Goal: Task Accomplishment & Management: Complete application form

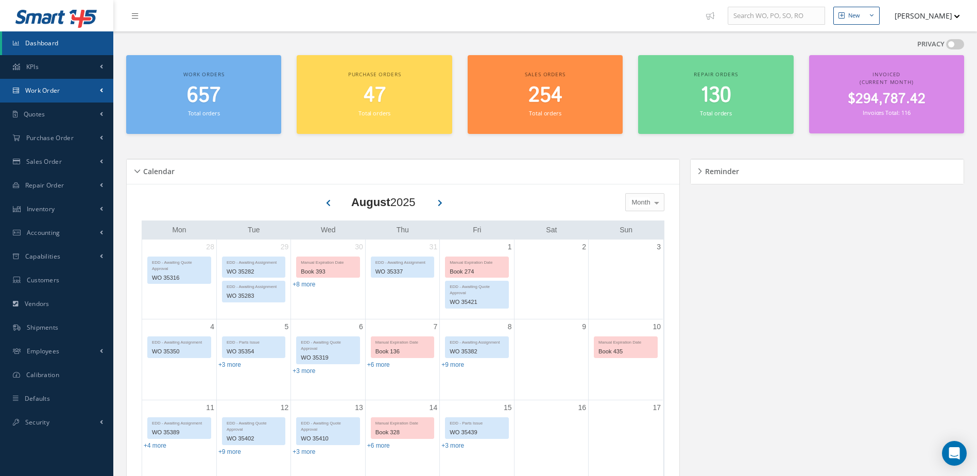
click at [61, 91] on link "Work Order" at bounding box center [56, 91] width 113 height 24
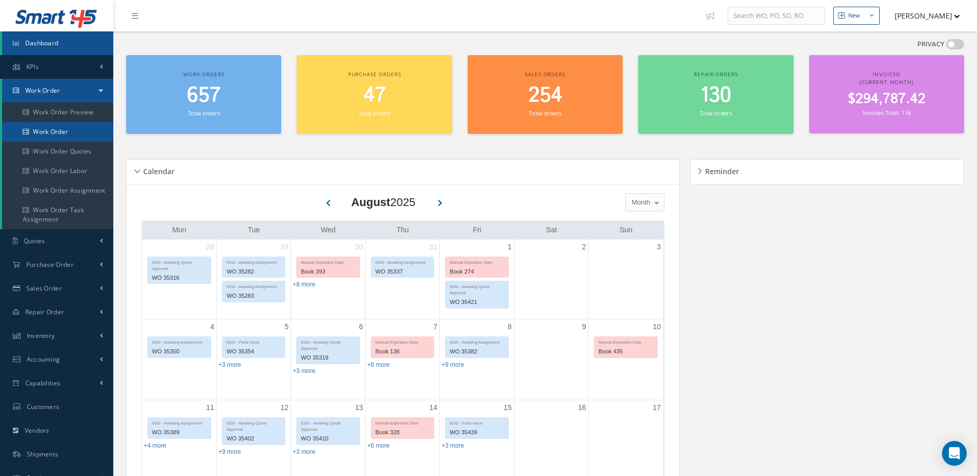
click at [64, 131] on link "Work Order" at bounding box center [57, 132] width 111 height 20
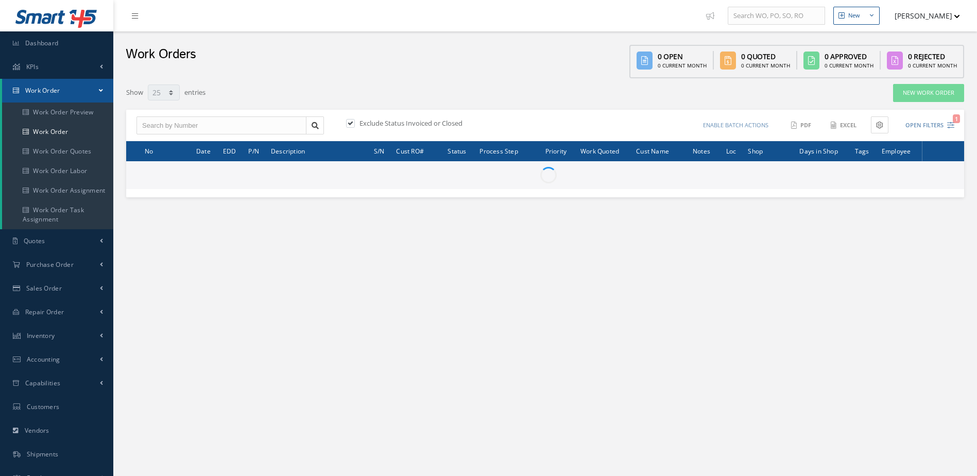
select select "25"
click at [924, 88] on link "New Work Order" at bounding box center [928, 93] width 71 height 18
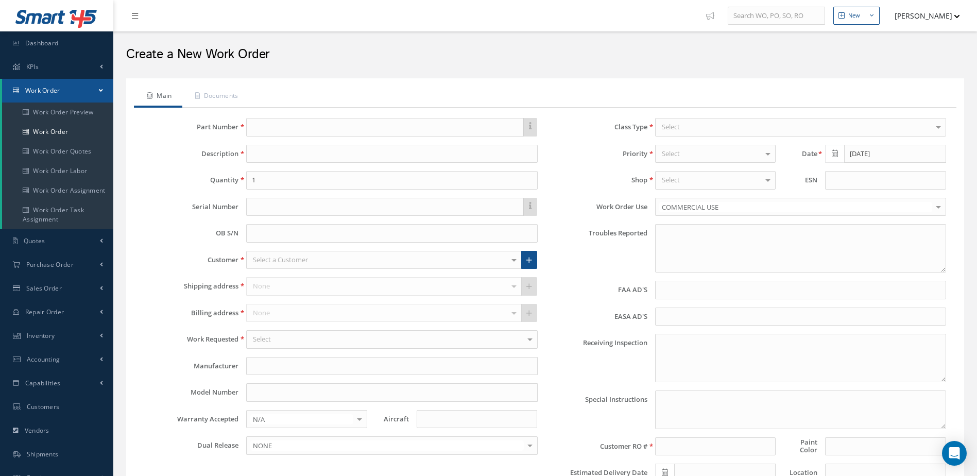
type textarea "NONE"
type input "NONE"
type textarea "NO VISUAL DAMAGE"
type textarea "PLEASE SEE R.O. FOR DETAILS"
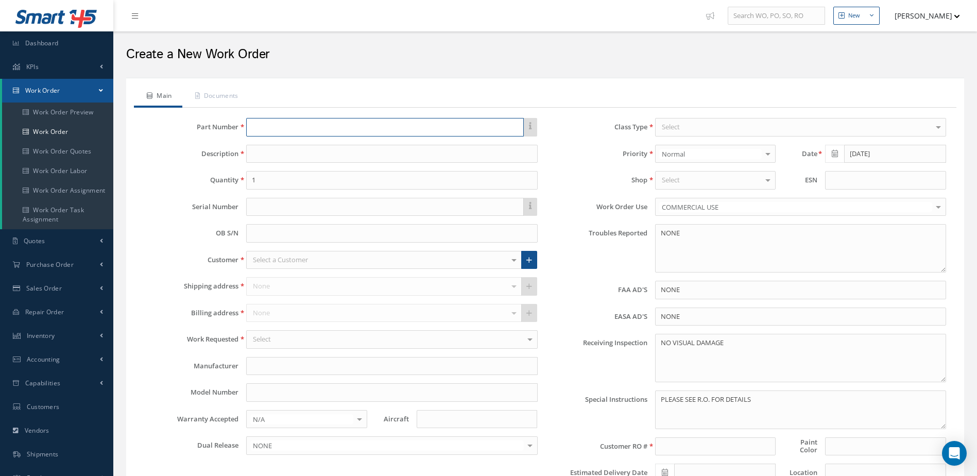
click at [404, 128] on input "text" at bounding box center [384, 127] width 277 height 19
type input "a"
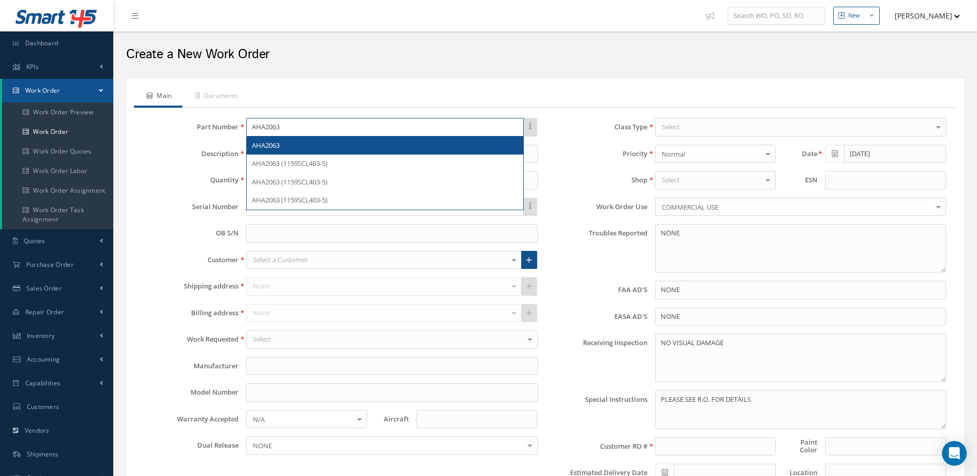
type input "AHA2063"
click at [395, 140] on div "AHA2063" at bounding box center [385, 146] width 276 height 19
type input "MAIN WHEEL ASSEMBLY"
type input "MABS"
type input "GULFSTREAM IV-SP"
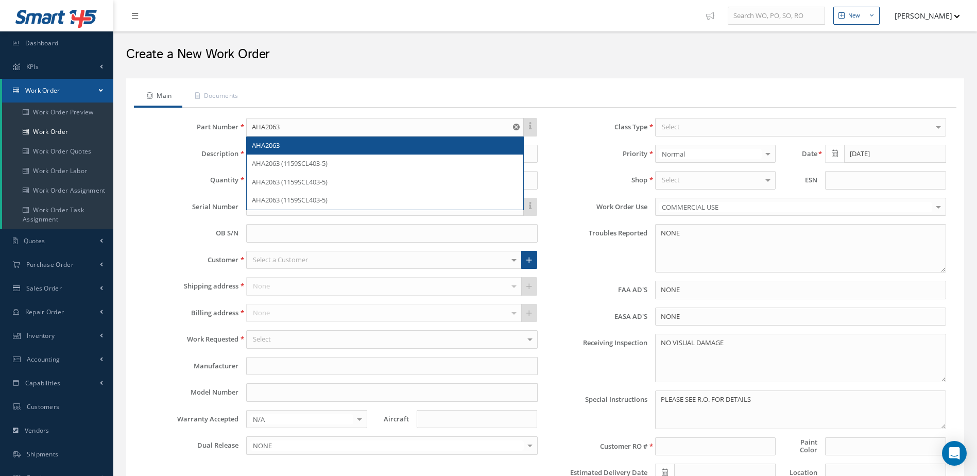
type input "GIV"
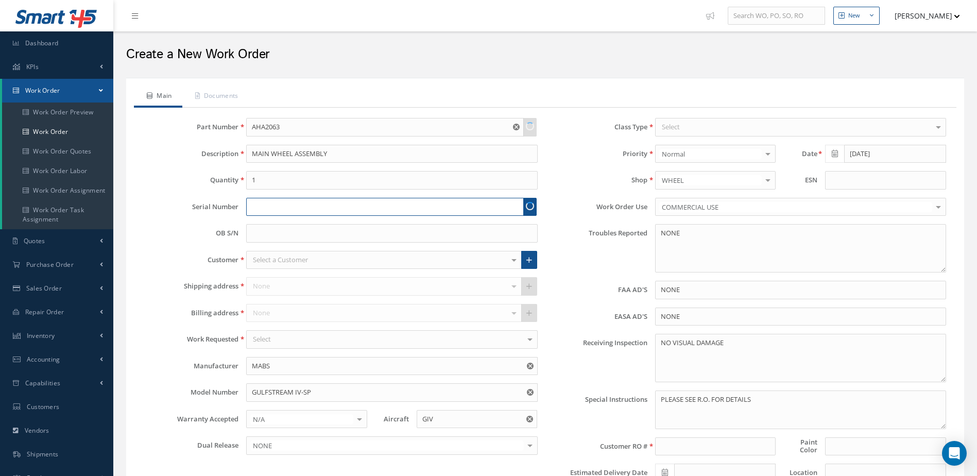
click at [343, 211] on input "text" at bounding box center [384, 207] width 277 height 19
type input "008AX"
click at [335, 261] on div "Select a Customer" at bounding box center [383, 260] width 275 height 19
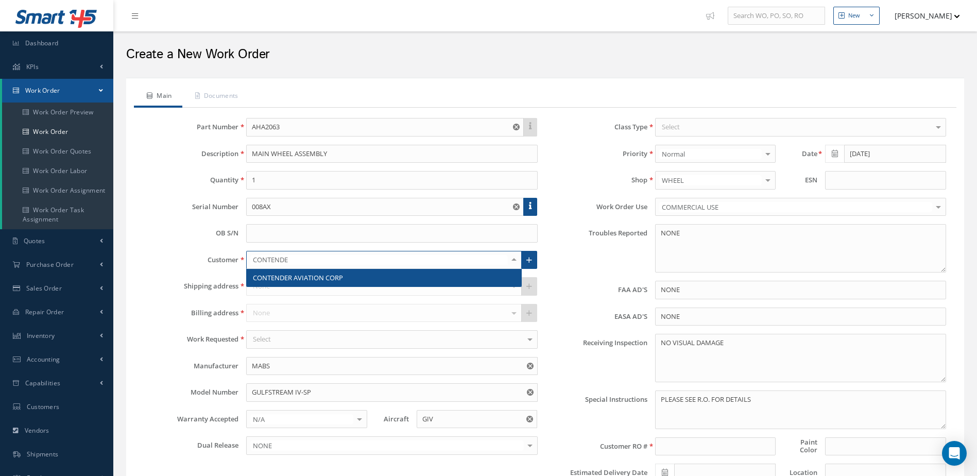
type input "CONTENDER"
click at [341, 272] on span "CONTENDER AVIATION CORP" at bounding box center [384, 278] width 274 height 18
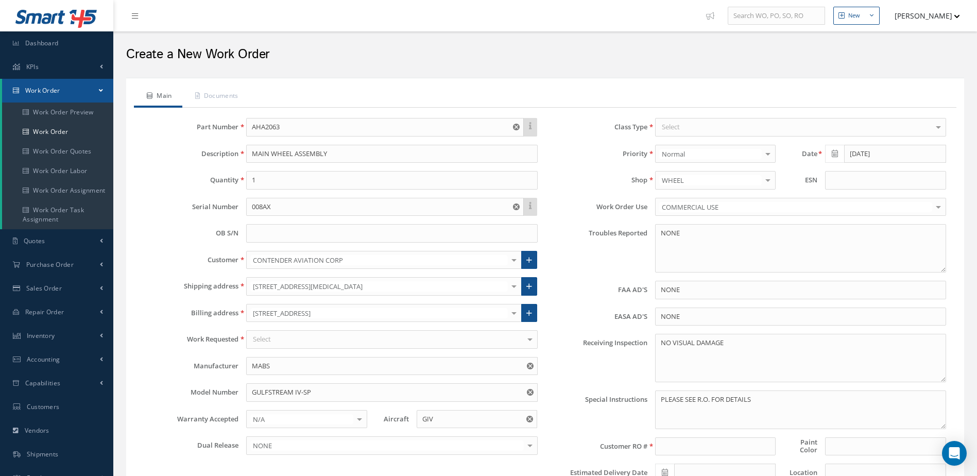
click at [302, 349] on div "Part Number AHA2063 Description MAIN WHEEL ASSEMBLY Quantity 1 Serial Number 00…" at bounding box center [341, 304] width 409 height 372
click at [302, 342] on div "Select" at bounding box center [391, 339] width 291 height 19
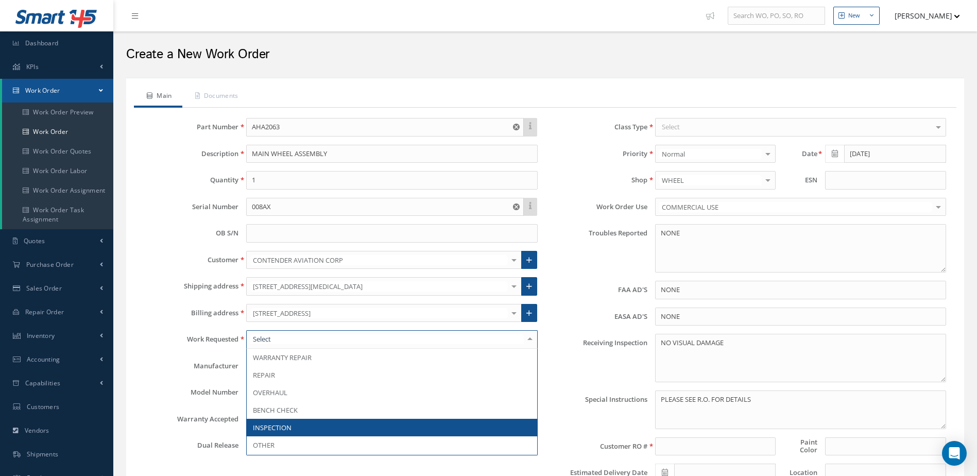
click at [302, 426] on span "INSPECTION" at bounding box center [392, 428] width 290 height 18
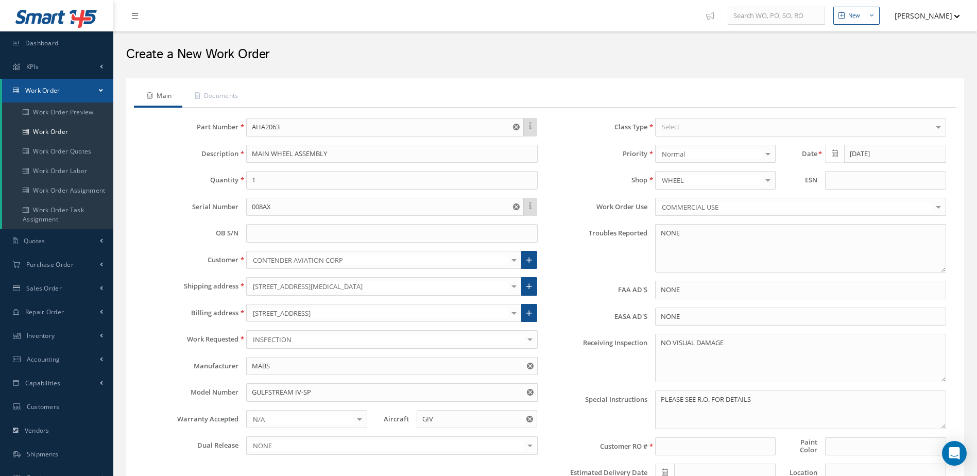
click at [717, 129] on div "Select" at bounding box center [800, 127] width 291 height 19
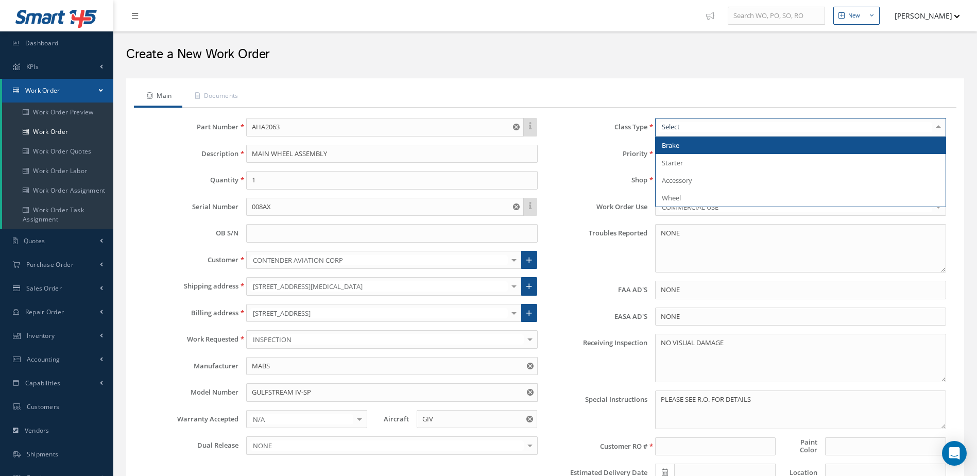
click at [707, 146] on span "Brake" at bounding box center [801, 146] width 290 height 18
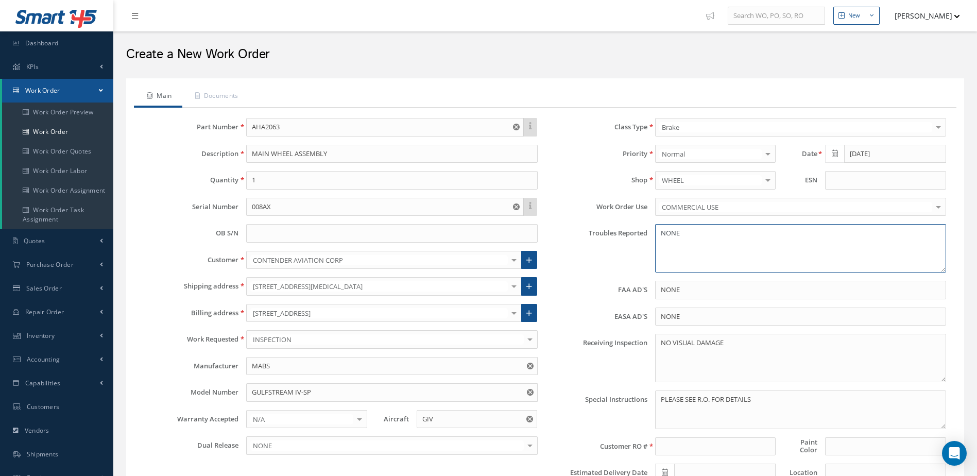
click at [711, 239] on textarea "NONE" at bounding box center [800, 248] width 291 height 48
type textarea "N"
type textarea "WORN"
click at [744, 345] on textarea "NO VISUAL DAMAGE" at bounding box center [800, 358] width 291 height 48
type textarea "N"
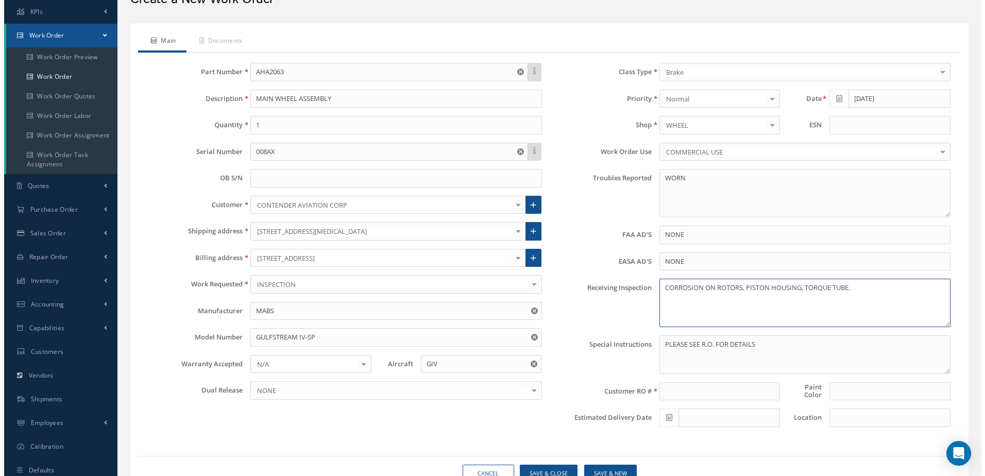
scroll to position [103, 0]
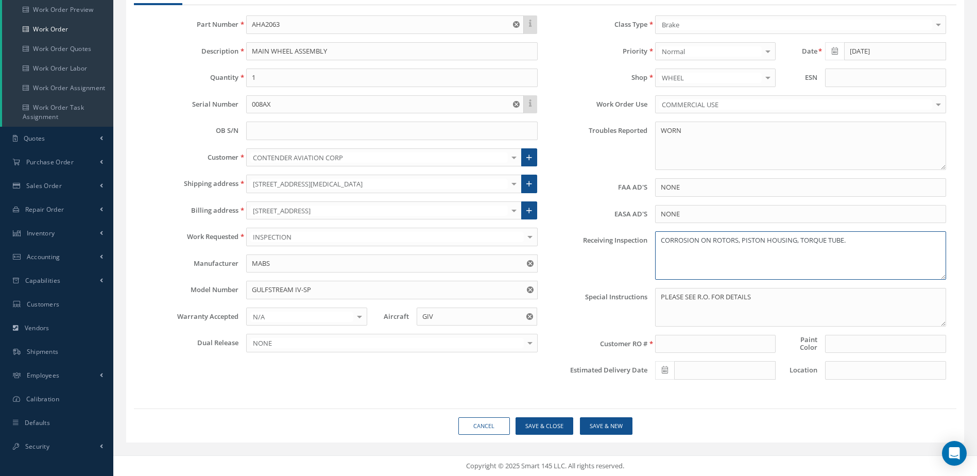
type textarea "CORROSION ON ROTORS, PISTON HOUSING, TORQUE TUBE."
drag, startPoint x: 765, startPoint y: 299, endPoint x: 577, endPoint y: 304, distance: 188.1
click at [577, 304] on div "Special Instructions PLEASE SEE R.O. FOR DETAILS" at bounding box center [750, 307] width 409 height 39
type textarea "EVALUATE FOR INSPECTION AND REPAIR"
click at [679, 348] on input at bounding box center [715, 344] width 121 height 19
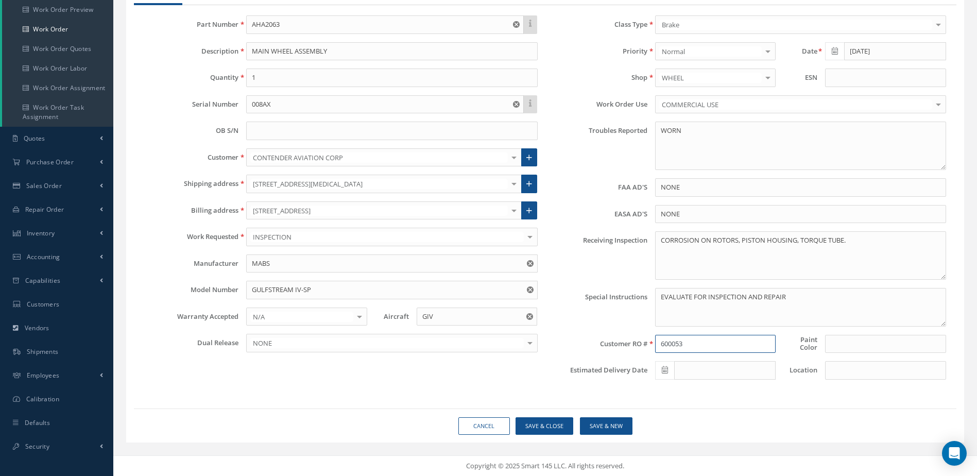
type input "600053"
click at [867, 342] on input at bounding box center [885, 344] width 121 height 19
type input "WHITE"
click at [666, 371] on icon at bounding box center [665, 369] width 6 height 7
click at [712, 307] on td "20" at bounding box center [709, 307] width 15 height 15
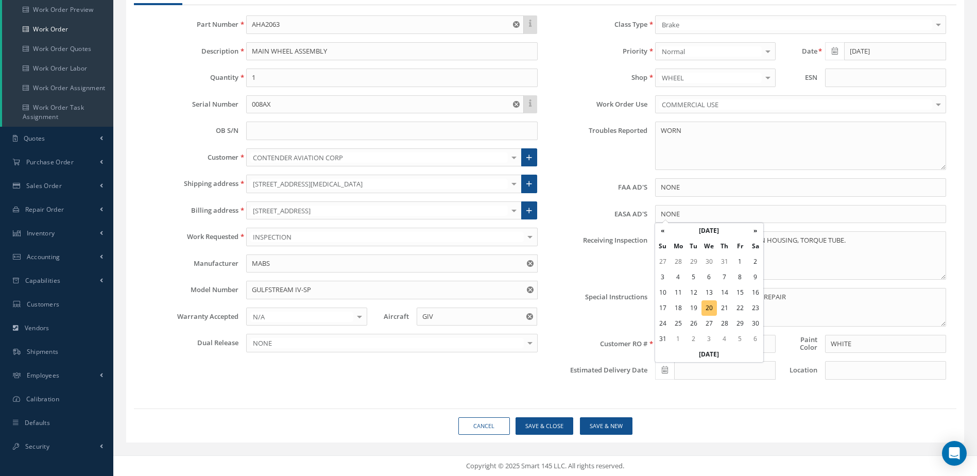
type input "[DATE]"
click at [852, 374] on input at bounding box center [885, 370] width 121 height 19
type input "SHOP"
click at [556, 428] on button "Save & Close" at bounding box center [545, 426] width 58 height 18
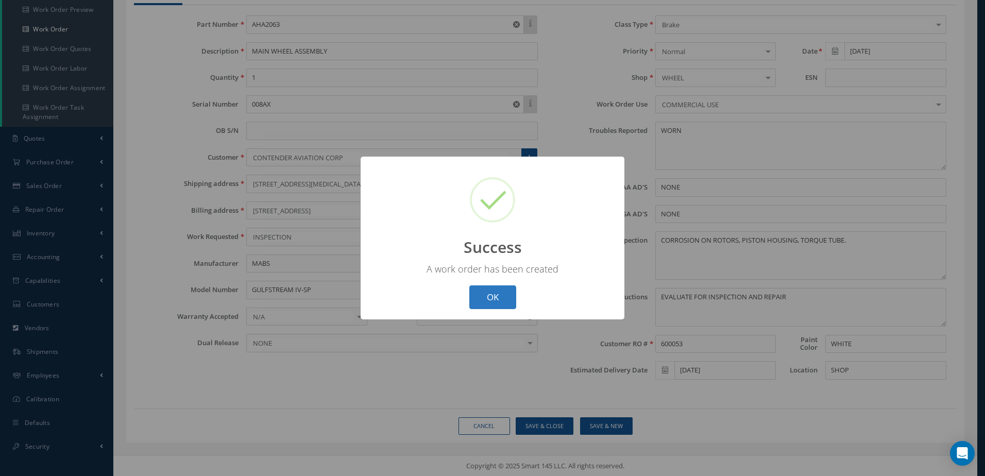
click at [474, 296] on button "OK" at bounding box center [492, 297] width 47 height 24
select select "25"
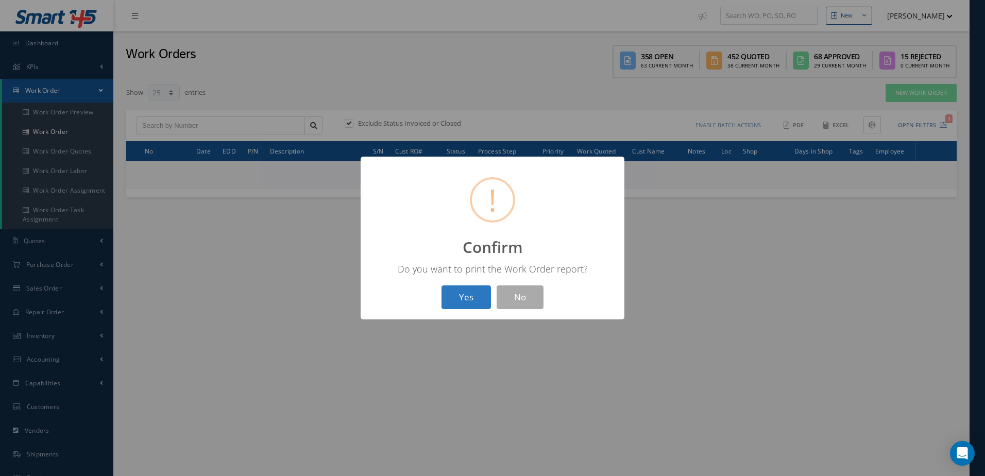
click at [466, 293] on button "Yes" at bounding box center [465, 297] width 49 height 24
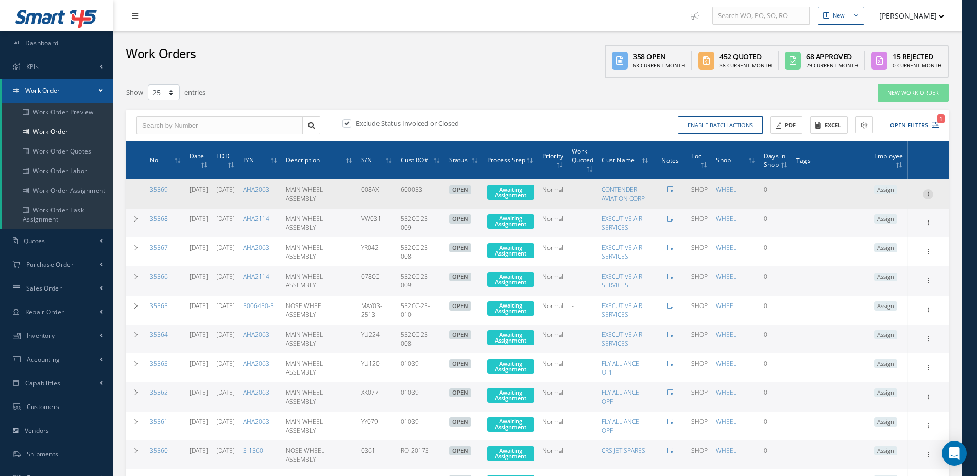
click at [931, 197] on icon at bounding box center [928, 193] width 10 height 8
click at [890, 216] on link "Edit" at bounding box center [880, 213] width 81 height 13
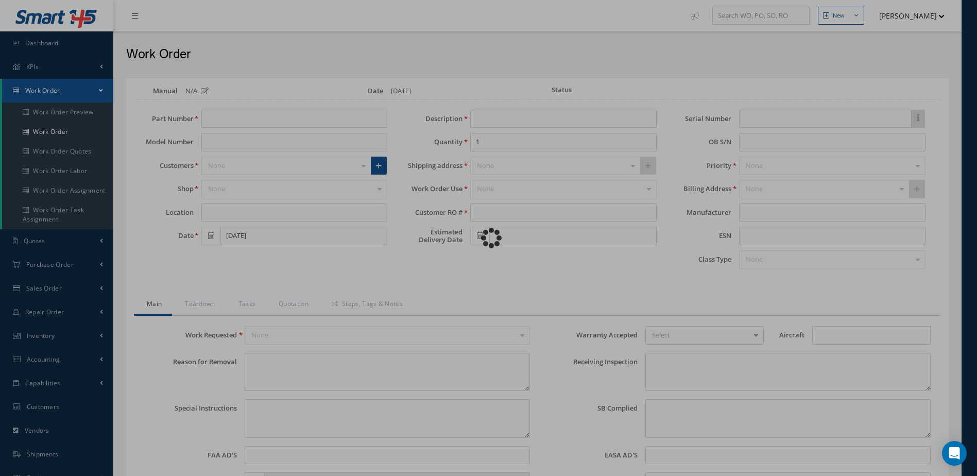
type input "AHA2063"
type input "GULFSTREAM IV-SP"
type input "SHOP"
type input "MAIN WHEEL ASSEMBLY"
type input "600053"
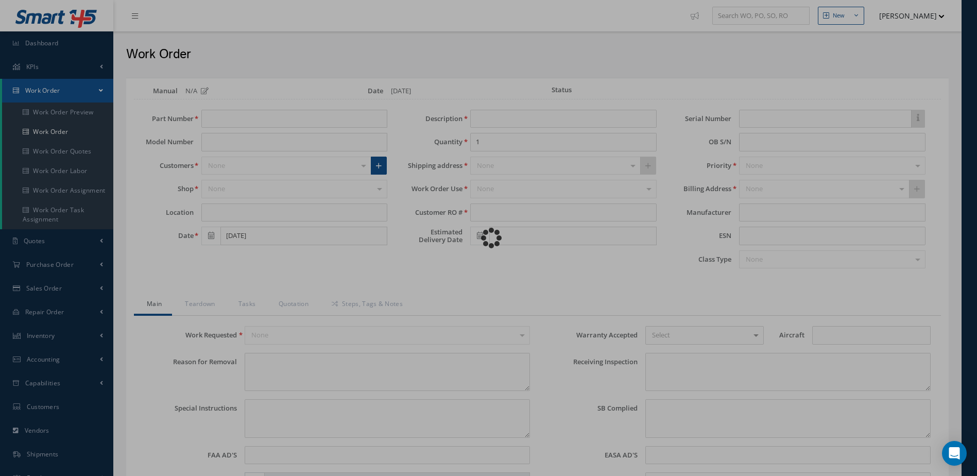
type input "[DATE]"
type input "008AX"
type textarea "WORN"
type textarea "EVALUATE FOR INSPECTION AND REPAIR"
type input "NONE"
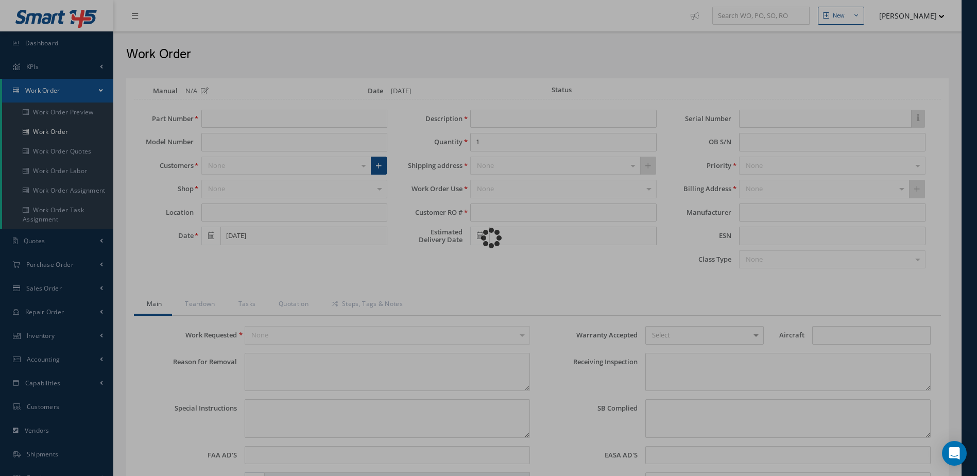
type input "GIV"
type textarea "CORROSION ON ROTORS, PISTON HOUSING, TORQUE TUBE."
type textarea "NONE"
type input "NONE"
type input "WHITE"
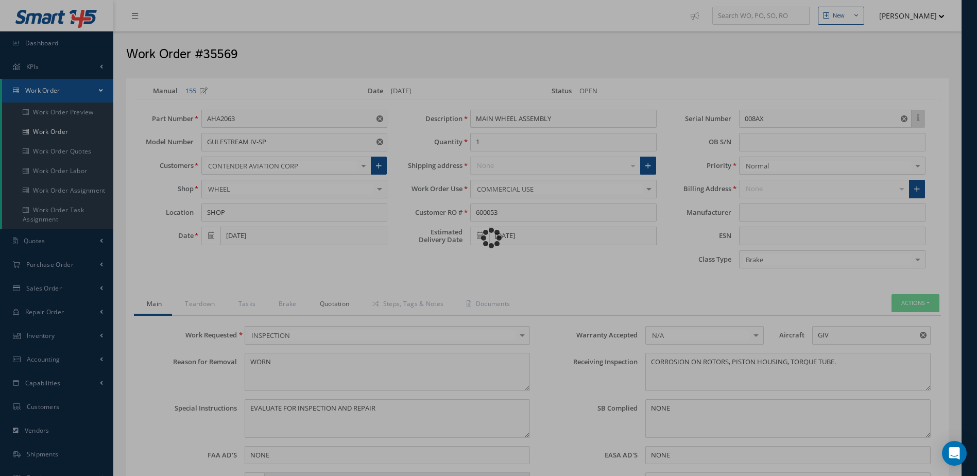
type input "MABS"
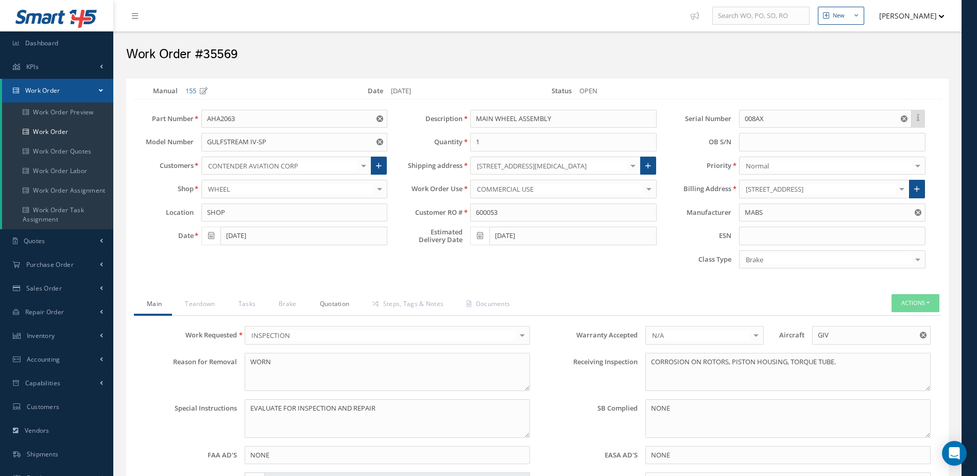
click at [330, 306] on link "Quotation" at bounding box center [333, 305] width 53 height 22
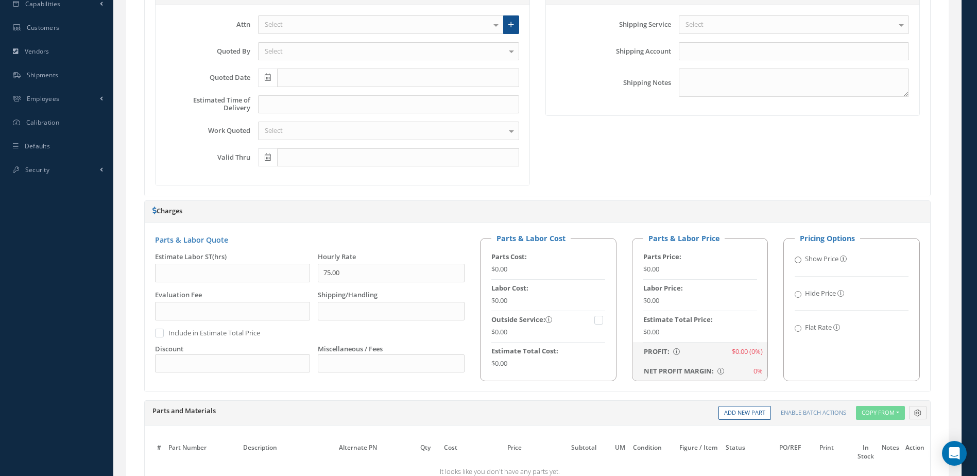
scroll to position [515, 0]
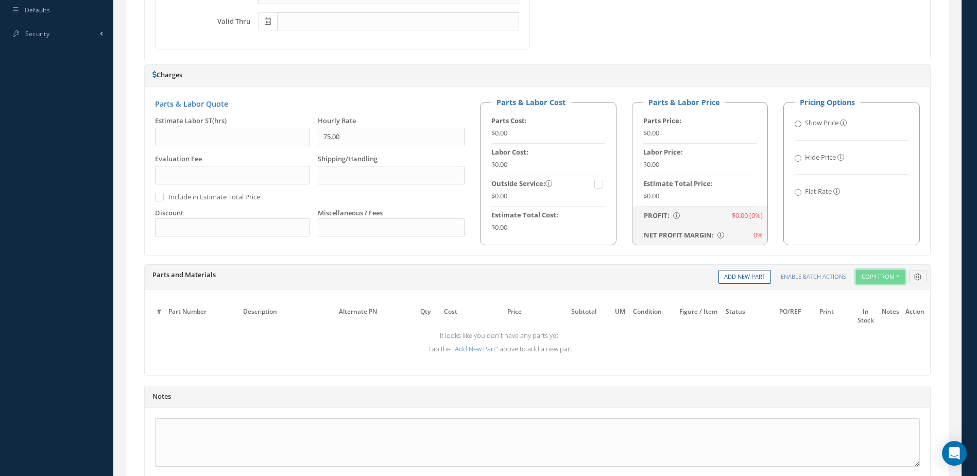
click at [887, 278] on button "Copy From" at bounding box center [880, 277] width 49 height 14
click at [891, 305] on link "Inventory Templates" at bounding box center [897, 306] width 82 height 14
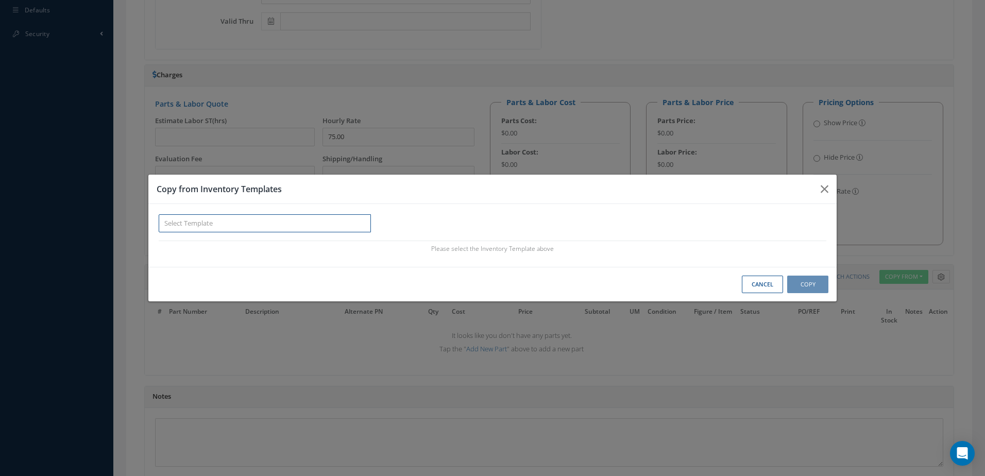
click at [303, 222] on input "text" at bounding box center [265, 223] width 212 height 19
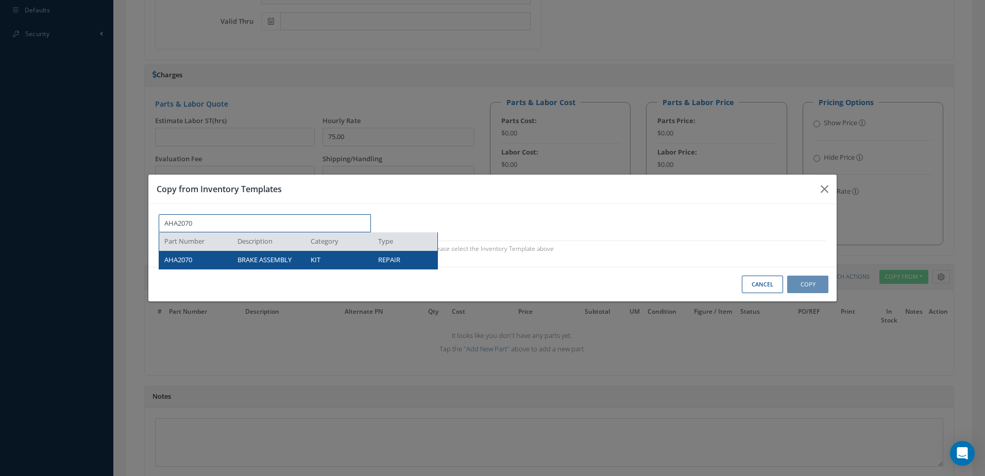
click at [295, 257] on div "BRAKE ASSEMBLY" at bounding box center [266, 260] width 73 height 10
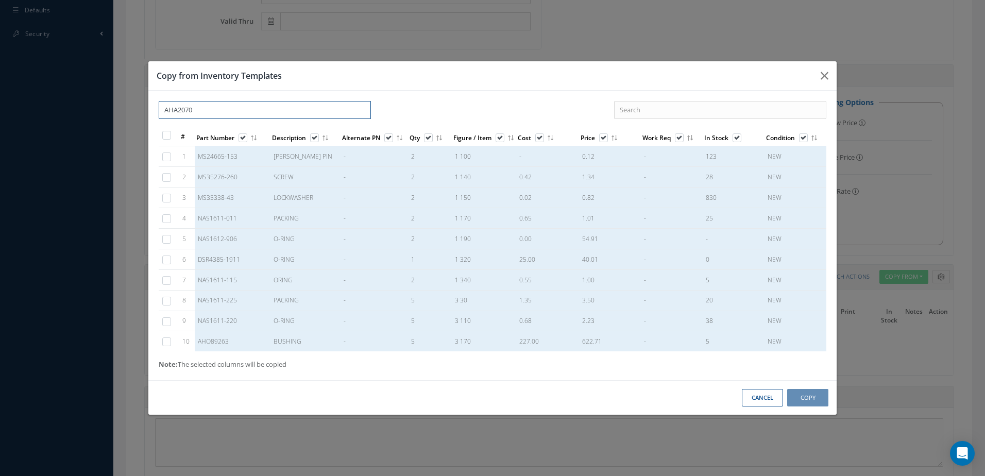
type input "AHA2070"
click at [171, 134] on label at bounding box center [172, 134] width 3 height 9
click at [164, 134] on input "checkbox" at bounding box center [167, 136] width 7 height 7
checkbox input "true"
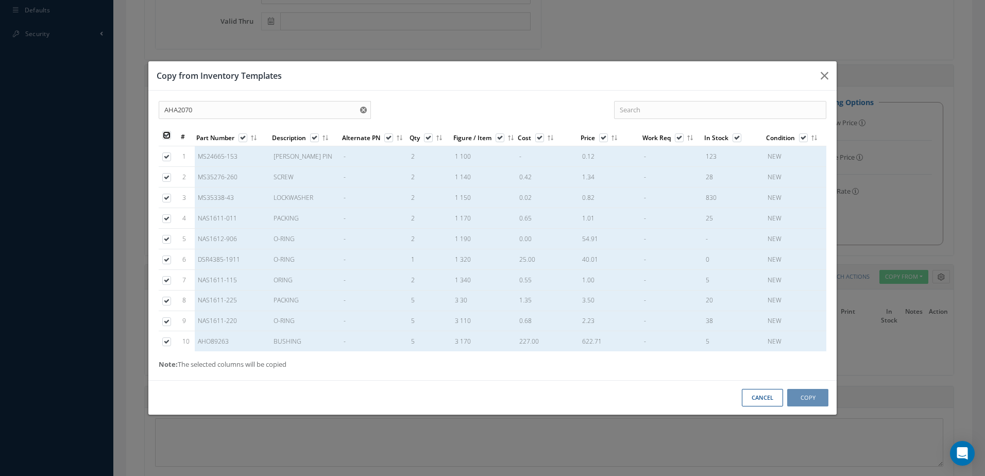
checkbox input "true"
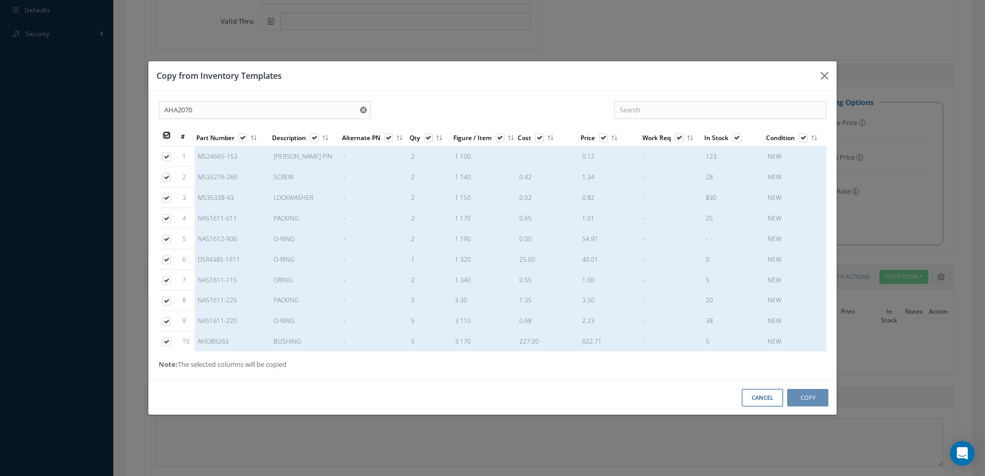
checkbox input "true"
click at [822, 399] on button "Copy" at bounding box center [807, 398] width 41 height 18
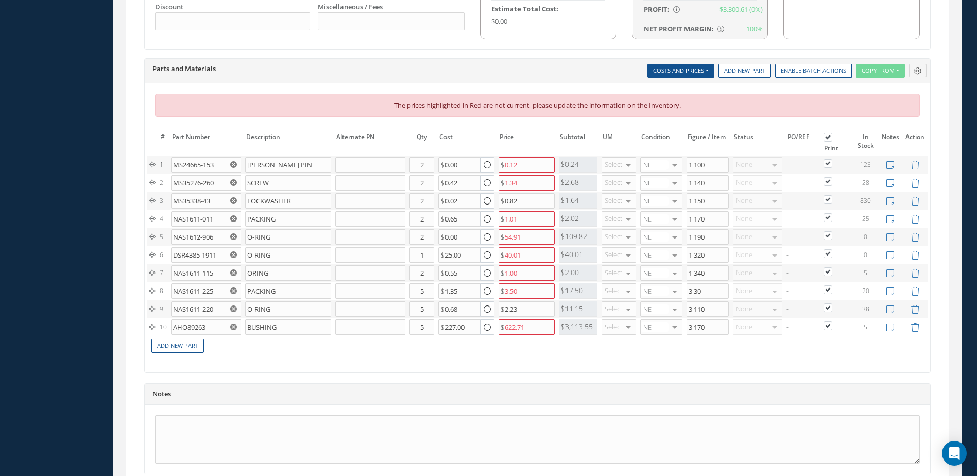
scroll to position [813, 0]
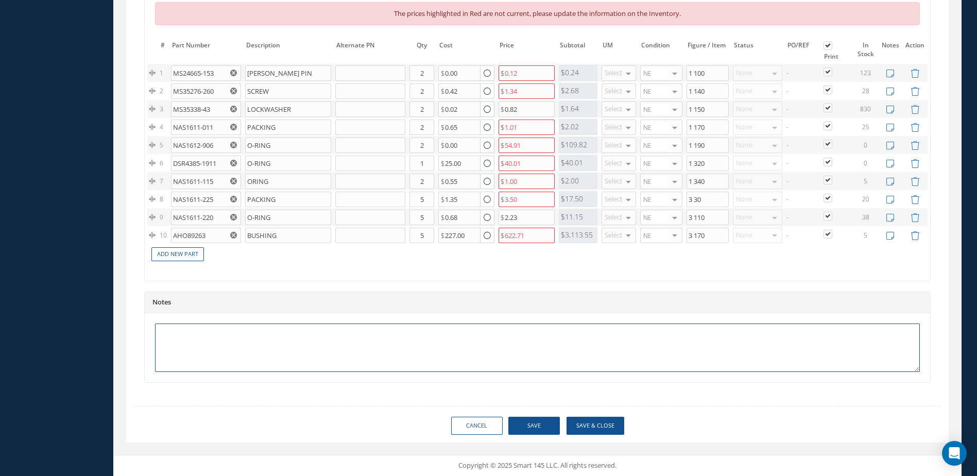
click at [562, 355] on textarea at bounding box center [537, 347] width 765 height 48
type textarea "INSPECT AND EVALUATE FOR REPAIR"
click at [533, 425] on button "Save" at bounding box center [534, 426] width 52 height 18
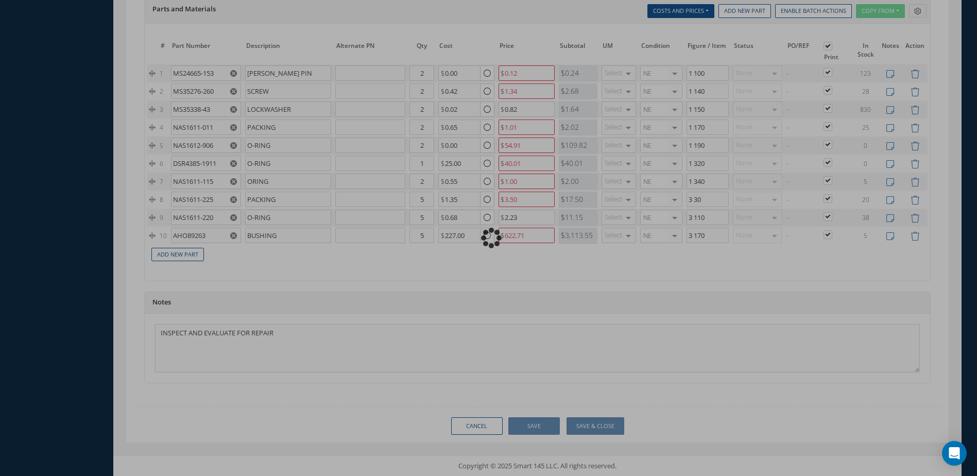
scroll to position [781, 0]
type input "0.00"
checkbox input "false"
type input "0.00"
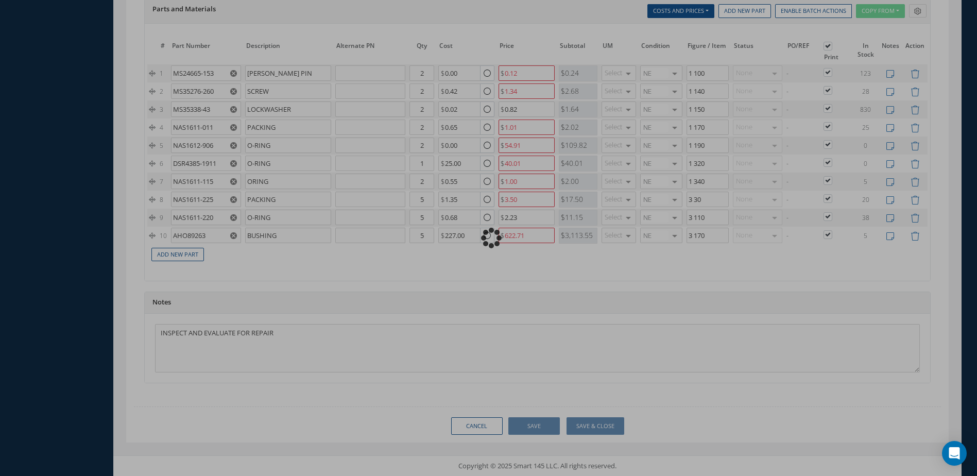
type input "0.00"
checkbox input "false"
radio input "true"
checkbox input "true"
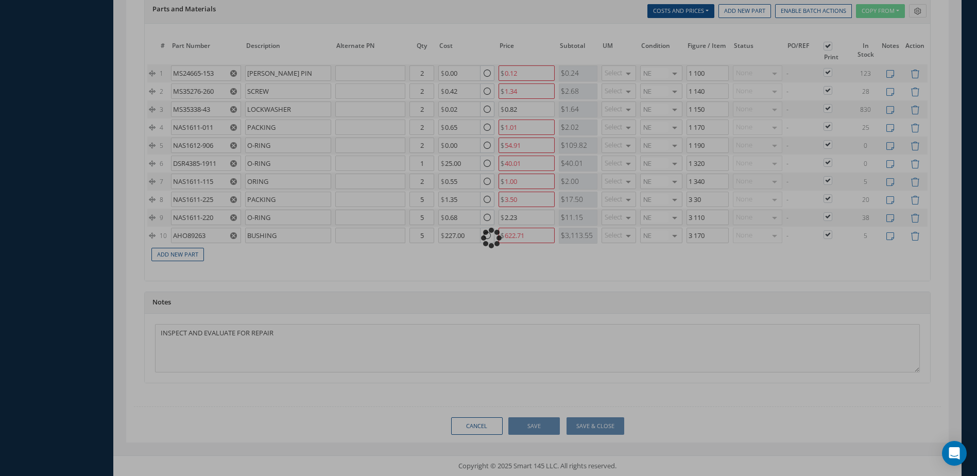
checkbox input "true"
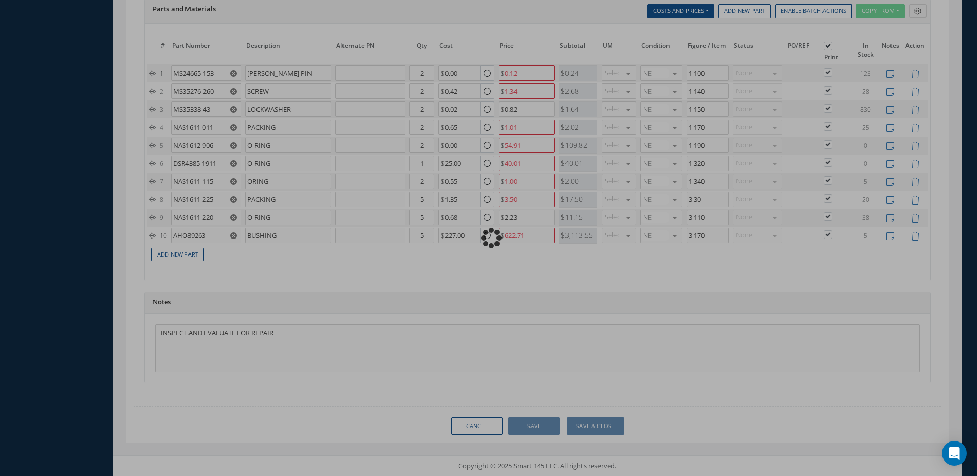
checkbox input "true"
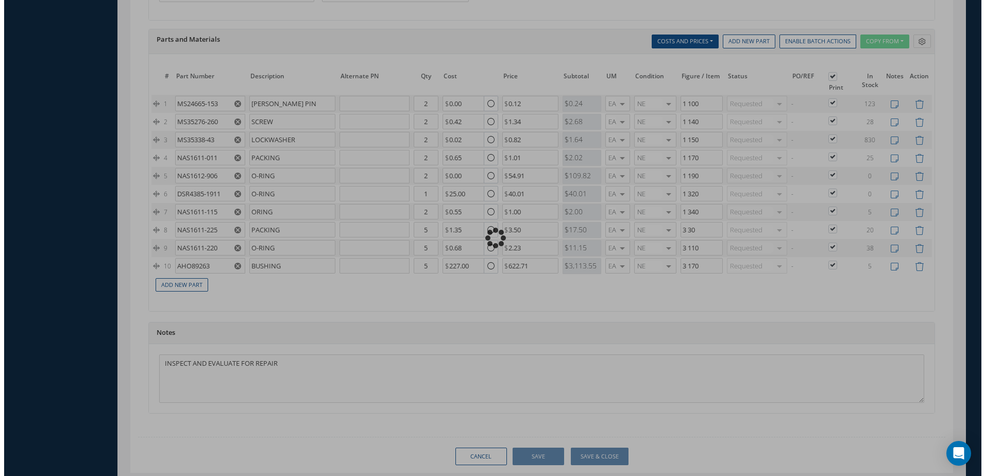
scroll to position [811, 0]
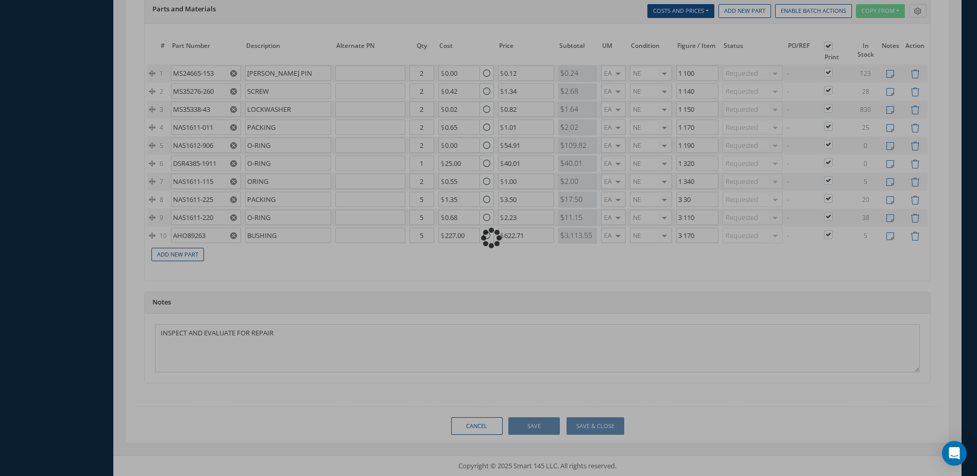
type input "MABS"
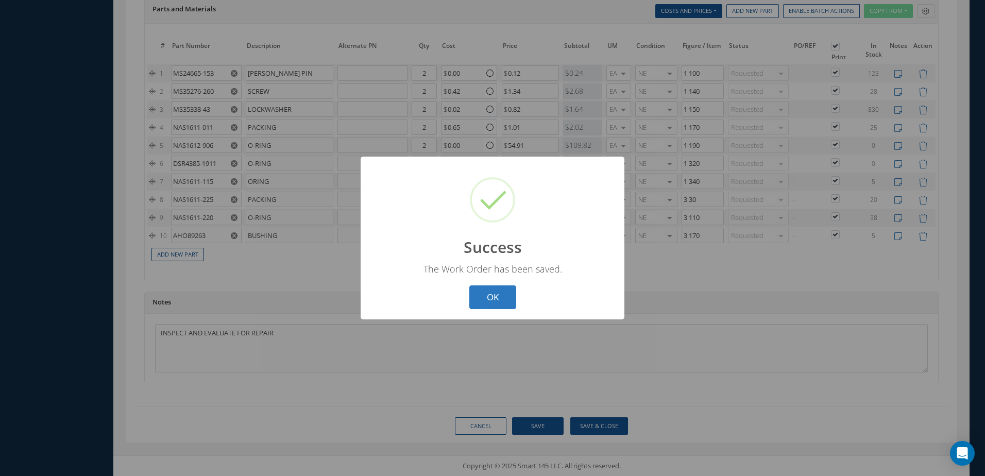
click at [513, 288] on button "OK" at bounding box center [492, 297] width 47 height 24
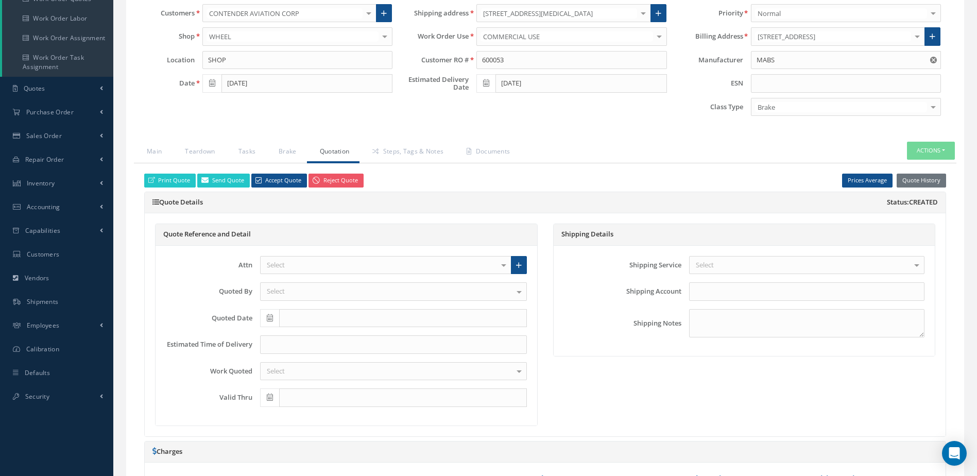
scroll to position [139, 0]
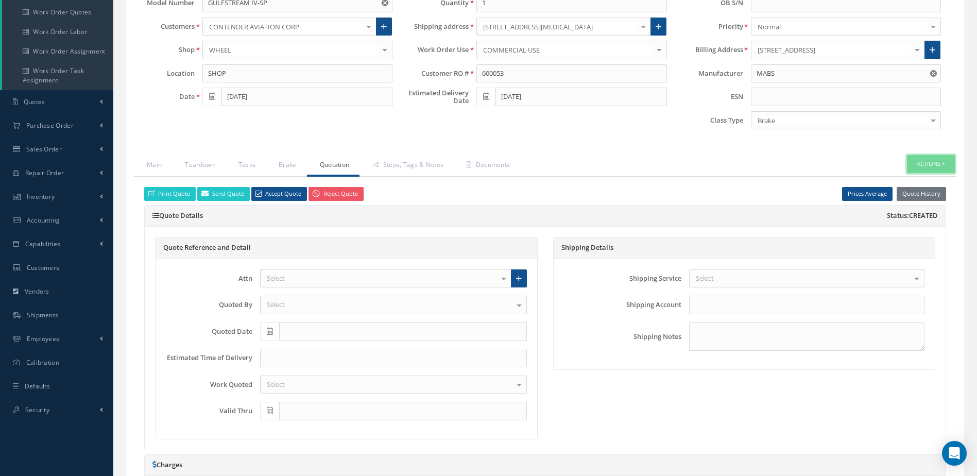
click at [933, 165] on button "Actions" at bounding box center [931, 164] width 48 height 18
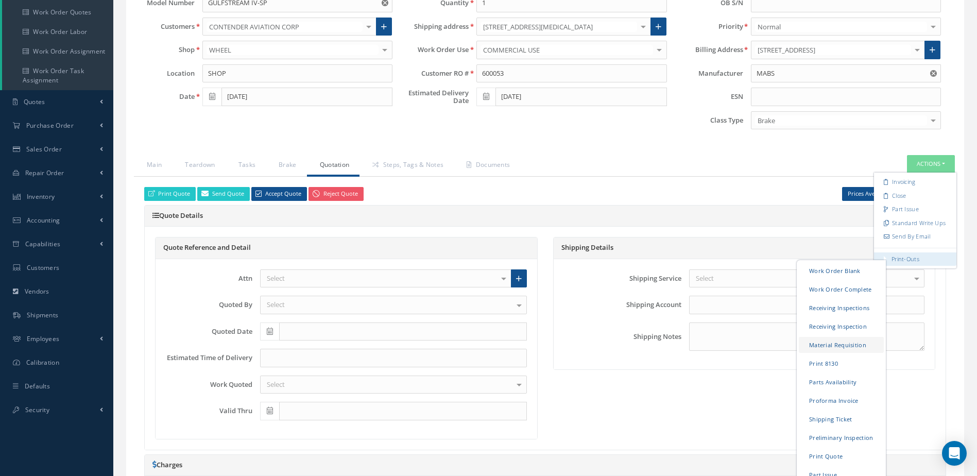
click at [845, 347] on link "Material Requisition" at bounding box center [841, 345] width 85 height 16
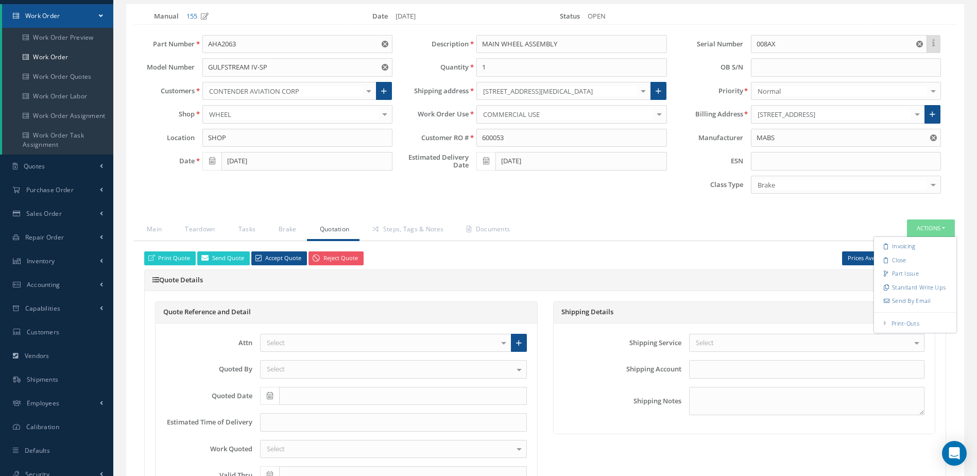
scroll to position [0, 0]
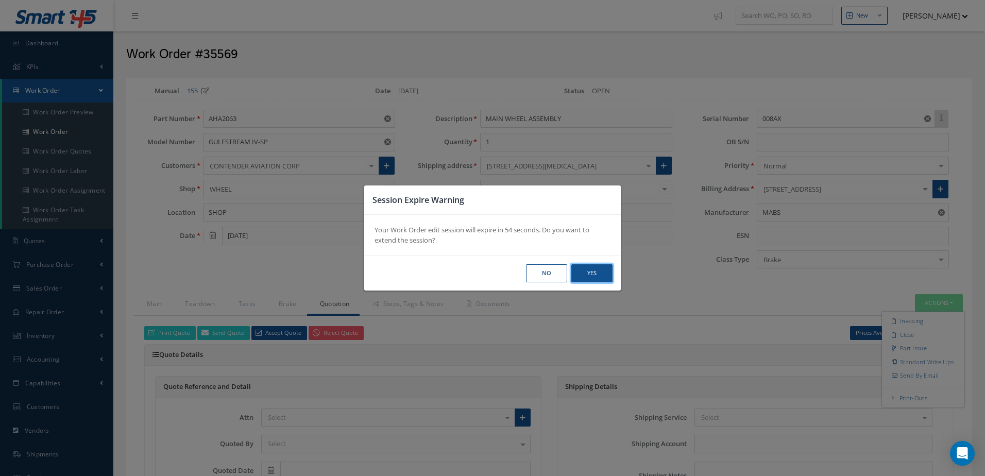
click at [0, 0] on button "Yes" at bounding box center [0, 0] width 0 height 0
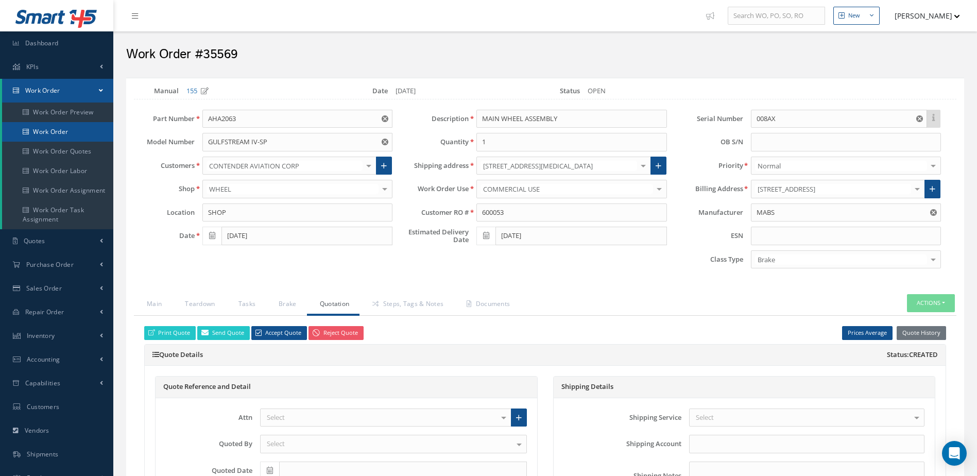
click at [86, 128] on link "Work Order" at bounding box center [57, 132] width 111 height 20
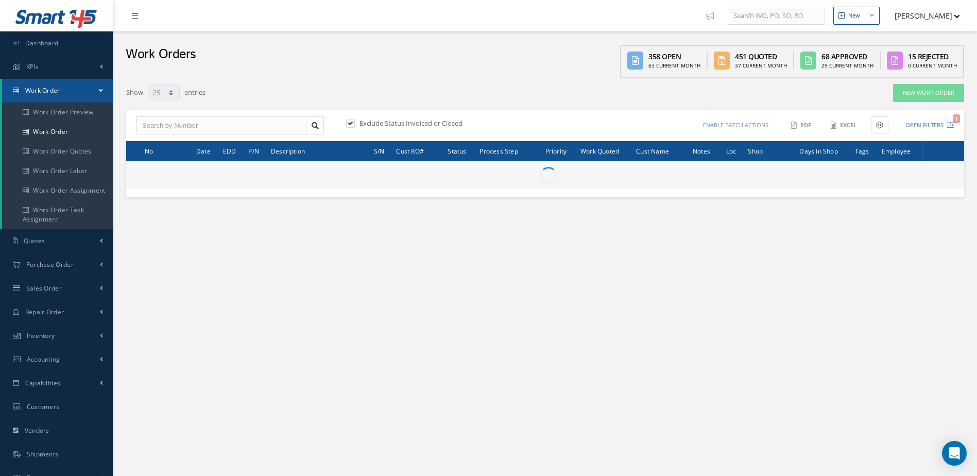
select select "25"
click at [931, 93] on link "New Work Order" at bounding box center [928, 93] width 71 height 18
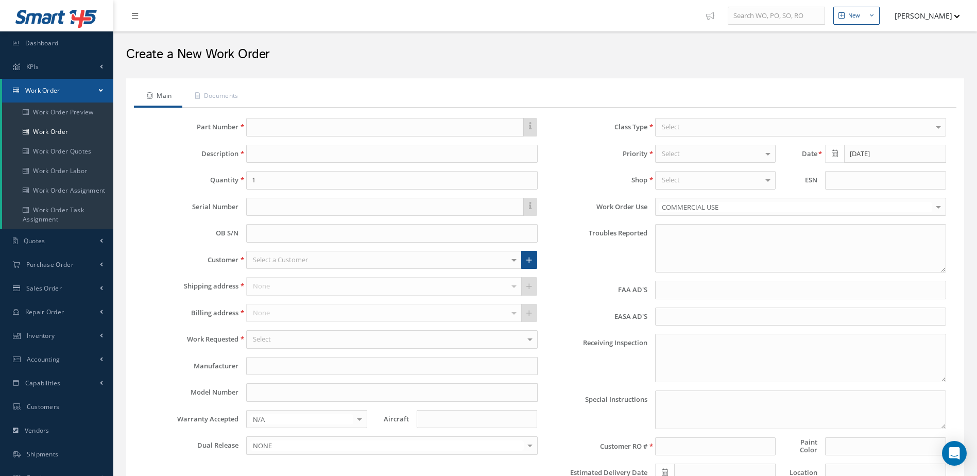
type textarea "NONE"
type input "NONE"
type textarea "NO VISUAL DAMAGE"
type textarea "PLEASE SEE R.O. FOR DETAILS"
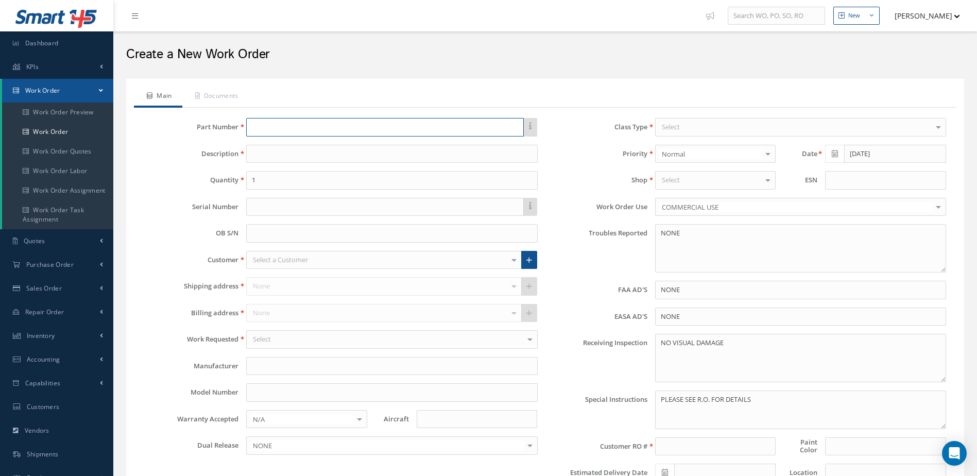
click at [329, 133] on input "text" at bounding box center [384, 127] width 277 height 19
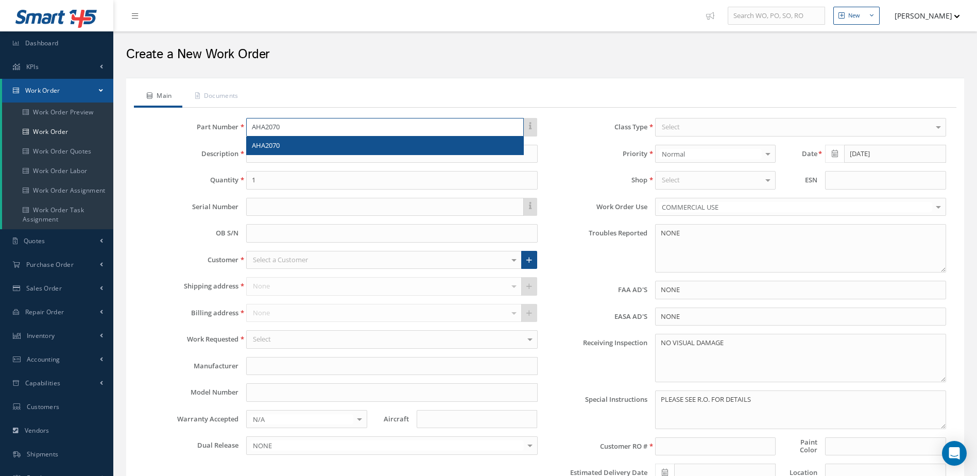
type input "AHA2070"
click at [328, 144] on div "AHA2070" at bounding box center [385, 146] width 266 height 10
type input "BRAKE ASSEMBLY"
type input "MABS"
type input "Gulfstreaam IV- SP"
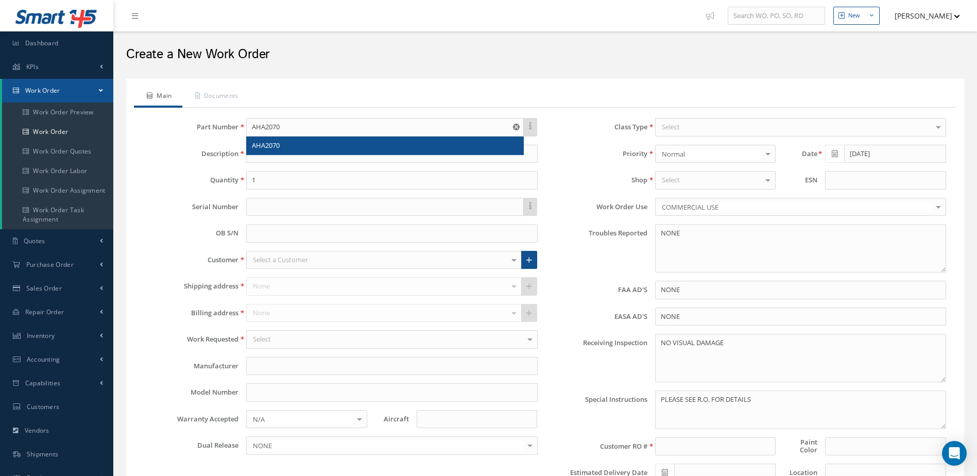
type input "GULFSTREAM IV"
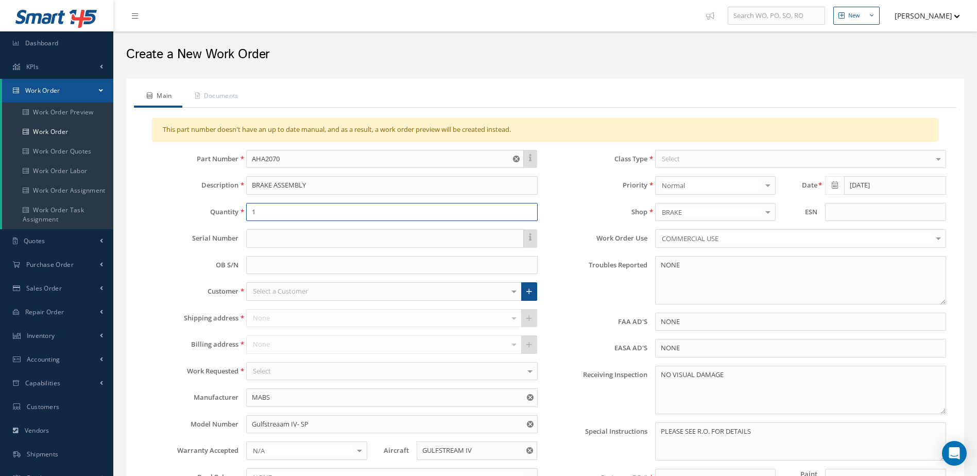
click at [312, 215] on input "1" at bounding box center [391, 212] width 291 height 19
click at [66, 128] on link "Work Order" at bounding box center [57, 132] width 111 height 20
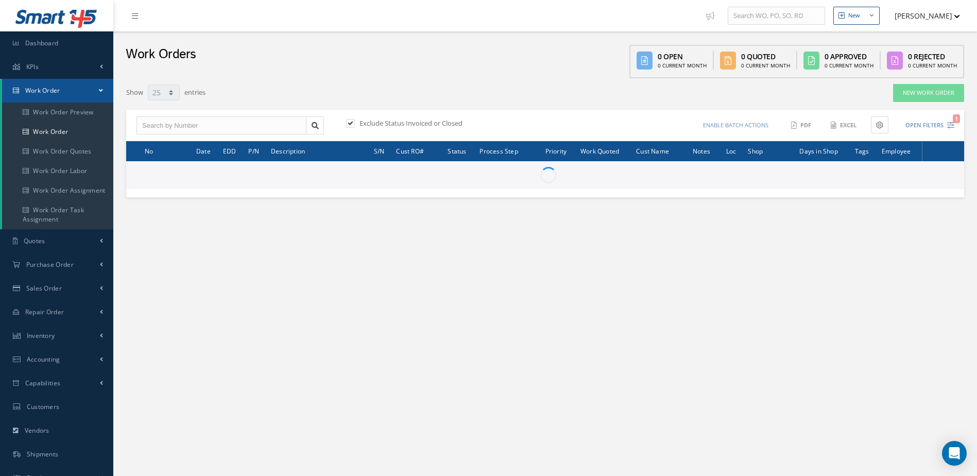
select select "25"
click at [921, 93] on link "New Work Order" at bounding box center [928, 93] width 71 height 18
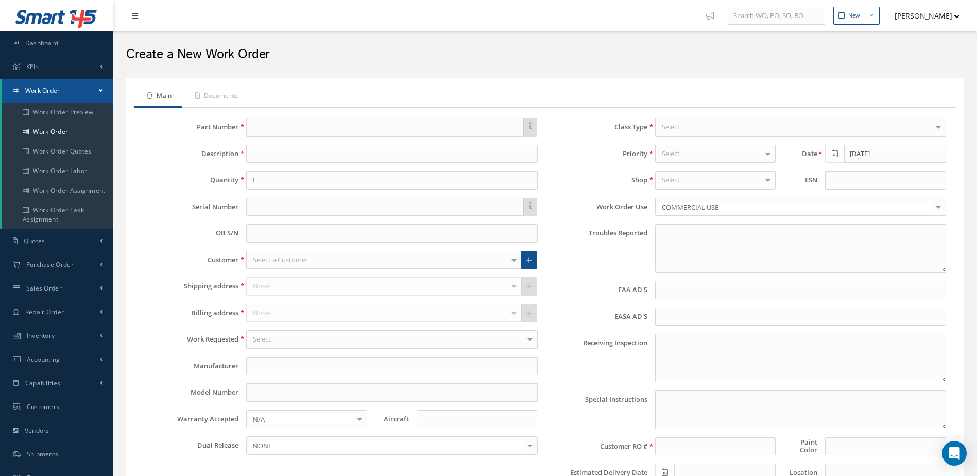
type textarea "NONE"
type input "NONE"
type textarea "NO VISUAL DAMAGE"
type textarea "PLEASE SEE R.O. FOR DETAILS"
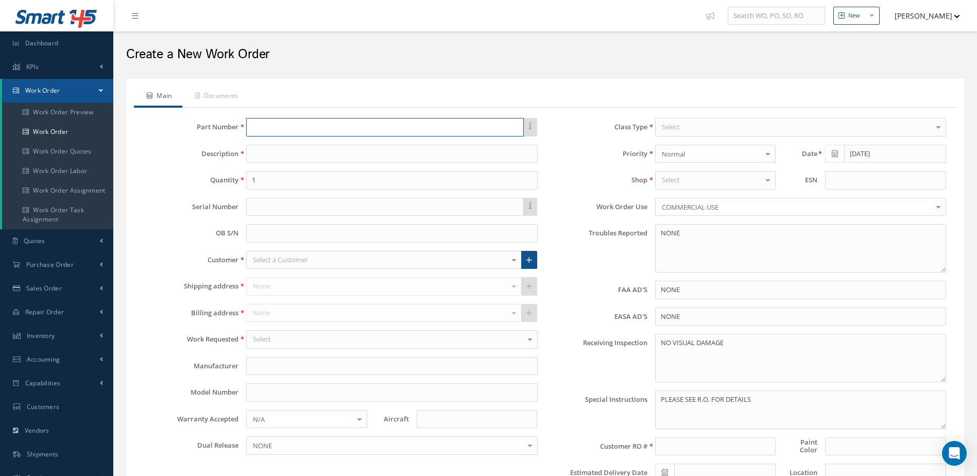
click at [328, 124] on input "text" at bounding box center [384, 127] width 277 height 19
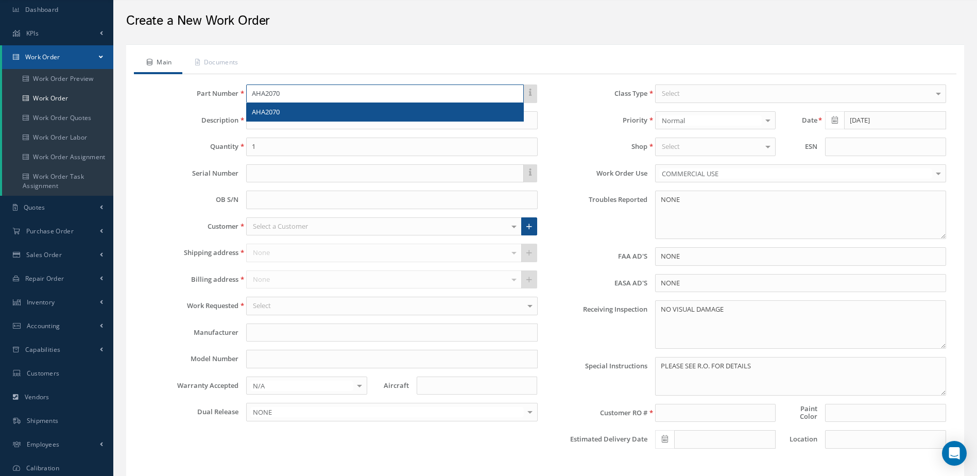
scroll to position [52, 0]
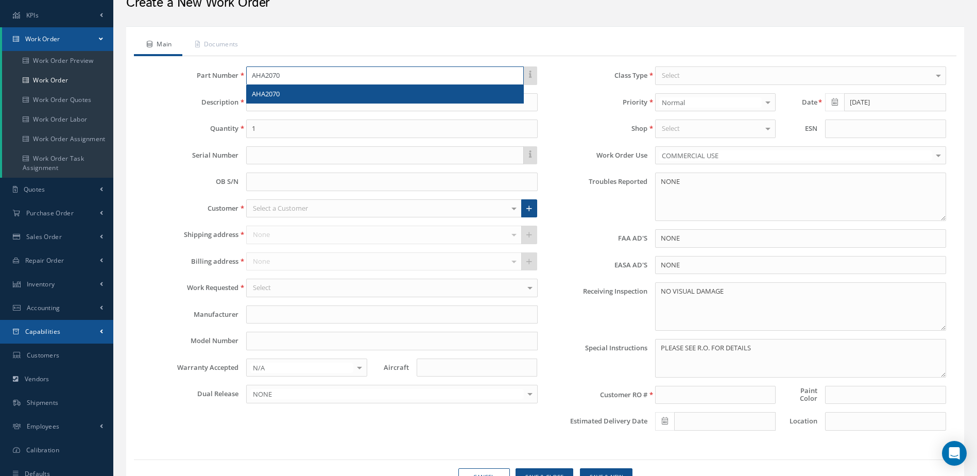
type input "AHA2070"
click at [59, 330] on span "Capabilities" at bounding box center [43, 331] width 36 height 9
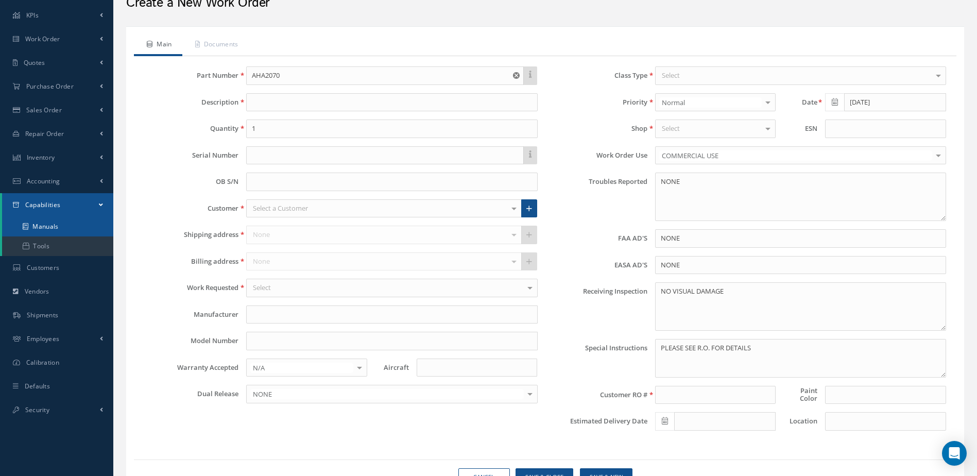
click at [56, 223] on link "Manuals" at bounding box center [57, 227] width 111 height 20
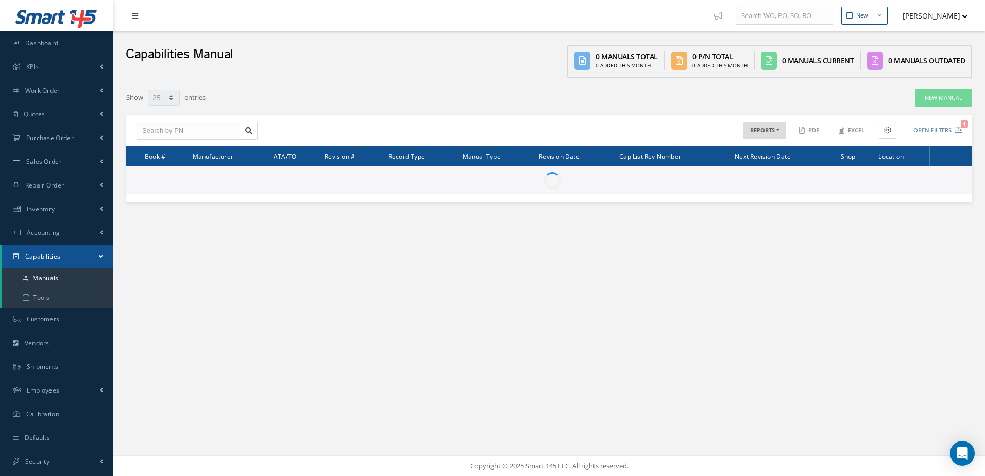
select select "25"
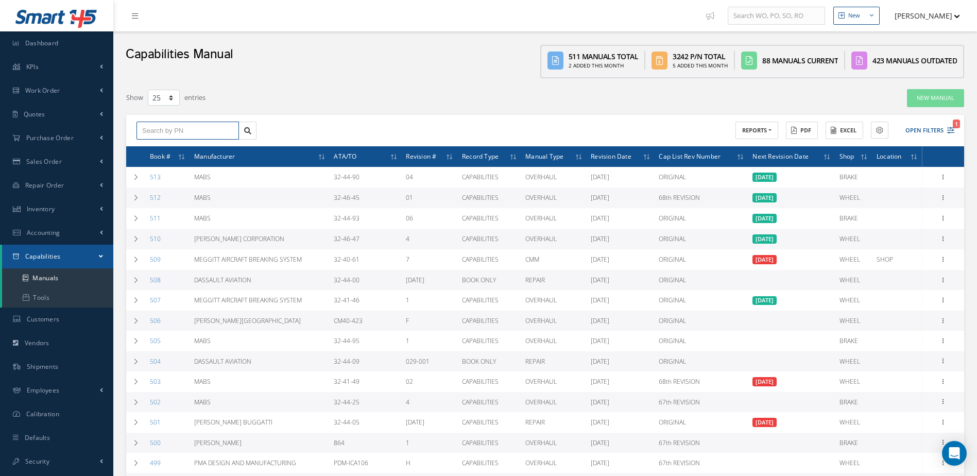
click at [202, 127] on input "text" at bounding box center [188, 131] width 103 height 19
type input "AHA2070"
click at [199, 144] on div "AHA2070" at bounding box center [187, 149] width 91 height 10
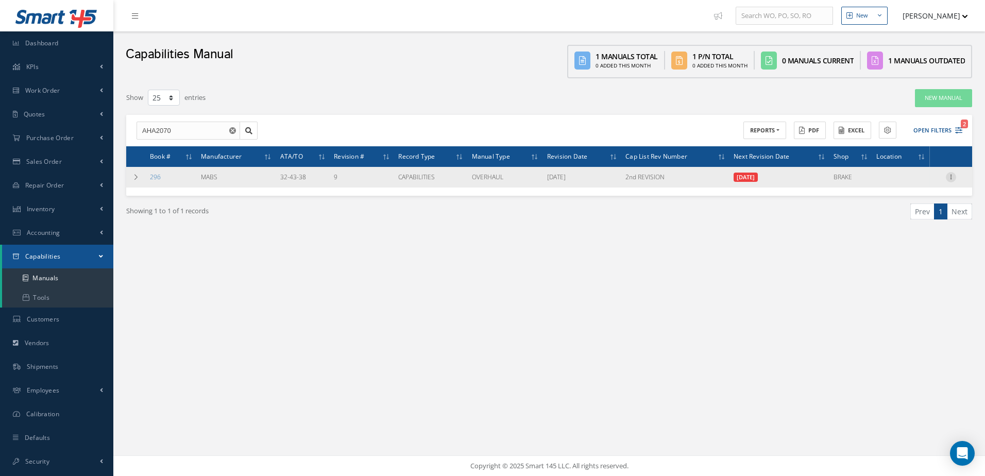
click at [950, 176] on icon at bounding box center [951, 176] width 10 height 8
click at [902, 194] on link "Edit" at bounding box center [903, 197] width 81 height 13
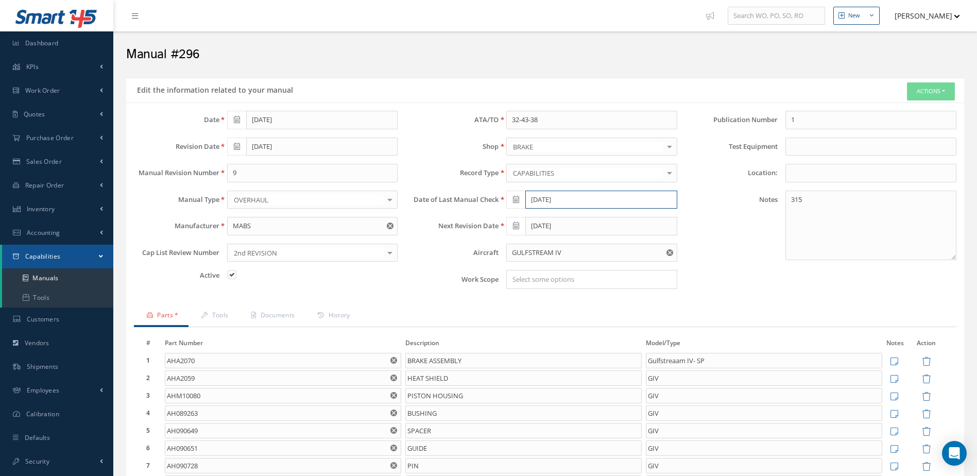
click at [589, 199] on input "[DATE]" at bounding box center [601, 200] width 152 height 19
click at [608, 217] on th "»" at bounding box center [606, 217] width 15 height 15
click at [607, 219] on th "»" at bounding box center [606, 217] width 15 height 15
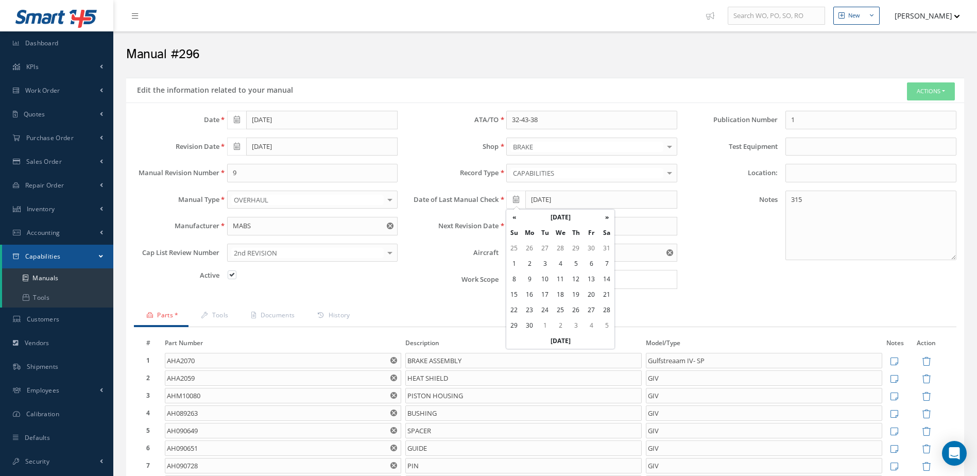
click at [607, 219] on th "»" at bounding box center [606, 217] width 15 height 15
click at [561, 294] on td "20" at bounding box center [560, 294] width 15 height 15
type input "[DATE]"
type input "12/18/2025"
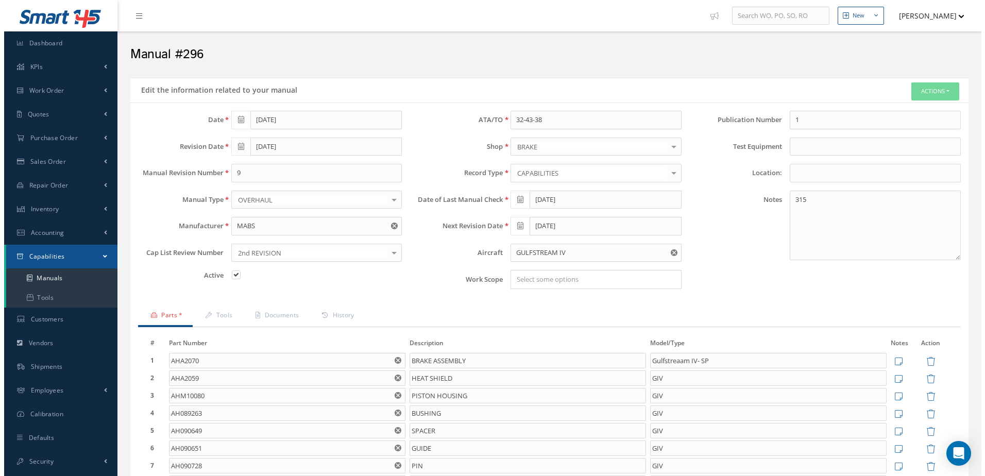
scroll to position [227, 0]
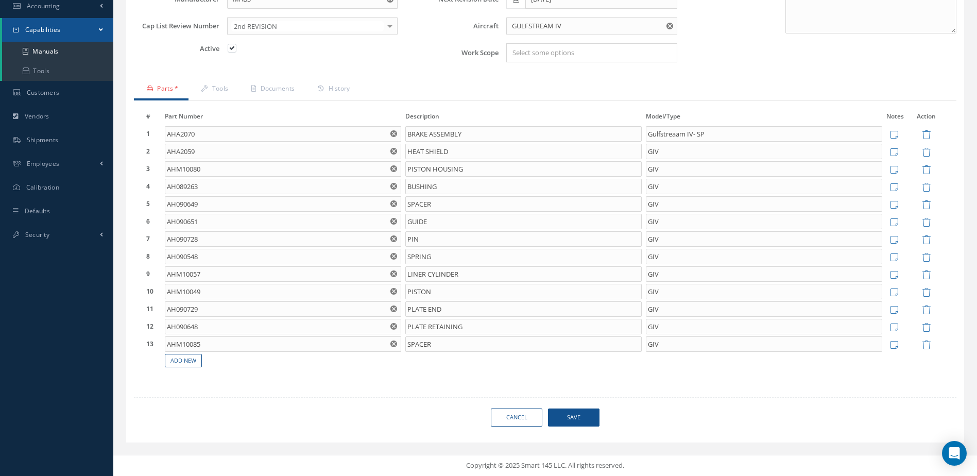
click at [573, 415] on span "Save" at bounding box center [574, 417] width 52 height 18
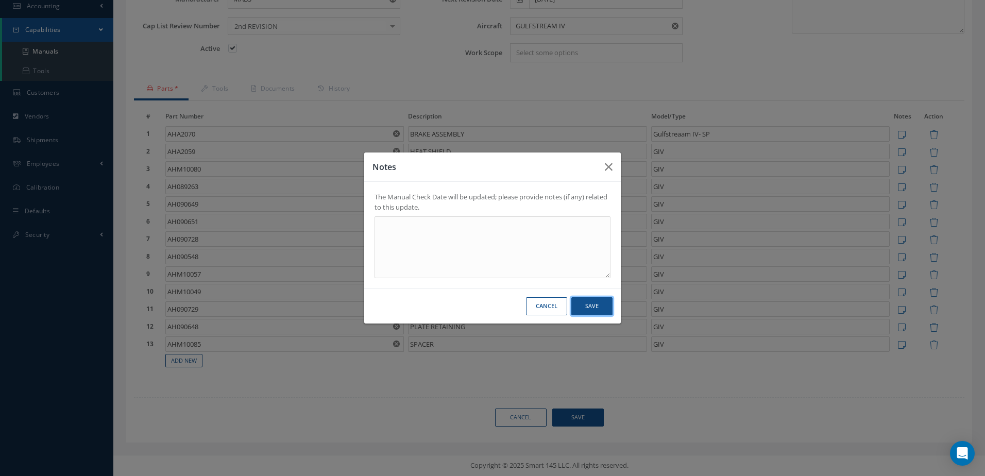
click at [598, 305] on button "Save" at bounding box center [591, 306] width 41 height 18
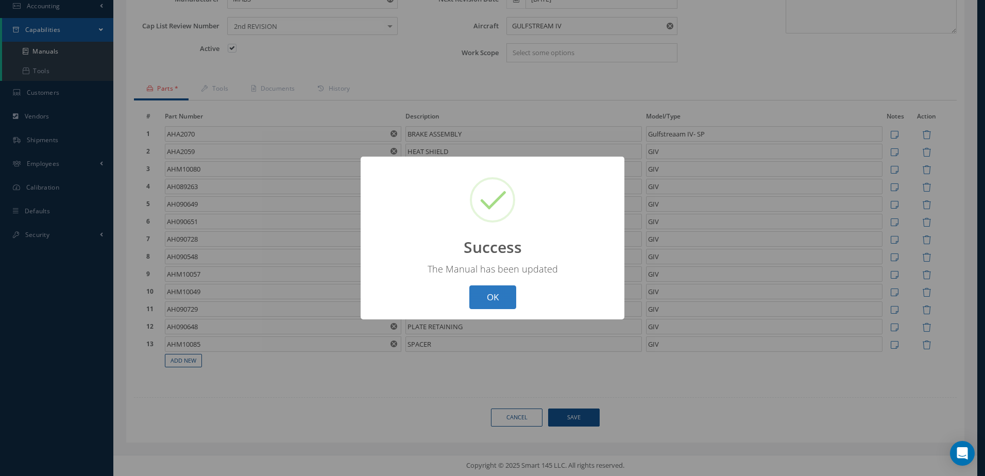
click at [487, 299] on button "OK" at bounding box center [492, 297] width 47 height 24
select select "25"
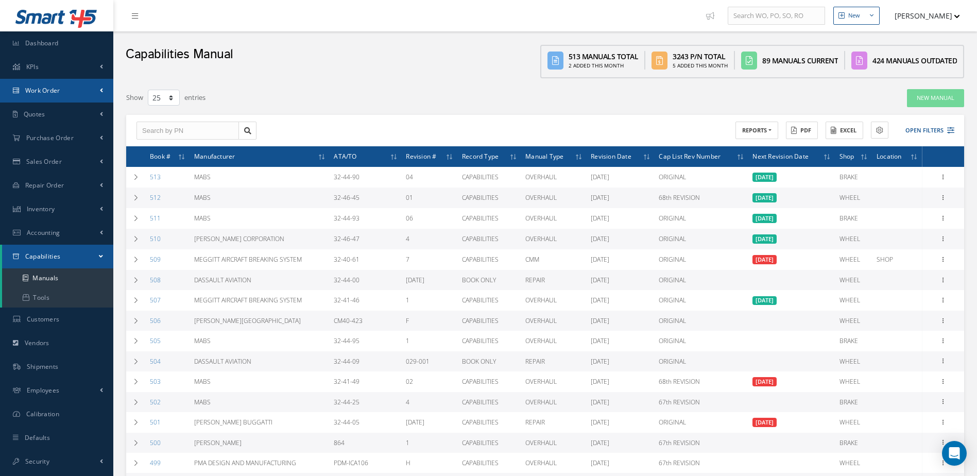
click at [45, 90] on span "Work Order" at bounding box center [42, 90] width 35 height 9
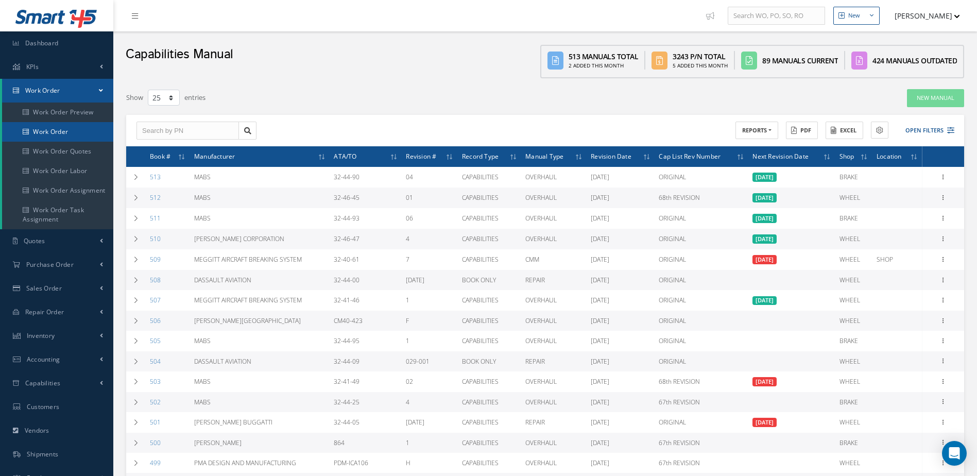
click at [55, 131] on link "Work Order" at bounding box center [57, 132] width 111 height 20
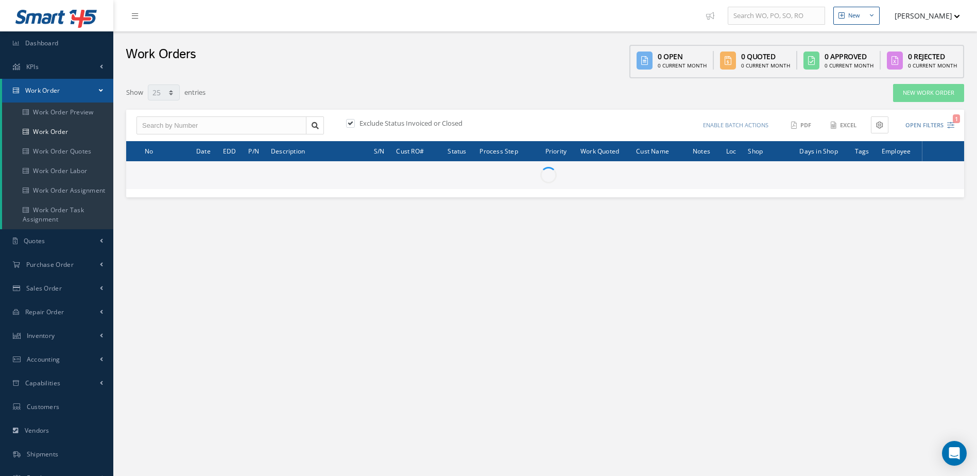
select select "25"
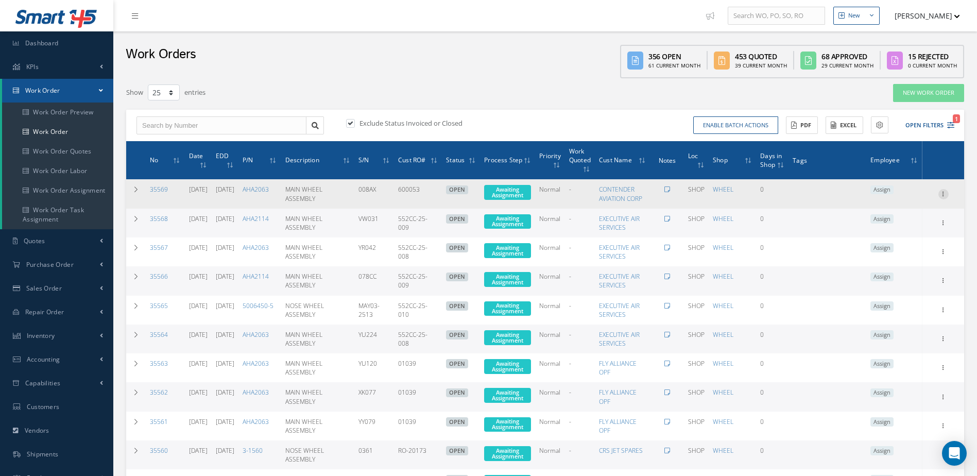
click at [942, 197] on icon at bounding box center [944, 193] width 10 height 8
click at [884, 218] on link "Edit" at bounding box center [896, 213] width 81 height 13
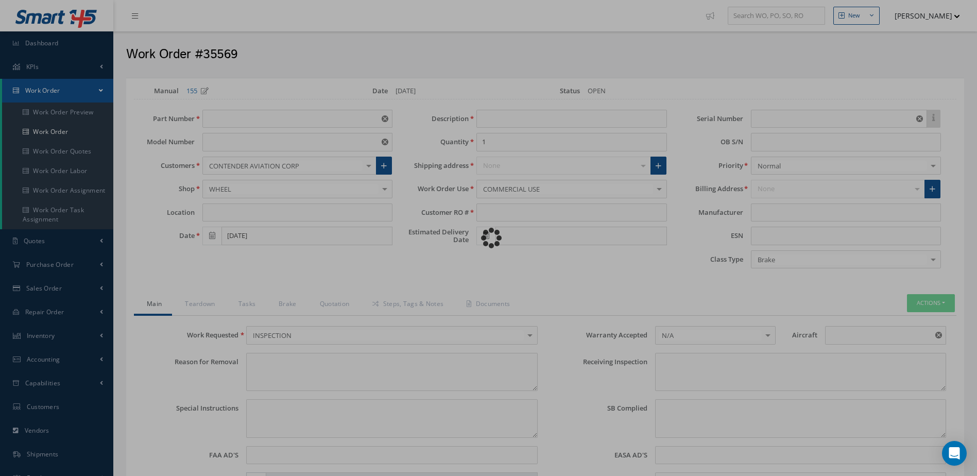
type input "AHA2063"
type input "GULFSTREAM IV-SP"
type input "SHOP"
type input "MAIN WHEEL ASSEMBLY"
type input "600053"
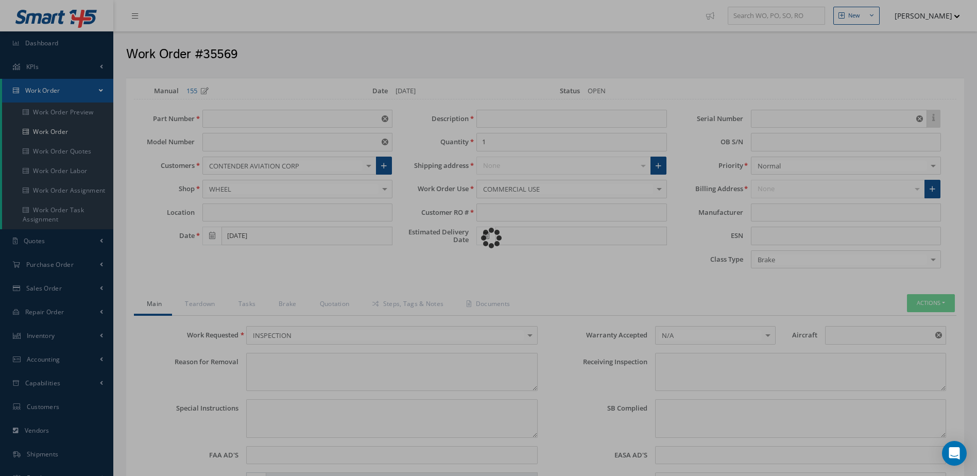
type input "[DATE]"
type input "008AX"
type textarea "WORN"
type textarea "EVALUATE FOR INSPECTION AND REPAIR"
type input "NONE"
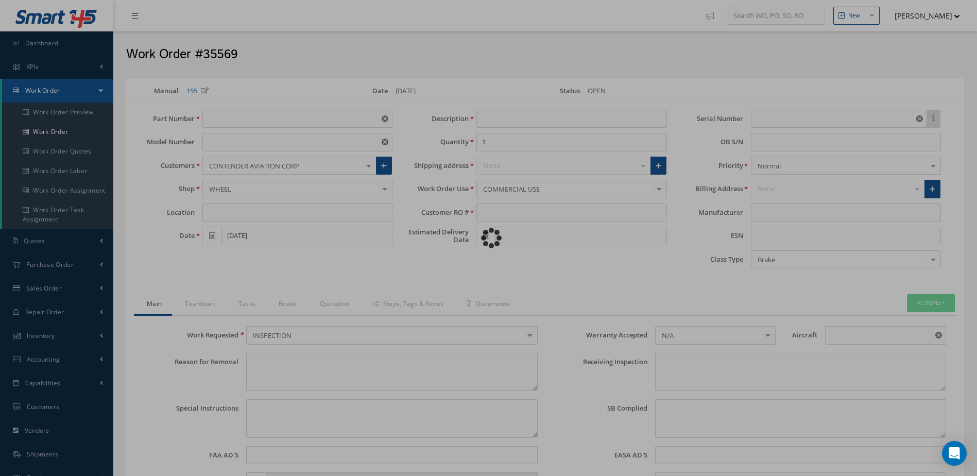
type input "GIV"
type textarea "CORROSION ON ROTORS, PISTON HOUSING, TORQUE TUBE."
type textarea "NONE"
type input "NONE"
type input "WHITE"
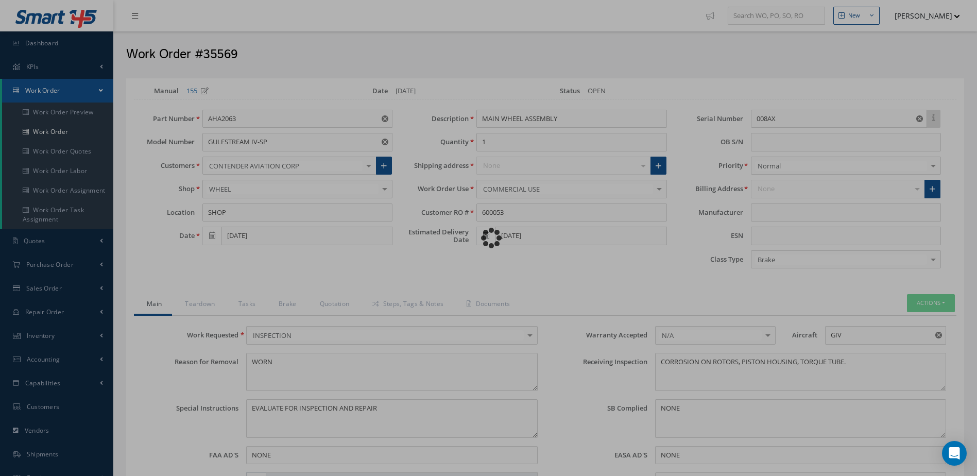
type input "MABS"
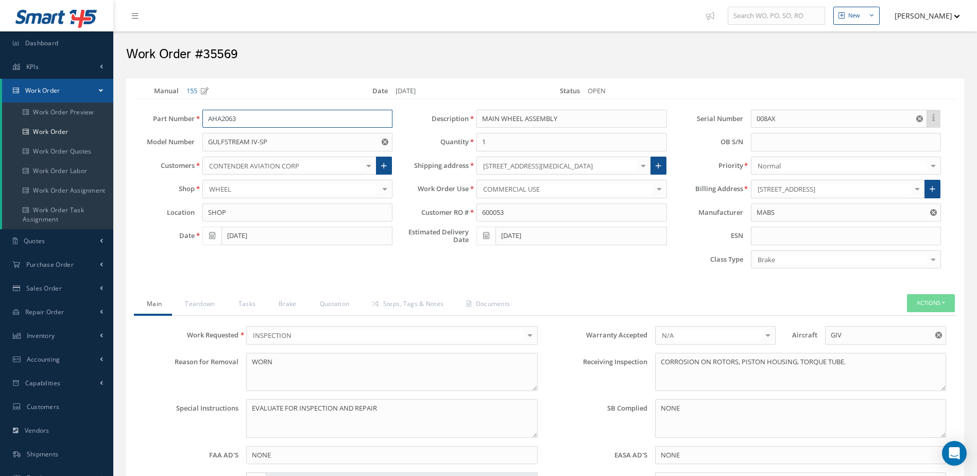
drag, startPoint x: 272, startPoint y: 119, endPoint x: 173, endPoint y: 135, distance: 100.8
click at [173, 135] on div "Part Number AHA2063 AHA2063 AHA2063 (1159SCL403-5) AHA2063 (1159SCL403-5) AHA20…" at bounding box center [263, 192] width 274 height 164
type input "A"
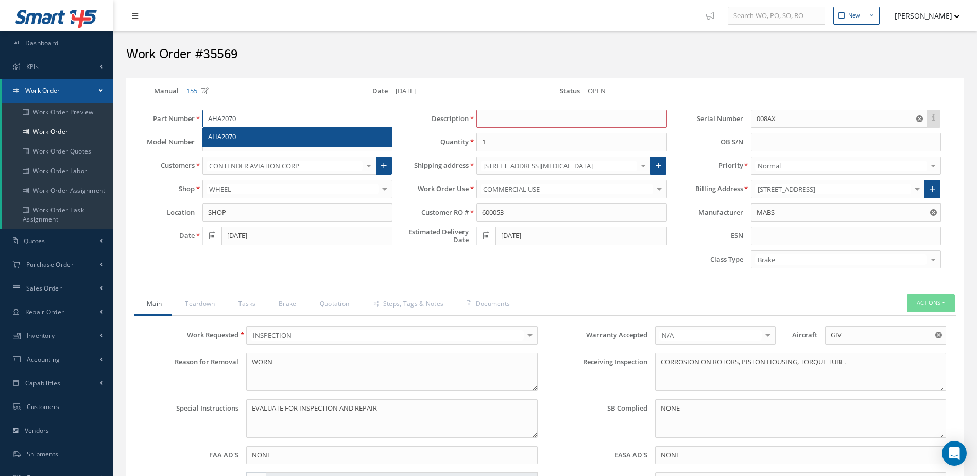
type input "AHA2070"
click at [246, 137] on div "AHA2070" at bounding box center [297, 137] width 179 height 10
type input "Gulfstreaam IV- SP"
type input "BRAKE ASSEMBLY"
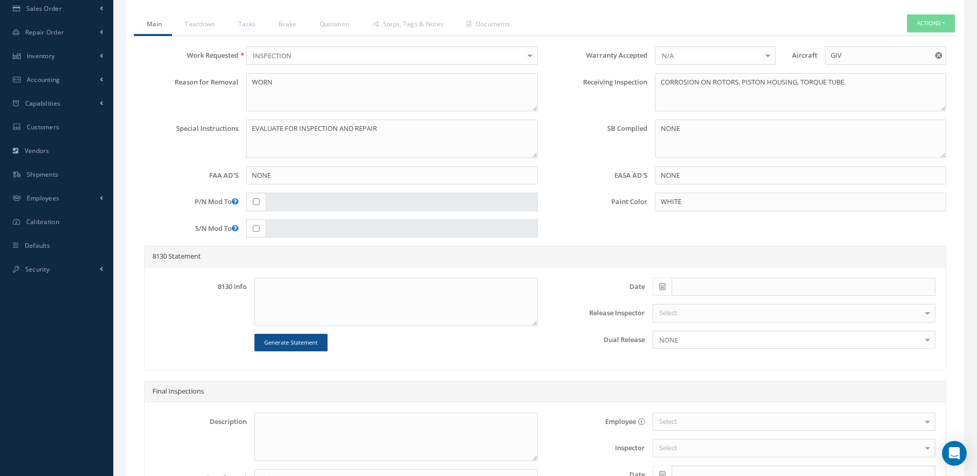
scroll to position [403, 0]
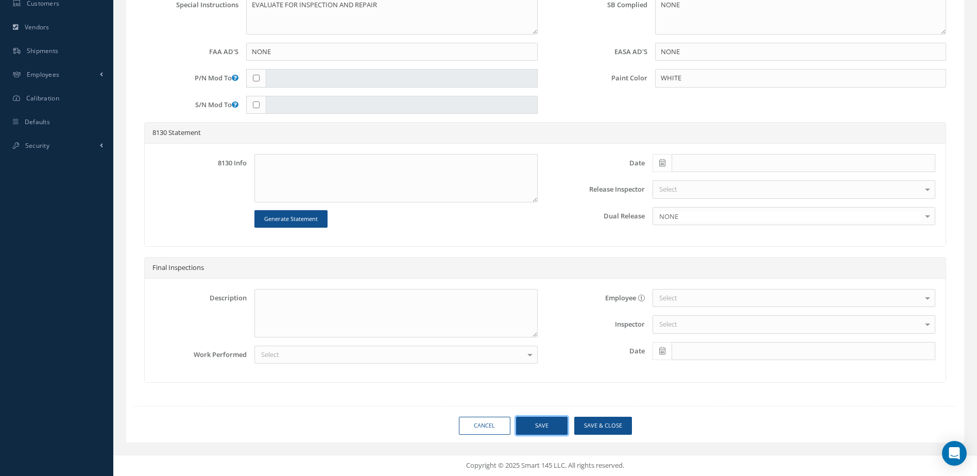
click at [544, 427] on button "Save" at bounding box center [542, 426] width 52 height 18
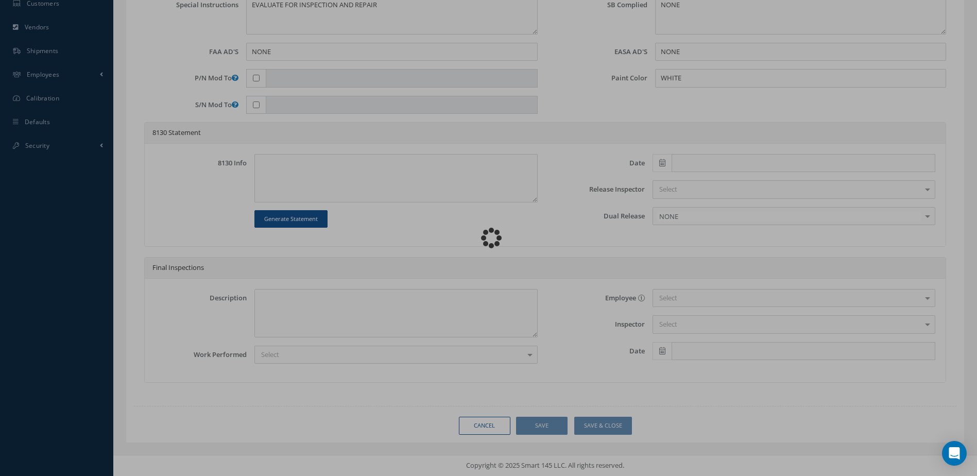
type input "MABS"
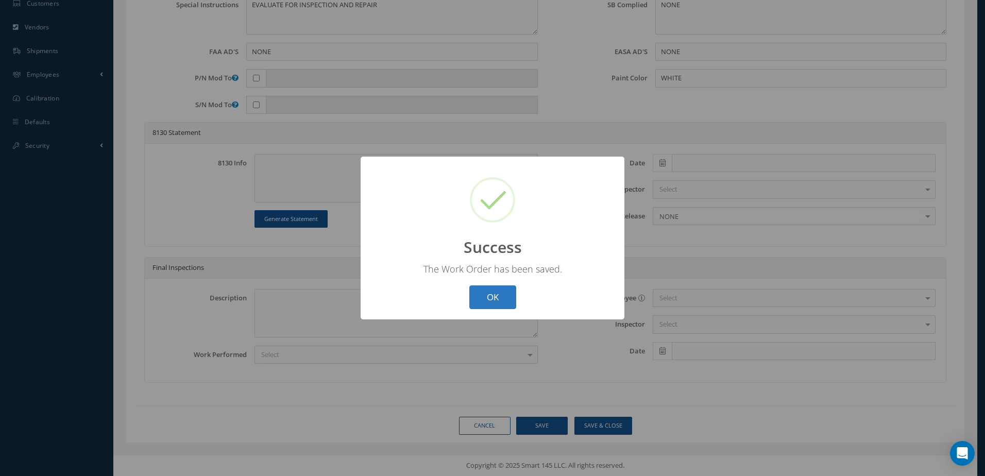
click at [502, 297] on button "OK" at bounding box center [492, 297] width 47 height 24
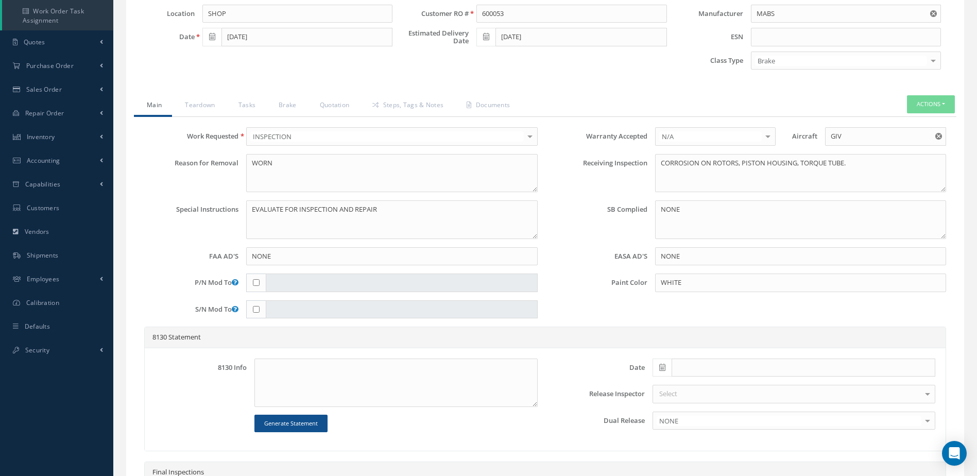
scroll to position [249, 0]
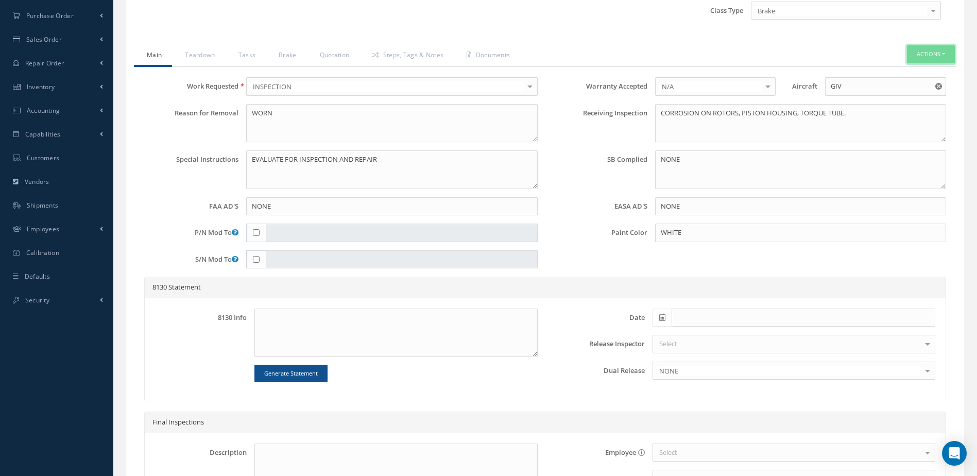
click at [925, 48] on button "Actions" at bounding box center [931, 54] width 48 height 18
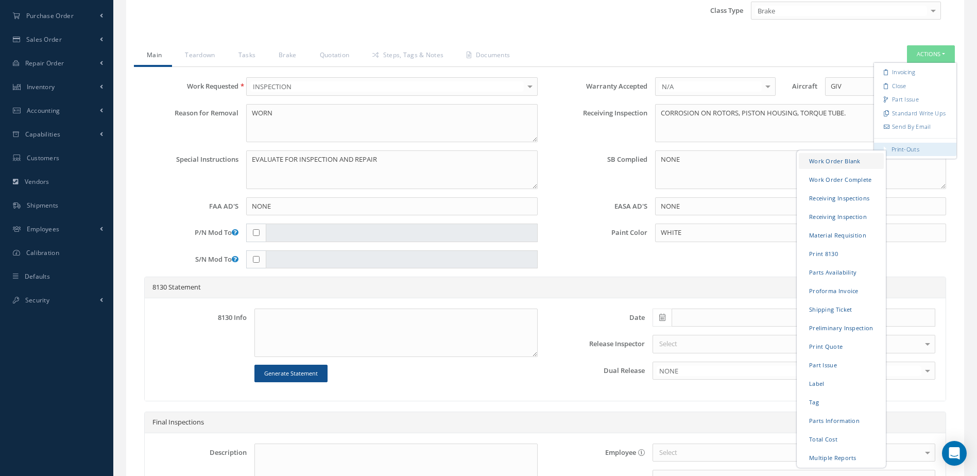
click at [840, 159] on link "Work Order Blank" at bounding box center [841, 161] width 85 height 16
click at [843, 236] on link "Material Requisition" at bounding box center [841, 235] width 85 height 16
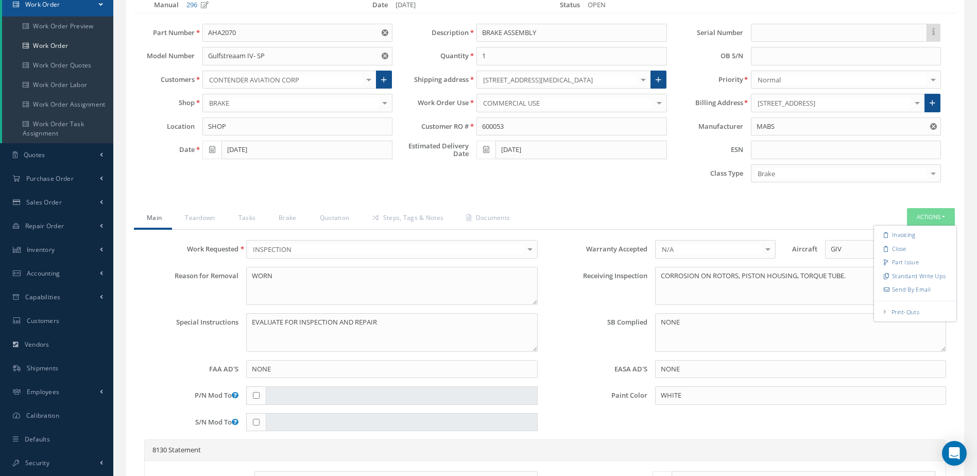
scroll to position [43, 0]
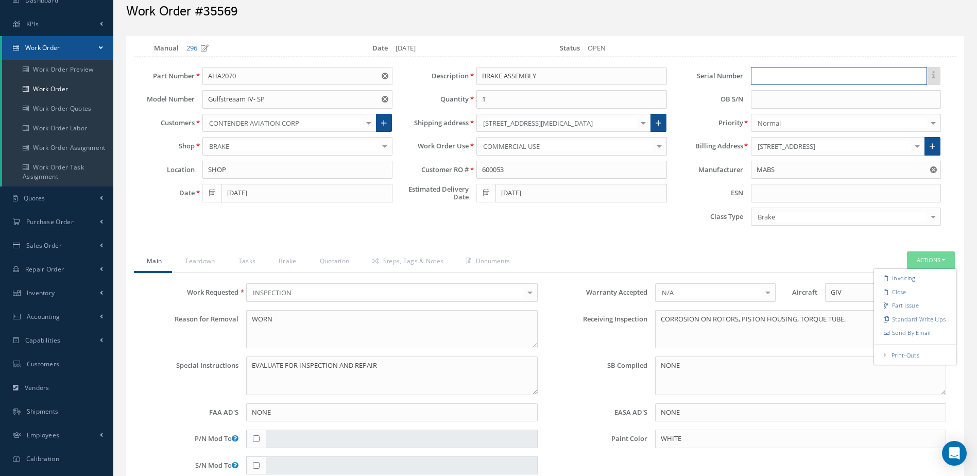
click at [799, 78] on input "text" at bounding box center [839, 76] width 176 height 19
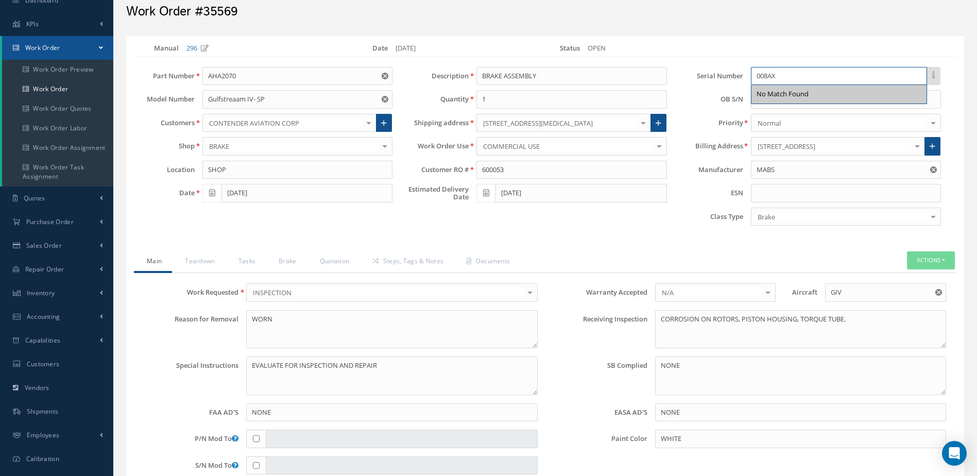
type input "008AX"
click at [839, 249] on div "Loading… Manual 296 Date 08/20/2025 Status OPEN Part Number AHA2070 Model Numbe…" at bounding box center [545, 419] width 838 height 768
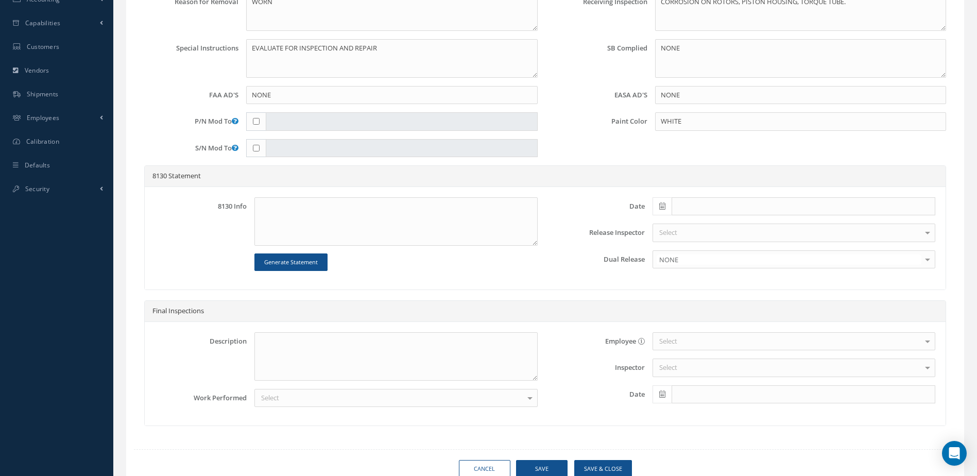
scroll to position [403, 0]
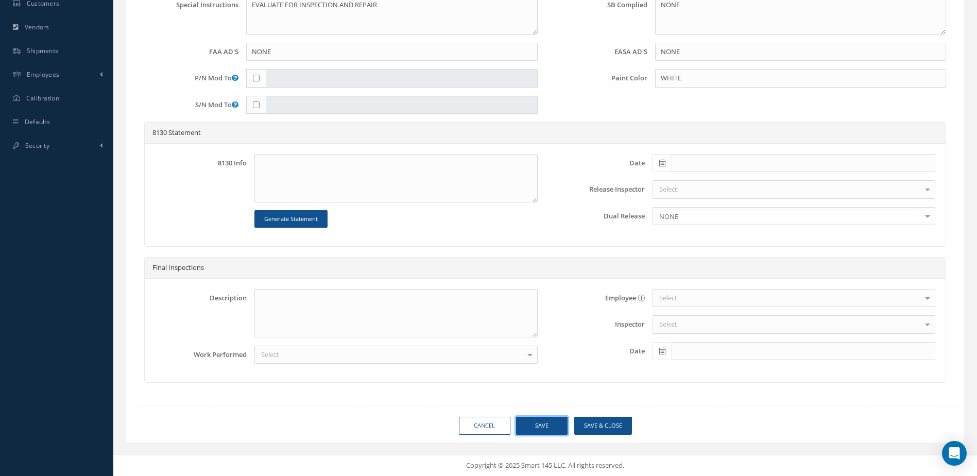
click at [546, 425] on button "Save" at bounding box center [542, 426] width 52 height 18
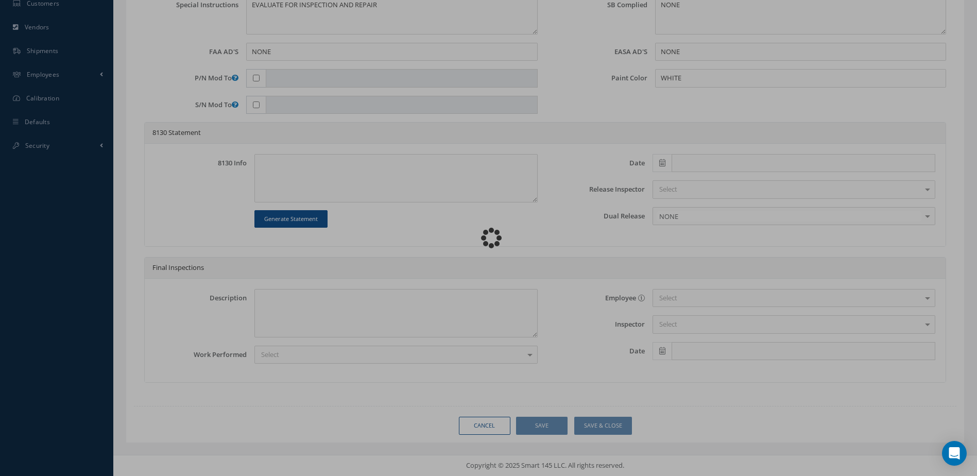
type input "MABS"
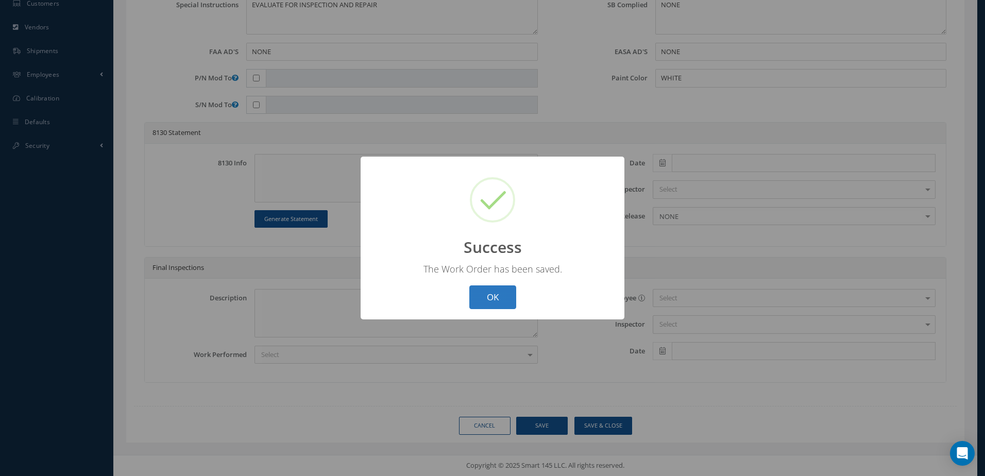
click at [503, 299] on button "OK" at bounding box center [492, 297] width 47 height 24
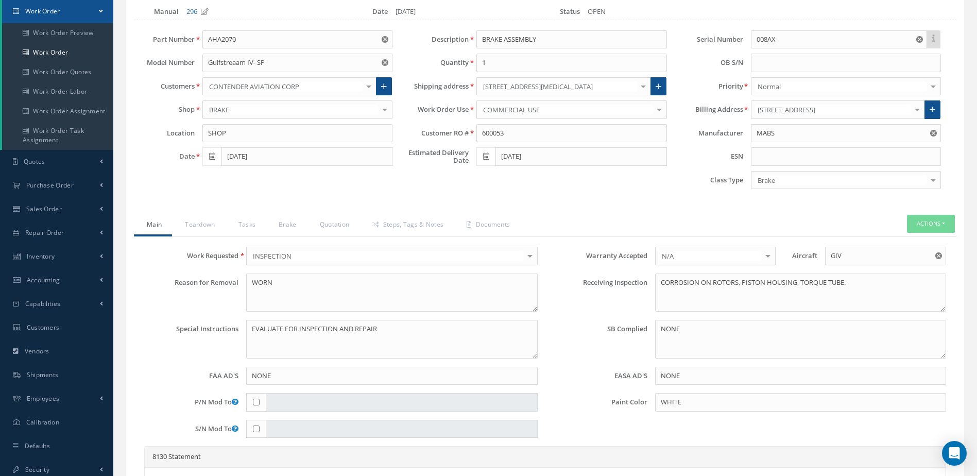
scroll to position [206, 0]
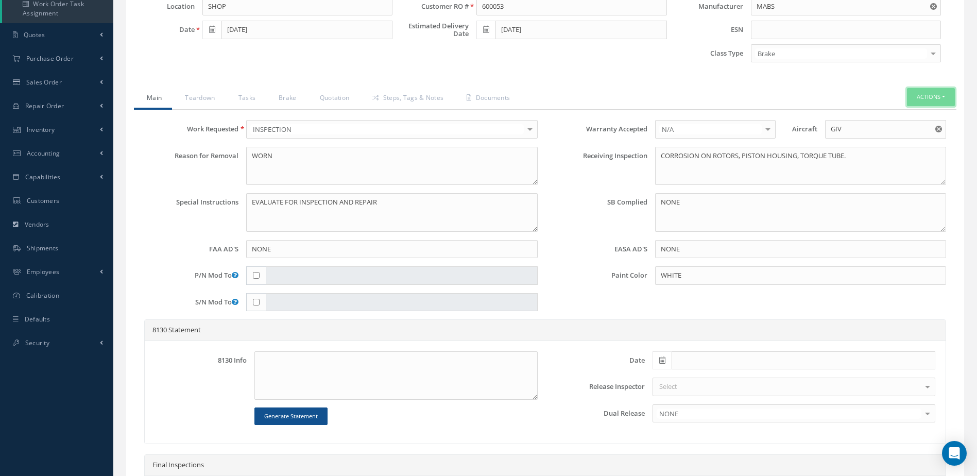
click at [932, 95] on button "Actions" at bounding box center [931, 97] width 48 height 18
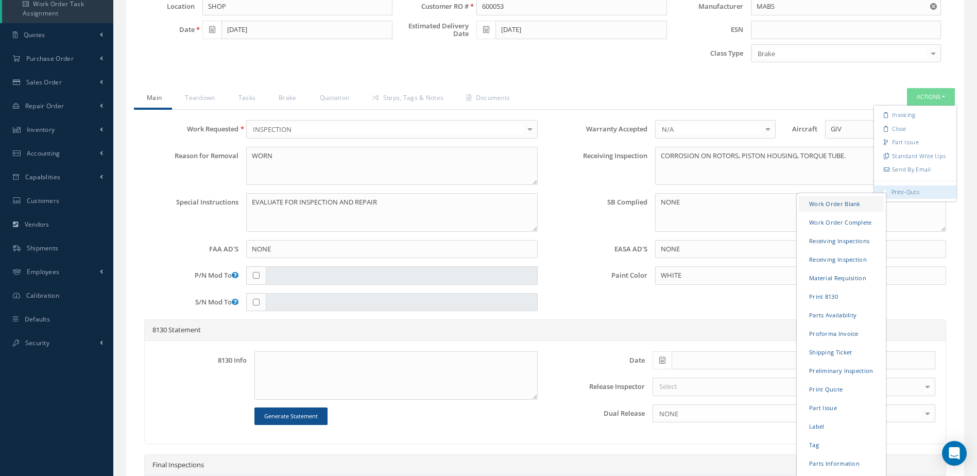
click at [844, 201] on link "Work Order Blank" at bounding box center [841, 204] width 85 height 16
click at [858, 277] on link "Material Requisition" at bounding box center [841, 278] width 85 height 16
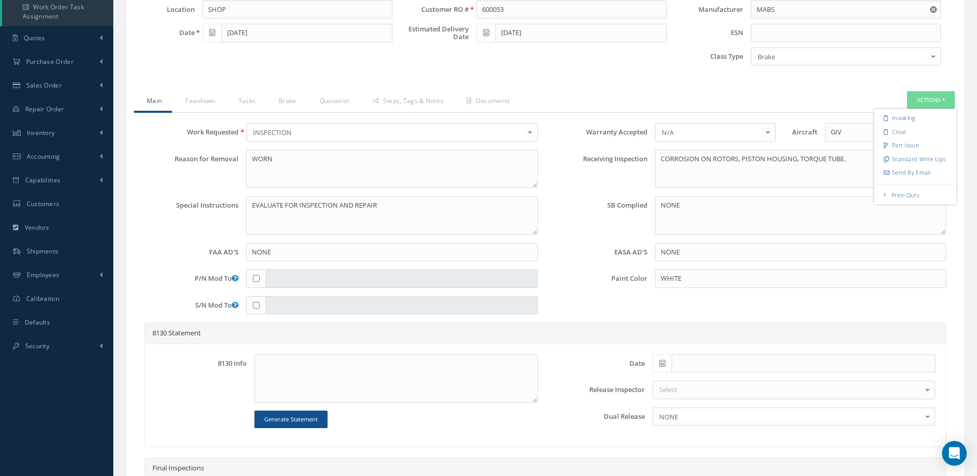
scroll to position [0, 0]
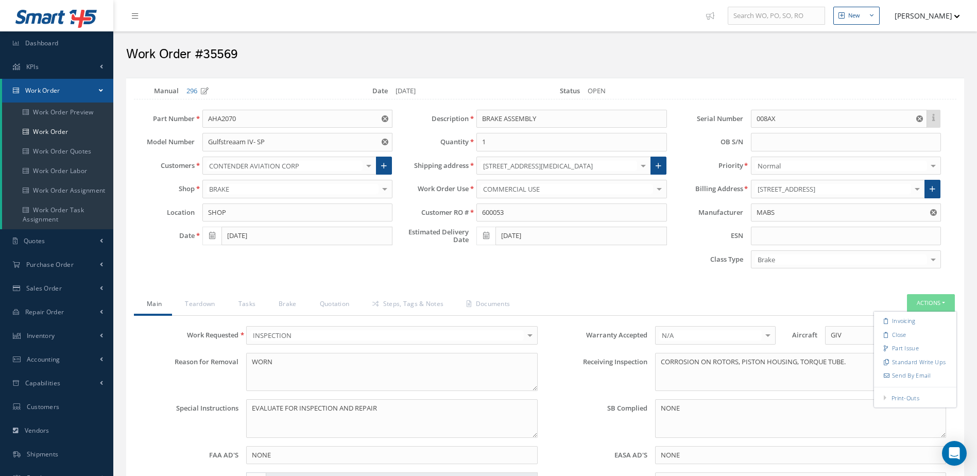
click at [71, 92] on link "Work Order" at bounding box center [57, 91] width 111 height 24
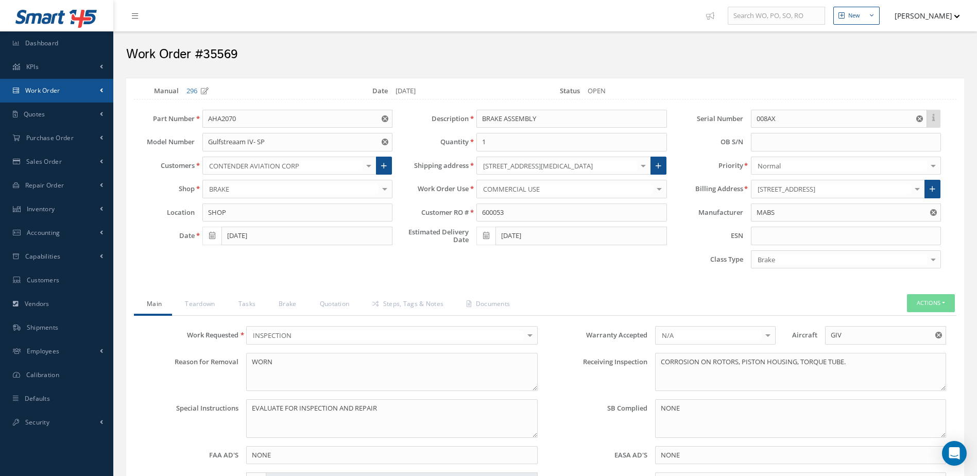
click at [64, 93] on link "Work Order" at bounding box center [56, 91] width 113 height 24
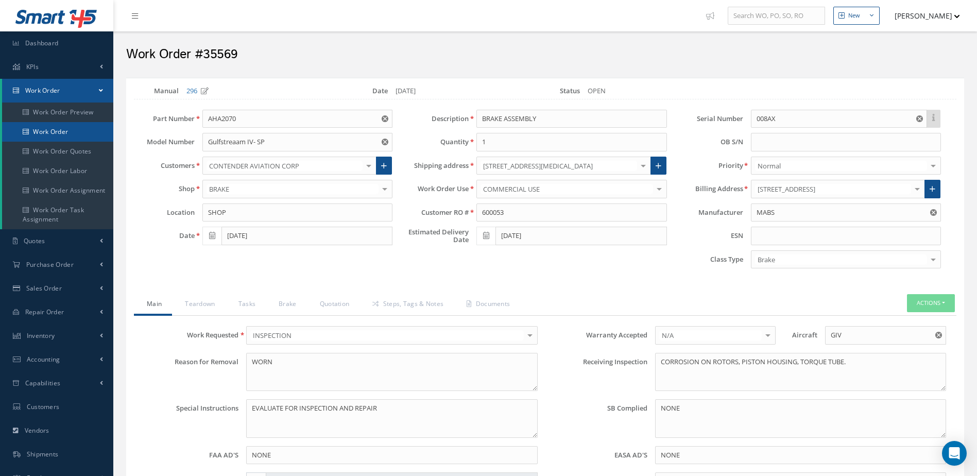
click at [58, 126] on link "Work Order" at bounding box center [57, 132] width 111 height 20
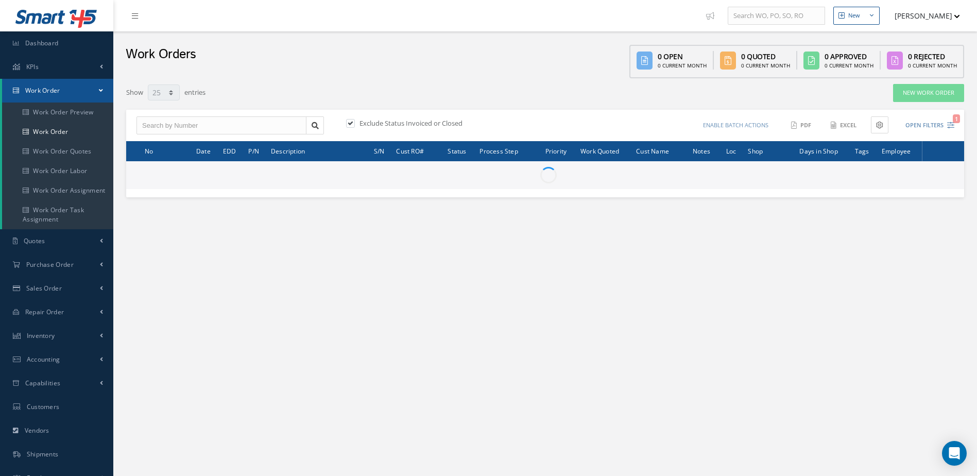
select select "25"
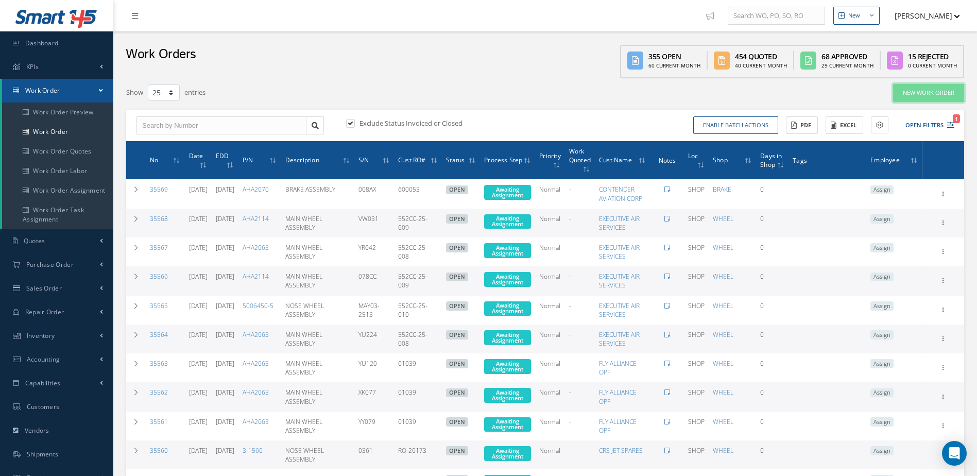
click at [906, 94] on link "New Work Order" at bounding box center [928, 93] width 71 height 18
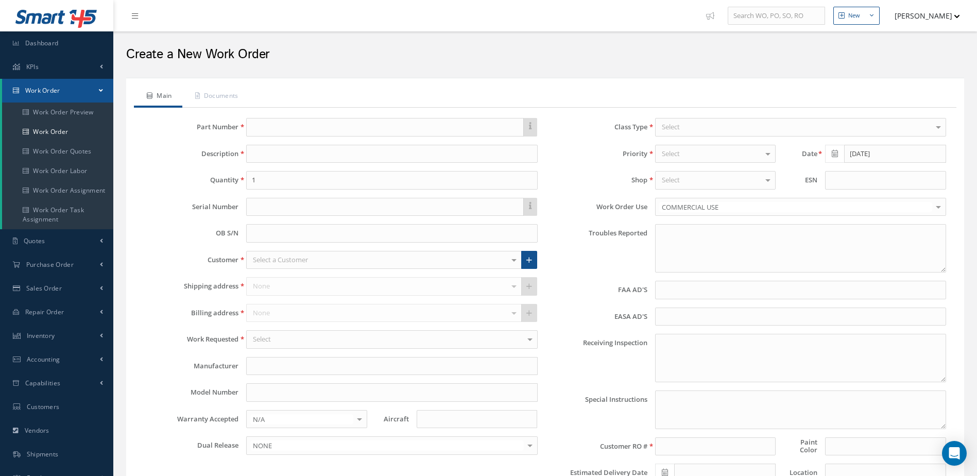
type textarea "NONE"
type input "NONE"
type textarea "NO VISUAL DAMAGE"
type textarea "PLEASE SEE R.O. FOR DETAILS"
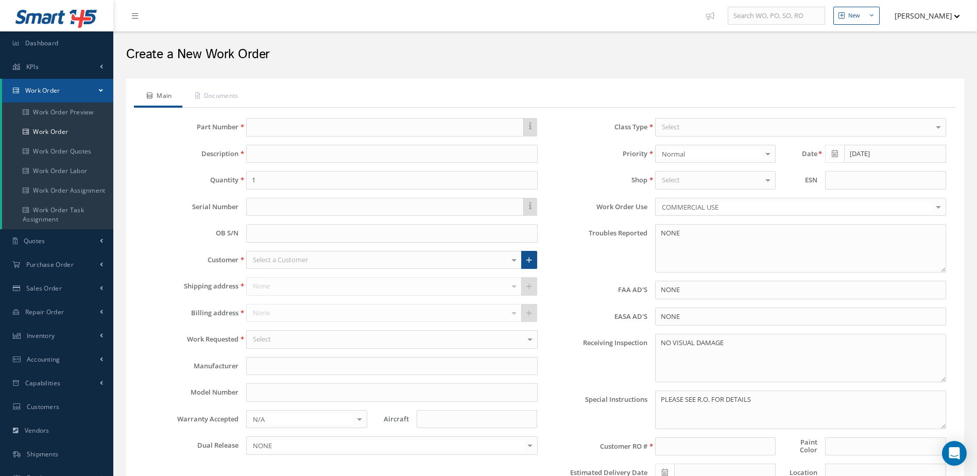
click at [332, 141] on div "Part Number Description Quantity 1 Serial Number OB S/N Customer Select a Custo…" at bounding box center [341, 304] width 409 height 372
click at [332, 126] on input "text" at bounding box center [384, 127] width 277 height 19
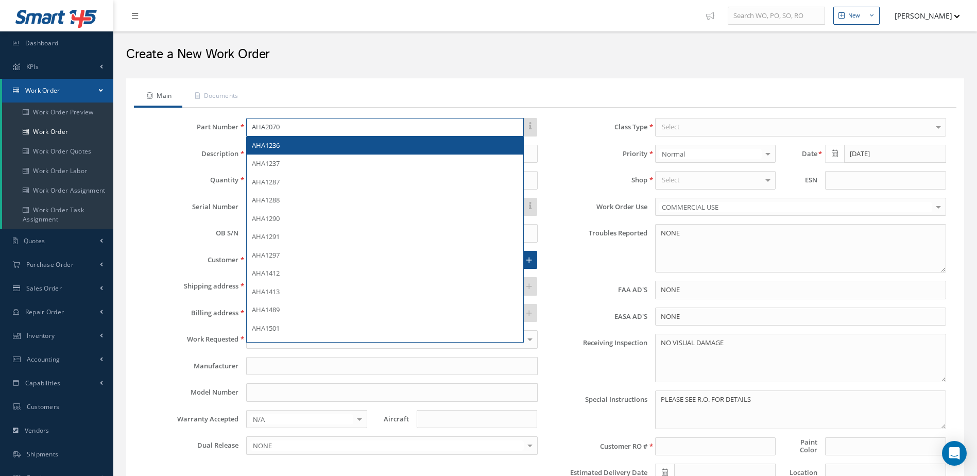
click at [322, 126] on input "AHA2070" at bounding box center [384, 127] width 277 height 19
type input "AHA2070"
click at [317, 145] on div "AHA2070" at bounding box center [385, 146] width 266 height 10
type input "BRAKE ASSEMBLY"
type input "MABS"
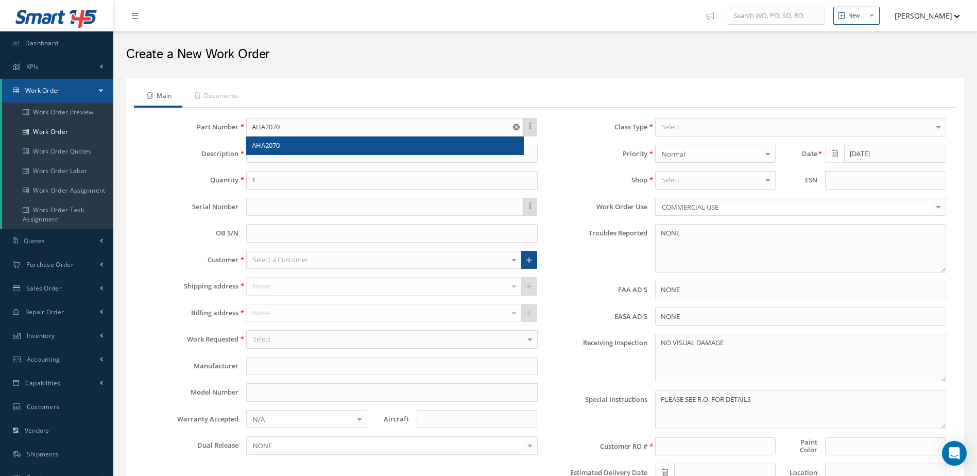
type input "Gulfstreaam IV- SP"
type input "GULFSTREAM IV"
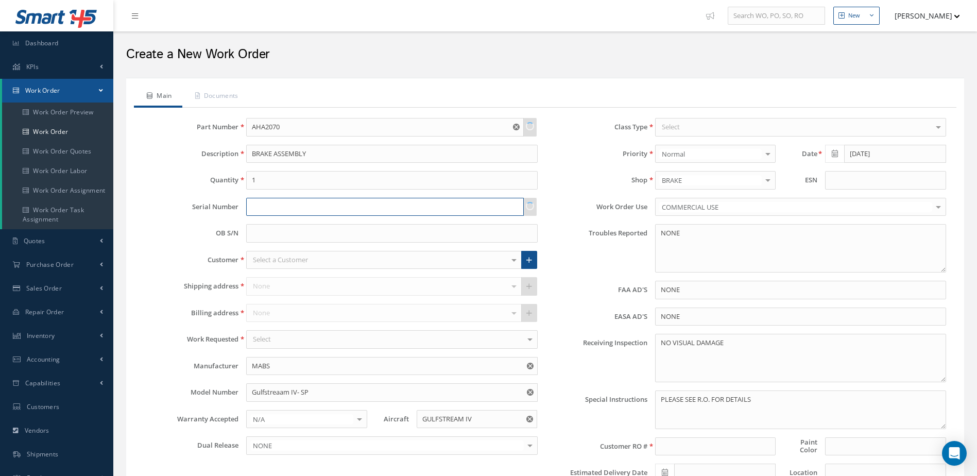
click at [304, 209] on input "text" at bounding box center [384, 207] width 277 height 19
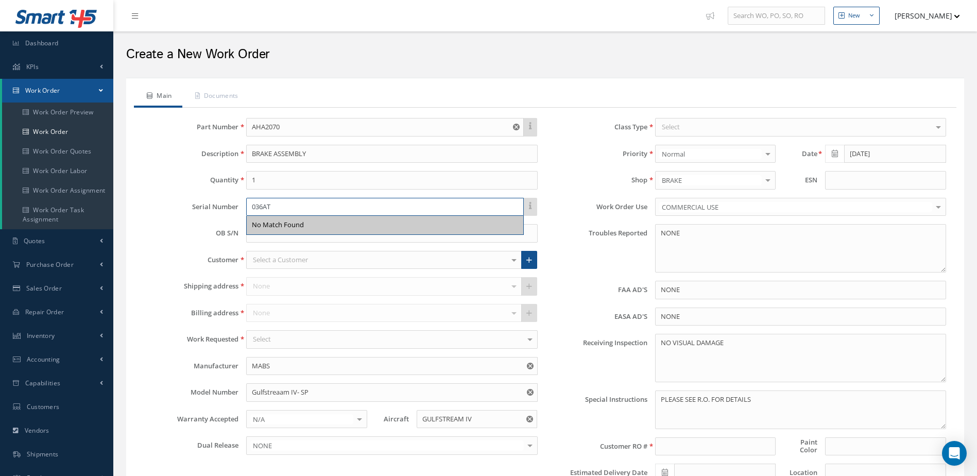
type input "036AT"
click at [304, 252] on div "Select a Customer" at bounding box center [383, 260] width 275 height 19
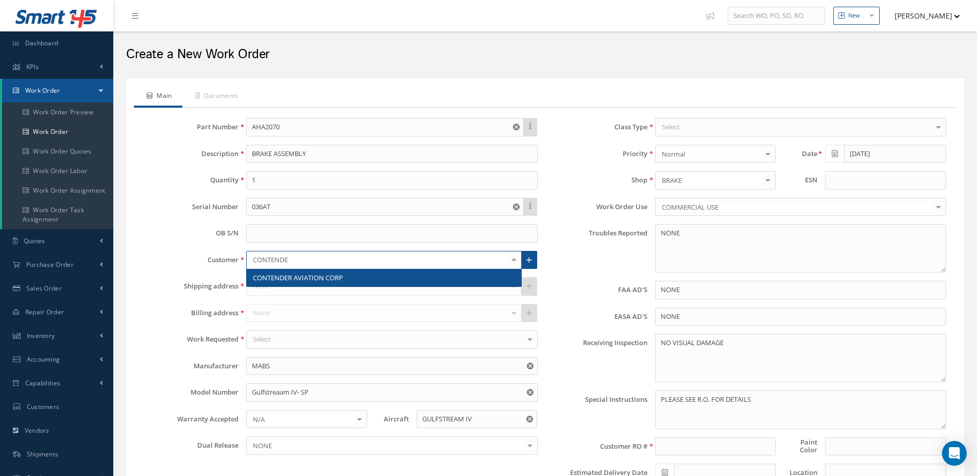
type input "CONTENDER"
click at [329, 276] on span "CONTENDER AVIATION CORP" at bounding box center [298, 277] width 90 height 9
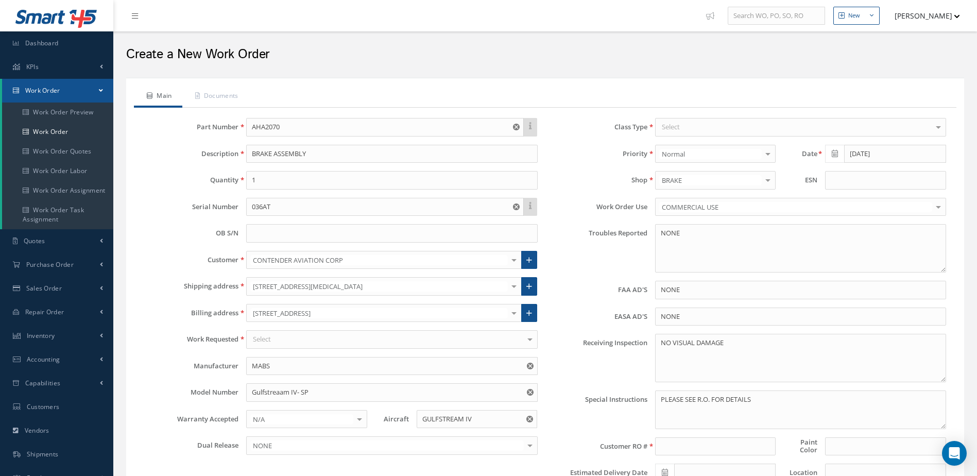
click at [337, 339] on div "Select" at bounding box center [391, 339] width 291 height 19
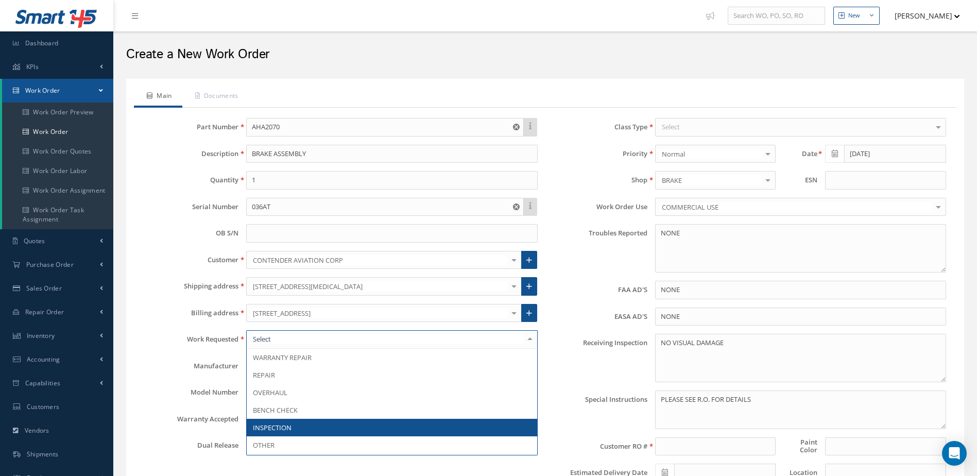
click at [328, 423] on span "INSPECTION" at bounding box center [392, 428] width 290 height 18
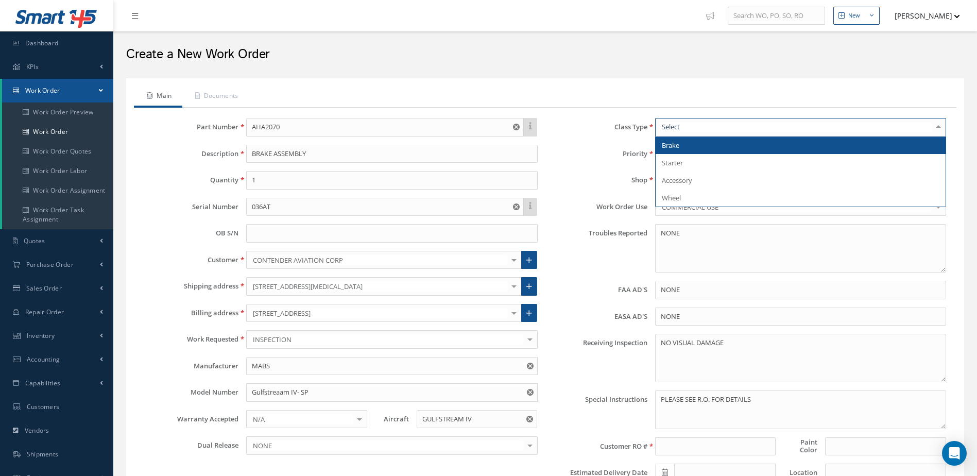
click at [726, 118] on div at bounding box center [800, 127] width 291 height 19
click at [705, 140] on span "Brake" at bounding box center [801, 146] width 290 height 18
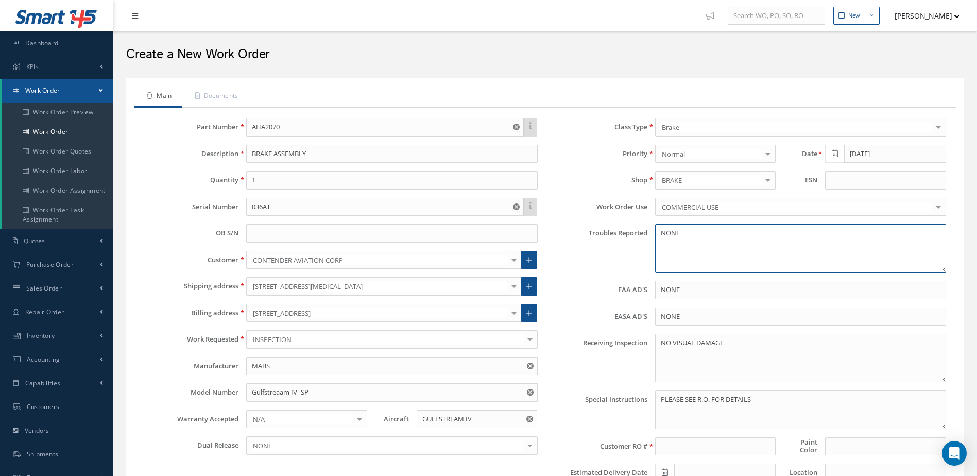
click at [712, 238] on textarea "NONE" at bounding box center [800, 248] width 291 height 48
type textarea "N"
type textarea "WORN"
click at [778, 350] on textarea "NO VISUAL DAMAGE" at bounding box center [800, 358] width 291 height 48
type textarea "N"
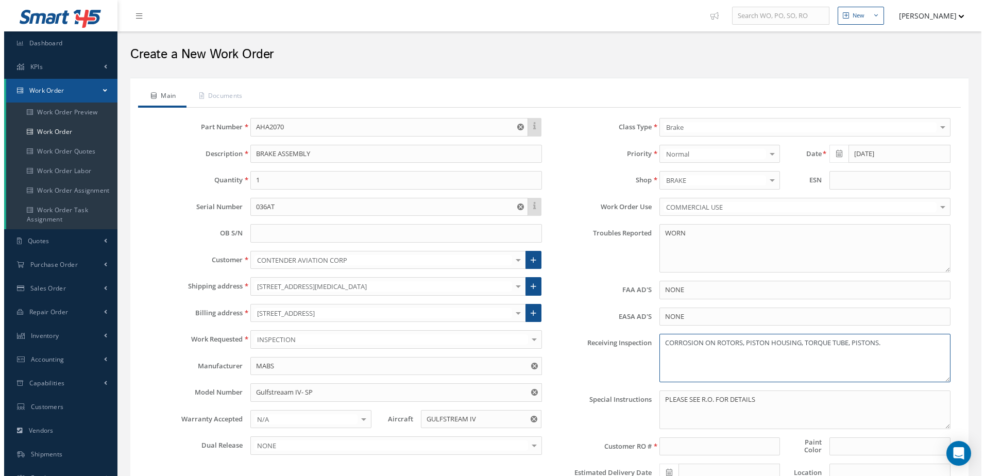
scroll to position [103, 0]
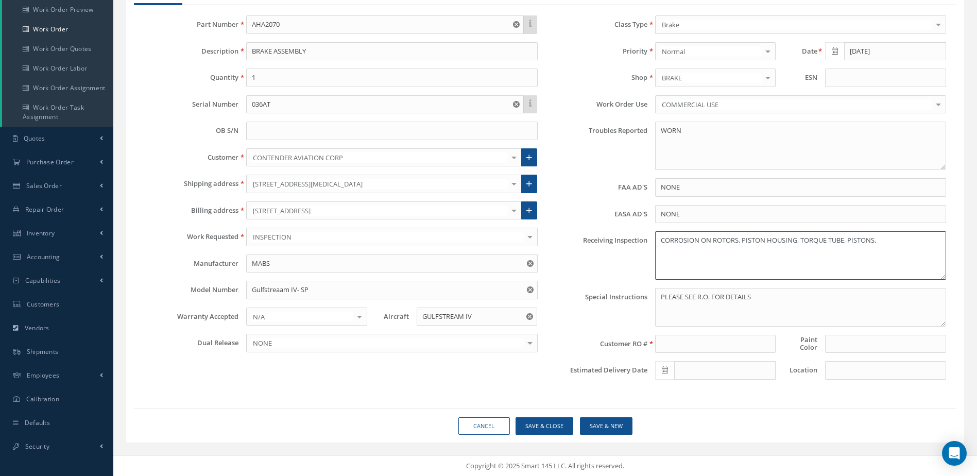
type textarea "CORROSION ON ROTORS, PISTON HOUSING, TORQUE TUBE, PISTONS."
drag, startPoint x: 780, startPoint y: 298, endPoint x: 659, endPoint y: 317, distance: 122.0
click at [659, 317] on textarea "PLEASE SEE R.O. FOR DETAILS" at bounding box center [800, 307] width 291 height 39
type textarea "EVALUATE FOR INSPECTION AND REPAIR"
click at [686, 344] on input at bounding box center [715, 344] width 121 height 19
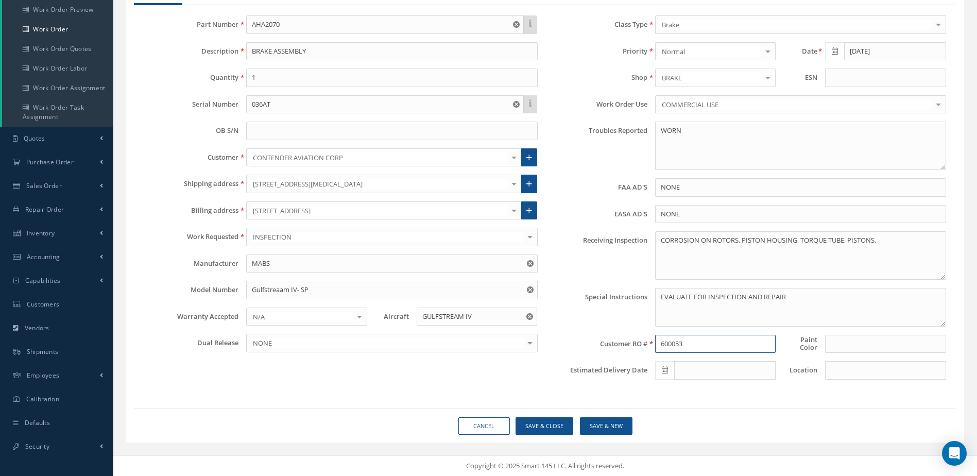
type input "600053"
click at [882, 343] on input at bounding box center [885, 344] width 121 height 19
type input "WHITE"
click at [666, 372] on icon at bounding box center [665, 369] width 6 height 7
click at [717, 307] on td "21" at bounding box center [724, 307] width 15 height 15
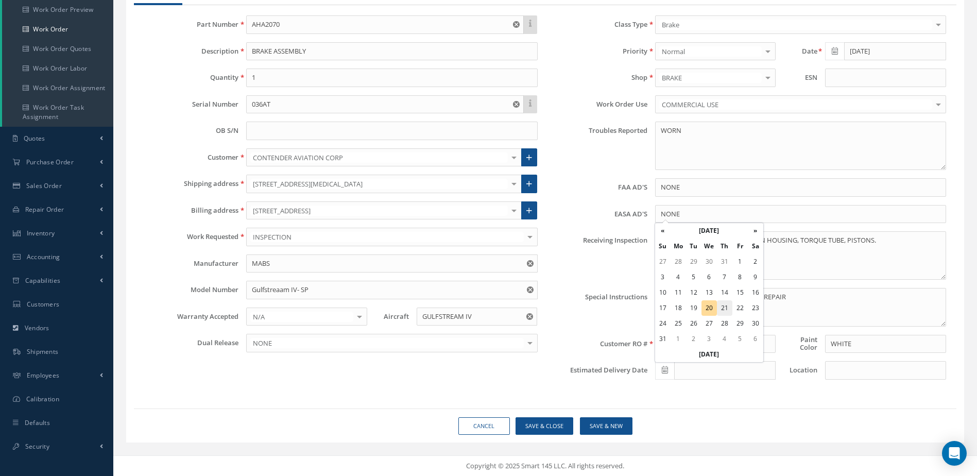
type input "[DATE]"
click at [880, 380] on div "Class Type Brake Brake Starter Accessory Wheel No elements found. List is empty…" at bounding box center [750, 201] width 409 height 372
click at [879, 372] on input at bounding box center [885, 370] width 121 height 19
type input "SHOP"
click at [550, 427] on button "Save & Close" at bounding box center [545, 426] width 58 height 18
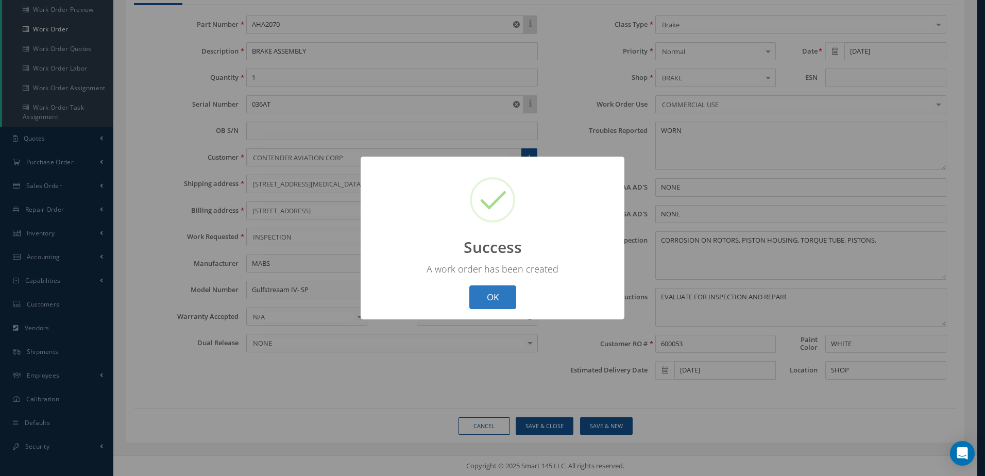
click at [502, 297] on button "OK" at bounding box center [492, 297] width 47 height 24
select select "25"
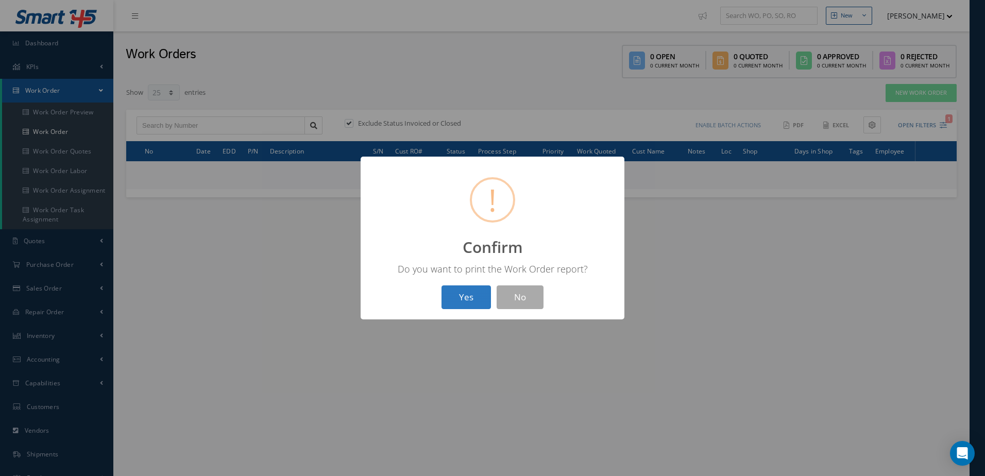
click at [459, 305] on button "Yes" at bounding box center [465, 297] width 49 height 24
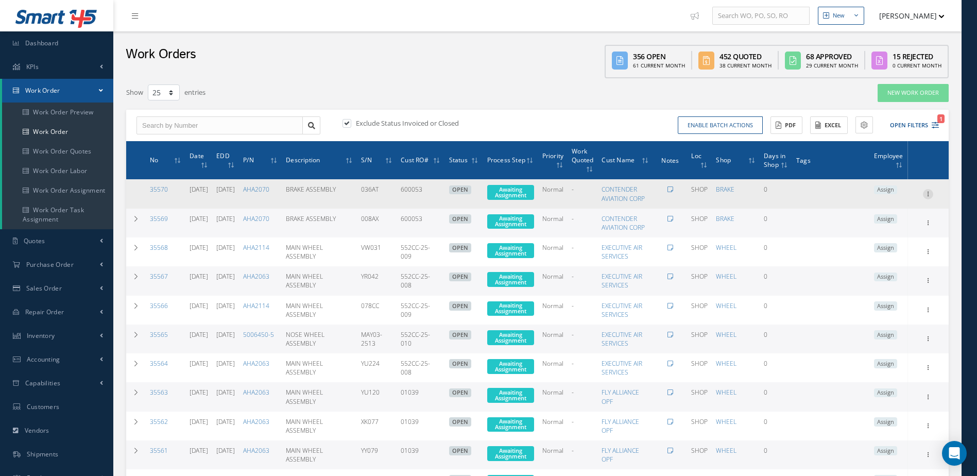
click at [929, 195] on icon at bounding box center [928, 193] width 10 height 8
click at [880, 215] on link "Edit" at bounding box center [880, 213] width 81 height 13
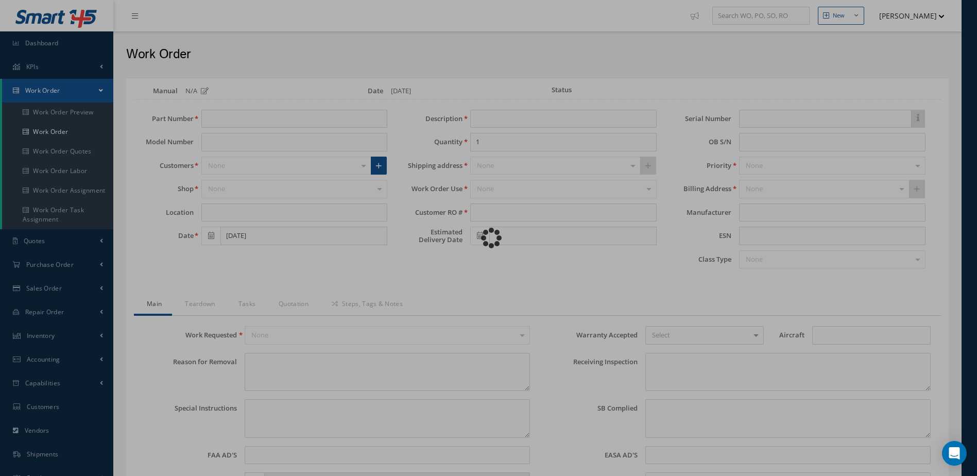
type input "AHA2070"
type input "Gulfstreaam IV- SP"
type input "SHOP"
type input "BRAKE ASSEMBLY"
type input "600053"
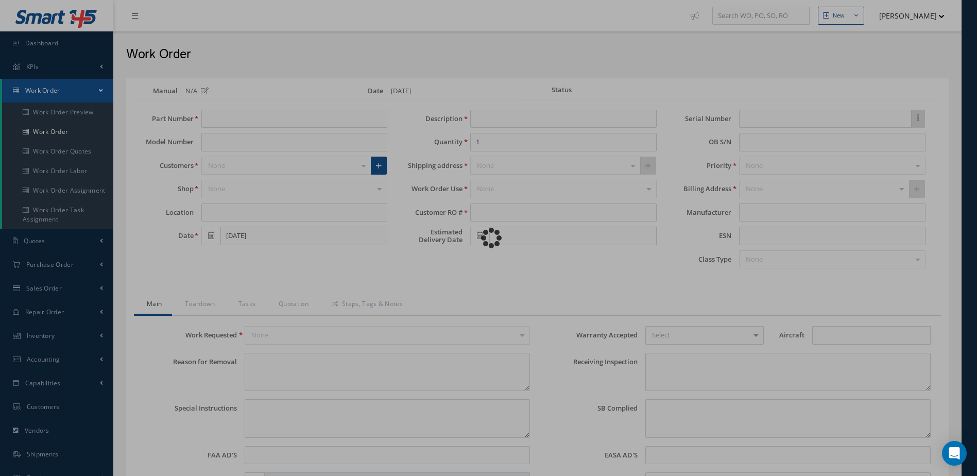
type input "[DATE]"
type input "036AT"
type textarea "WORN"
type textarea "EVALUATE FOR INSPECTION AND REPAIR"
type input "NONE"
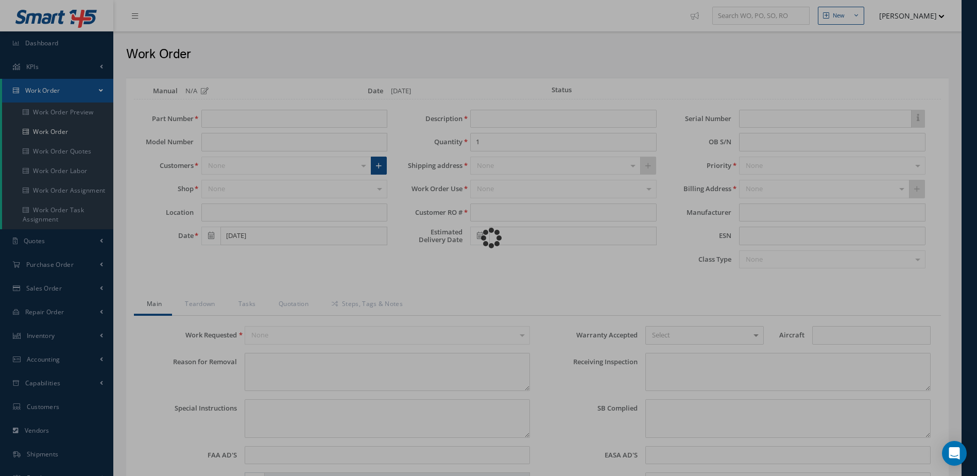
type input "GULFSTREAM IV"
type textarea "CORROSION ON ROTORS, PISTON HOUSING, TORQUE TUBE, PISTONS."
type textarea "NONE"
type input "NONE"
type input "WHITE"
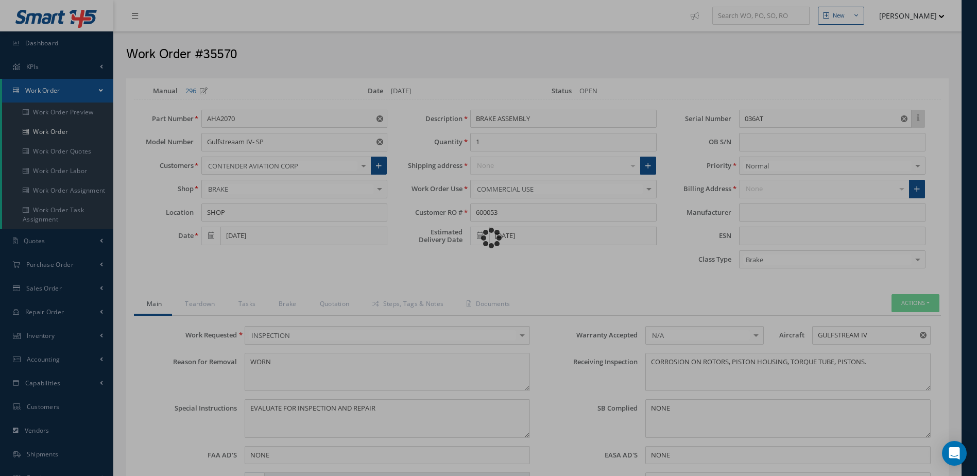
type input "MABS"
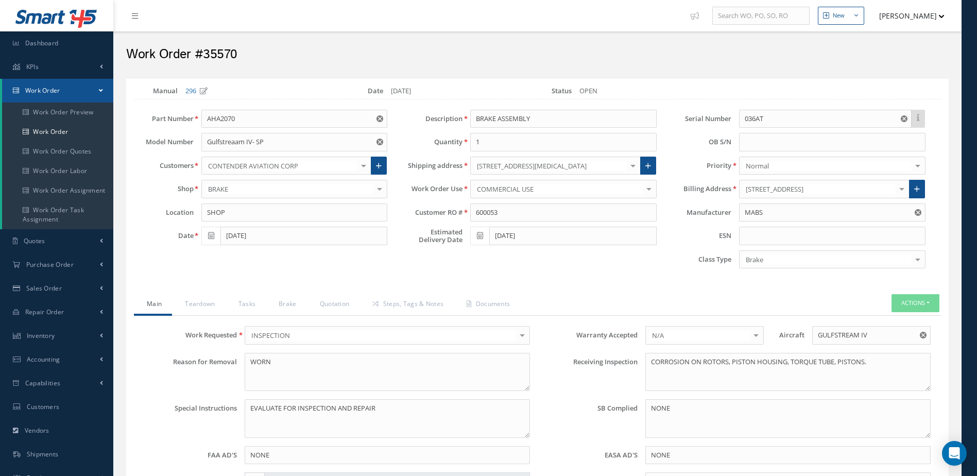
scroll to position [206, 0]
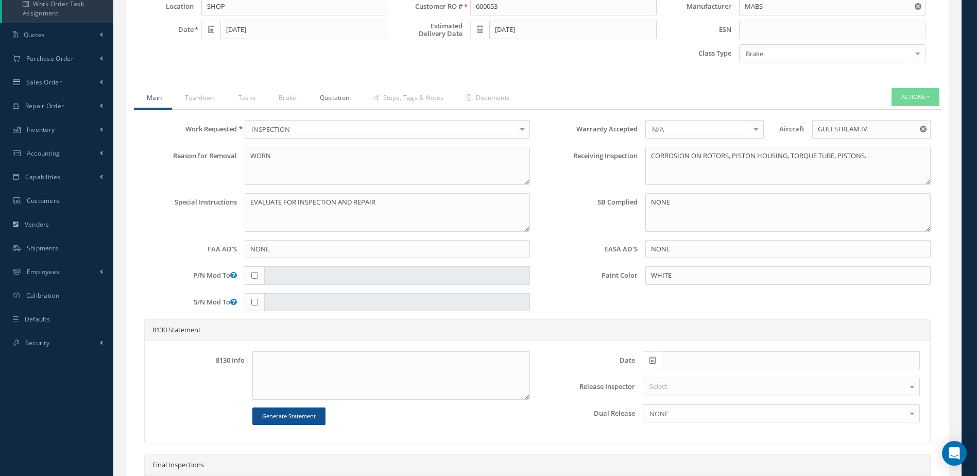
click at [330, 96] on link "Quotation" at bounding box center [333, 99] width 53 height 22
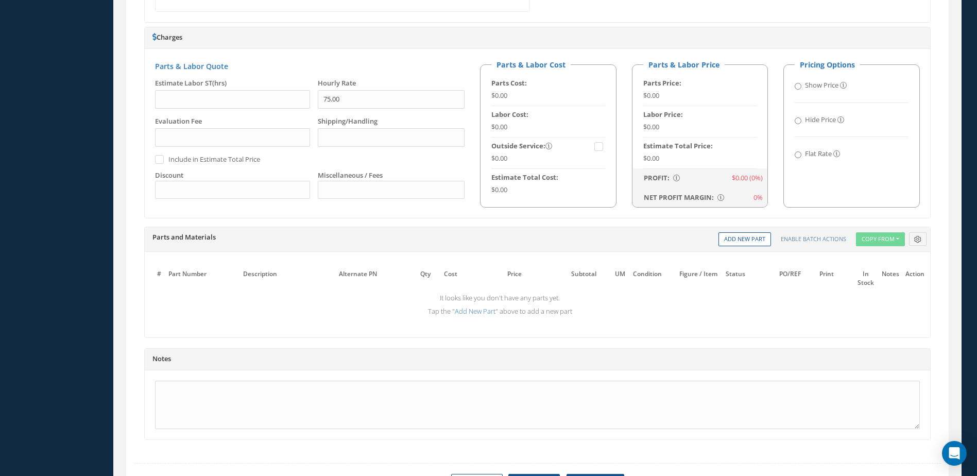
scroll to position [609, 0]
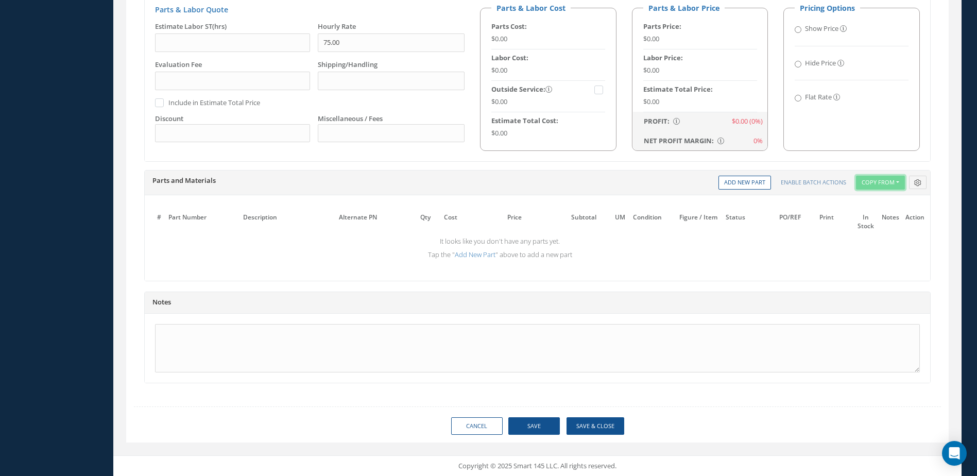
click at [871, 184] on button "Copy From" at bounding box center [880, 183] width 49 height 14
click at [875, 211] on link "Inventory Templates" at bounding box center [897, 212] width 82 height 14
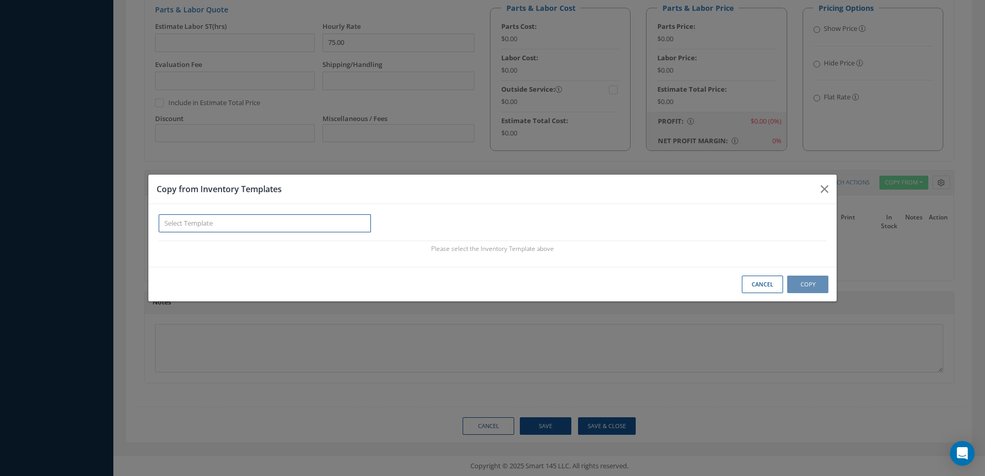
click at [356, 220] on input "text" at bounding box center [265, 223] width 212 height 19
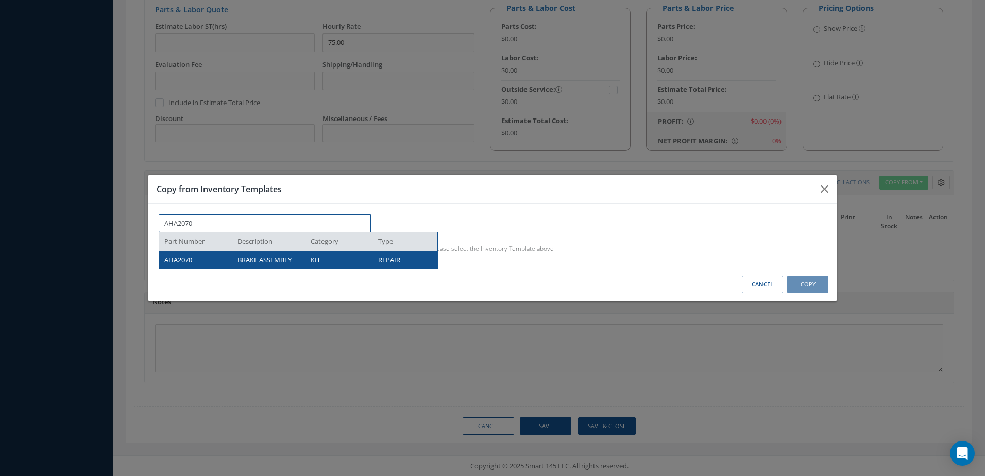
click at [353, 260] on div "KIT" at bounding box center [336, 260] width 67 height 10
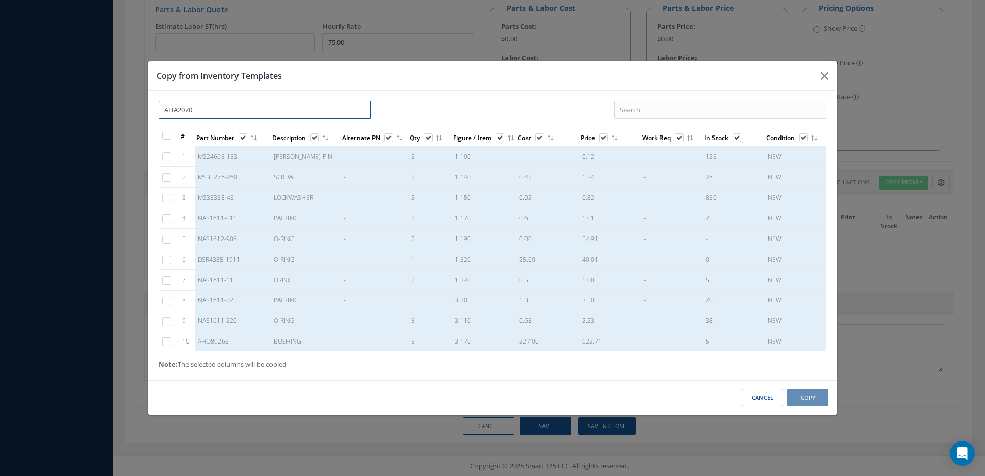
type input "AHA2070"
click at [171, 134] on label at bounding box center [172, 134] width 3 height 9
click at [168, 134] on input "checkbox" at bounding box center [167, 136] width 7 height 7
checkbox input "true"
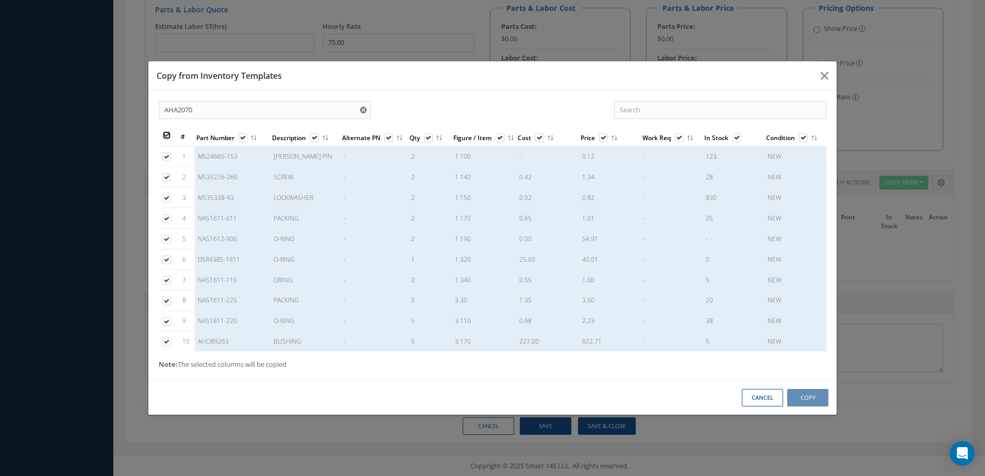
checkbox input "true"
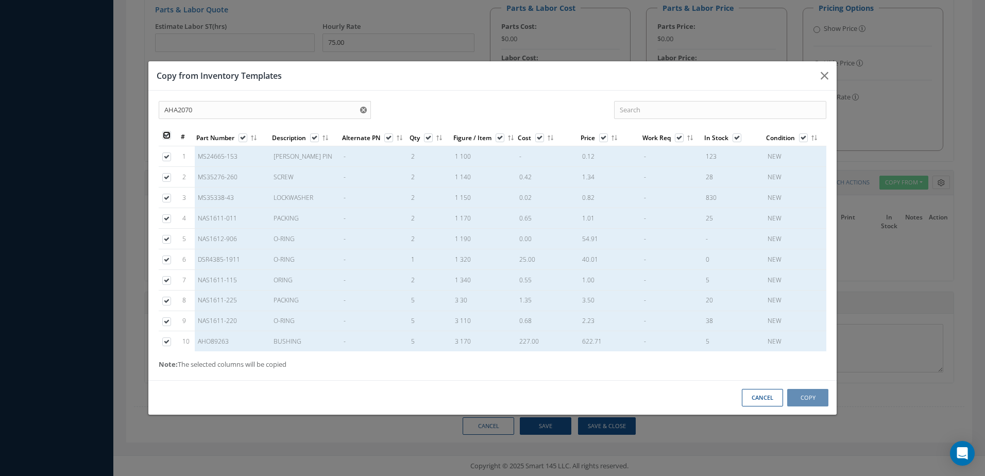
checkbox input "true"
click at [812, 394] on button "Copy" at bounding box center [807, 398] width 41 height 18
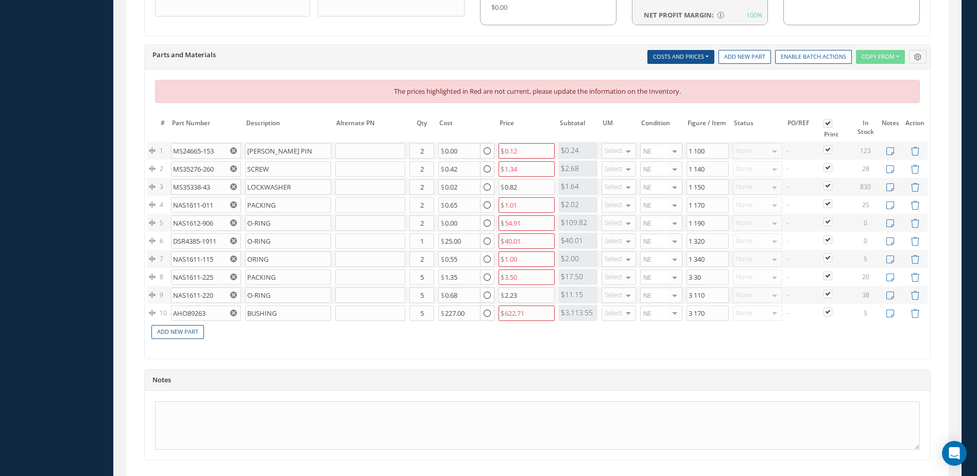
scroll to position [813, 0]
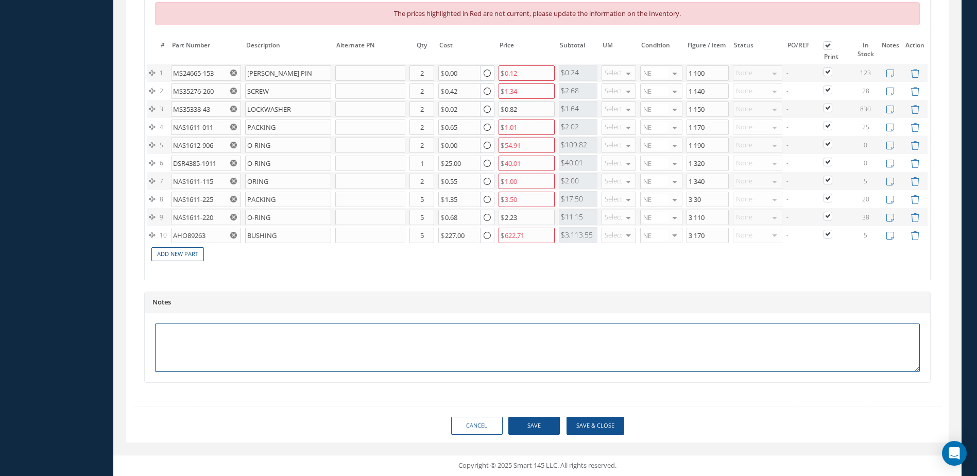
click at [676, 340] on textarea at bounding box center [537, 347] width 765 height 48
type textarea "INSPECT AND EVALUATE FOR REPAIR"
click at [529, 434] on button "Save" at bounding box center [534, 426] width 52 height 18
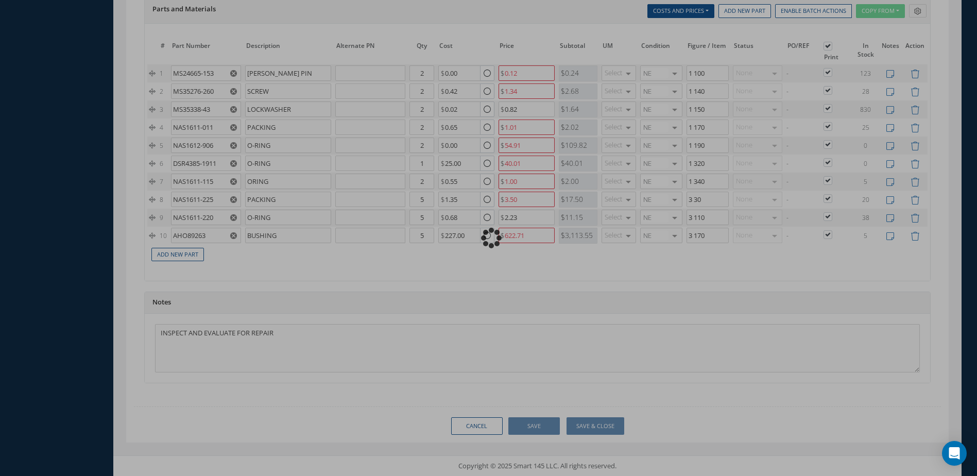
scroll to position [781, 0]
type input "0.00"
checkbox input "false"
type input "0.00"
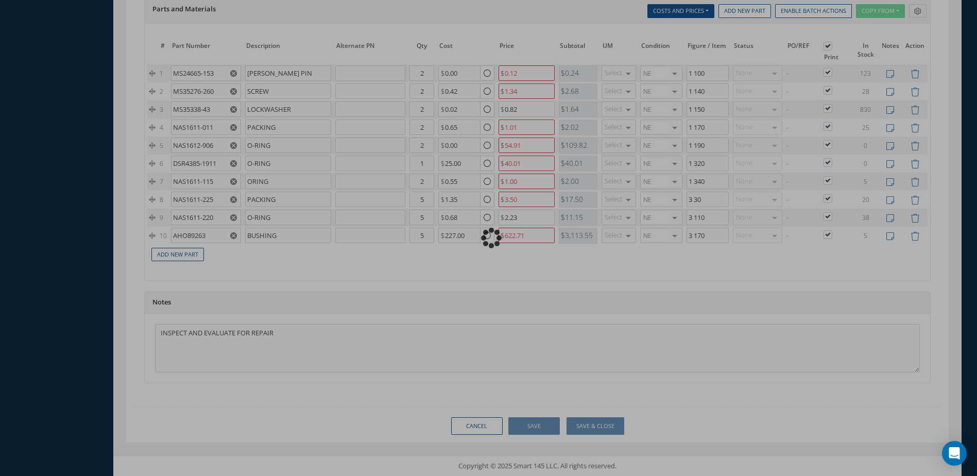
type input "0.00"
checkbox input "false"
radio input "true"
checkbox input "true"
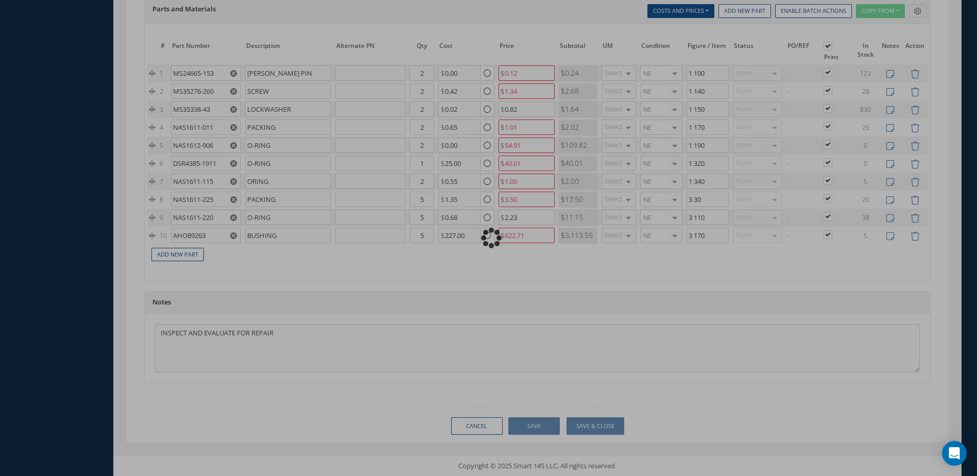
checkbox input "true"
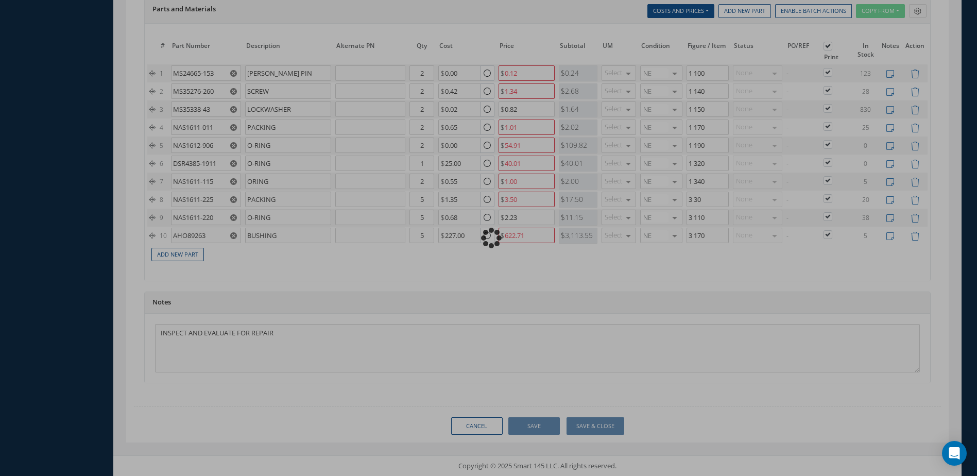
checkbox input "true"
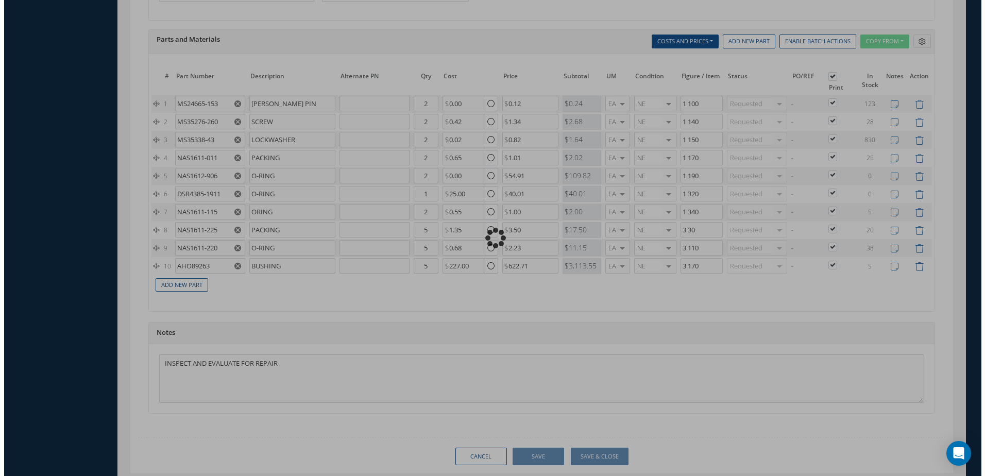
scroll to position [811, 0]
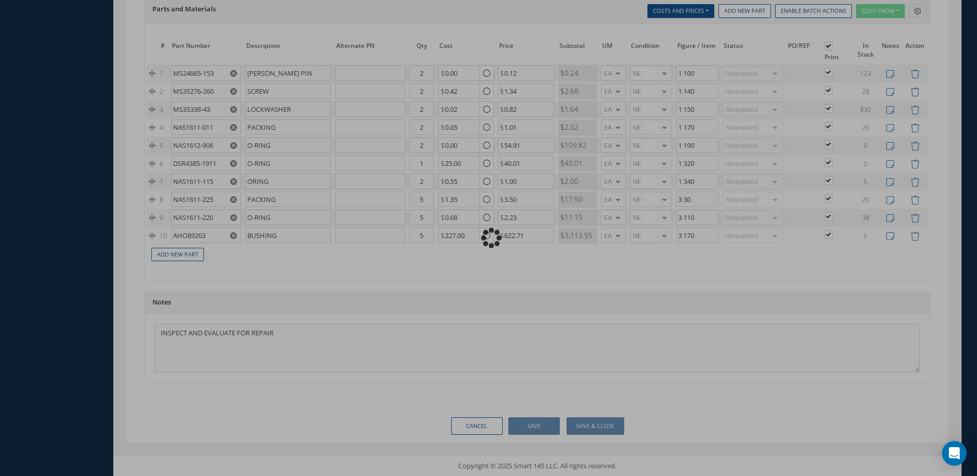
type input "MABS"
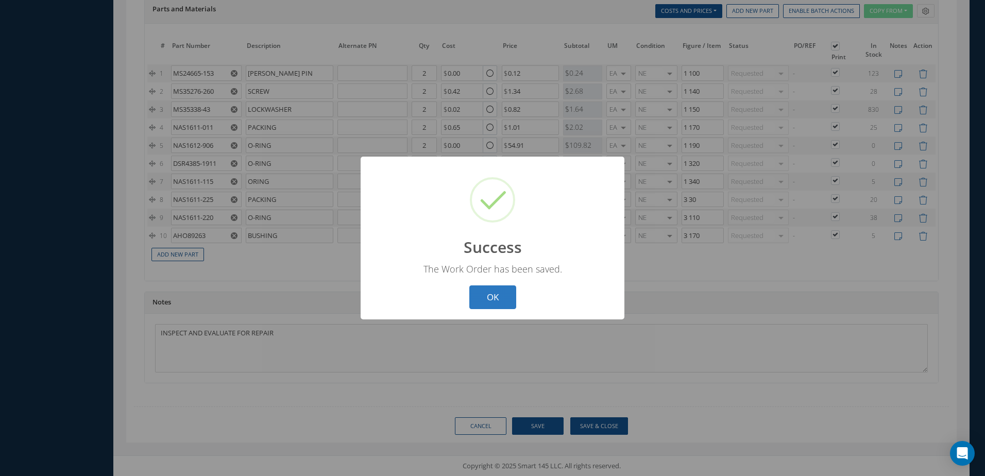
click at [506, 297] on button "OK" at bounding box center [492, 297] width 47 height 24
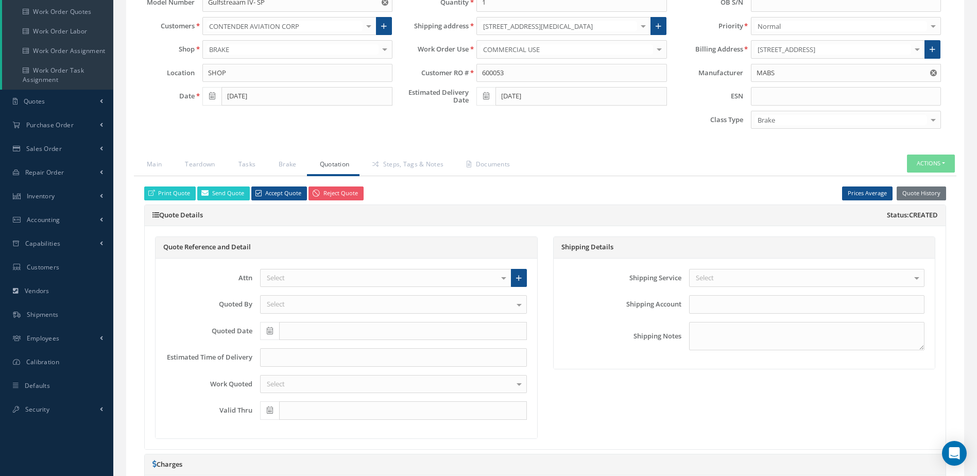
scroll to position [139, 0]
click at [921, 165] on button "Actions" at bounding box center [931, 164] width 48 height 18
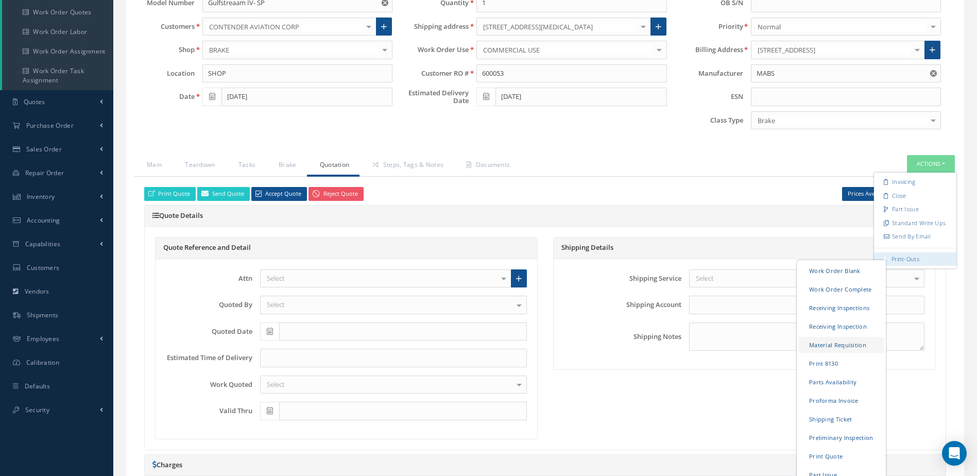
click at [850, 343] on link "Material Requisition" at bounding box center [841, 345] width 85 height 16
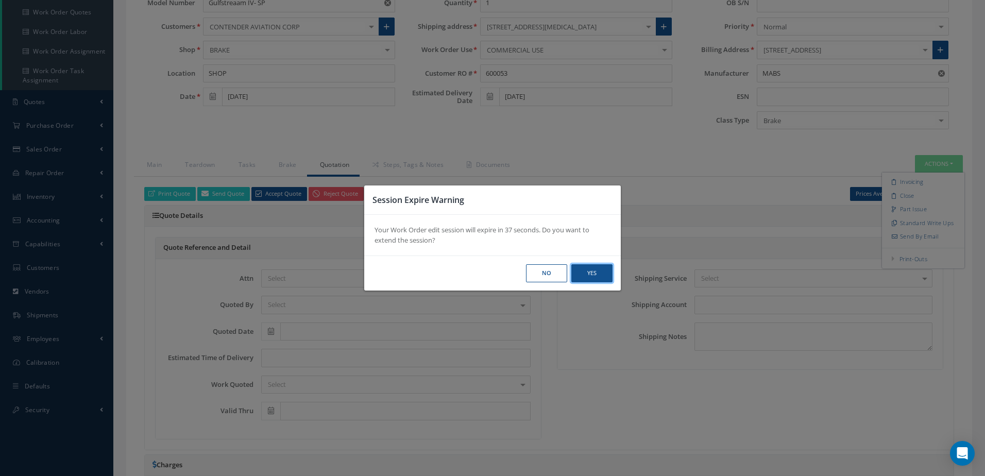
click at [0, 0] on button "Yes" at bounding box center [0, 0] width 0 height 0
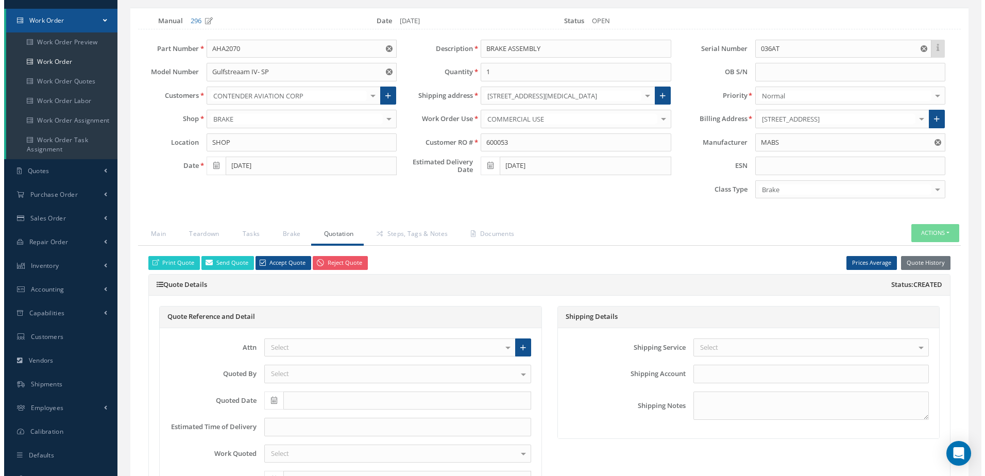
scroll to position [0, 0]
